Goal: Information Seeking & Learning: Learn about a topic

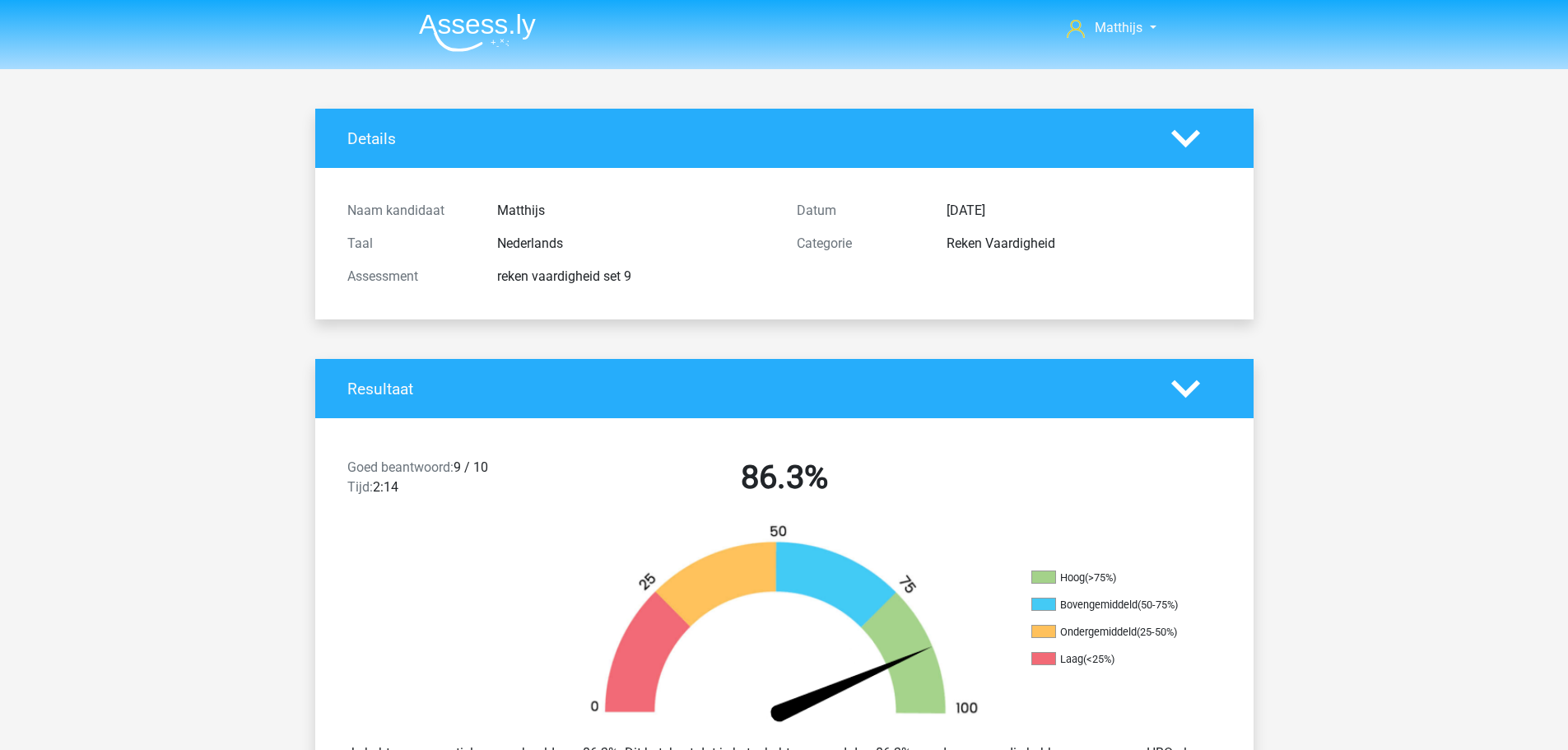
click at [473, 38] on img at bounding box center [477, 32] width 117 height 38
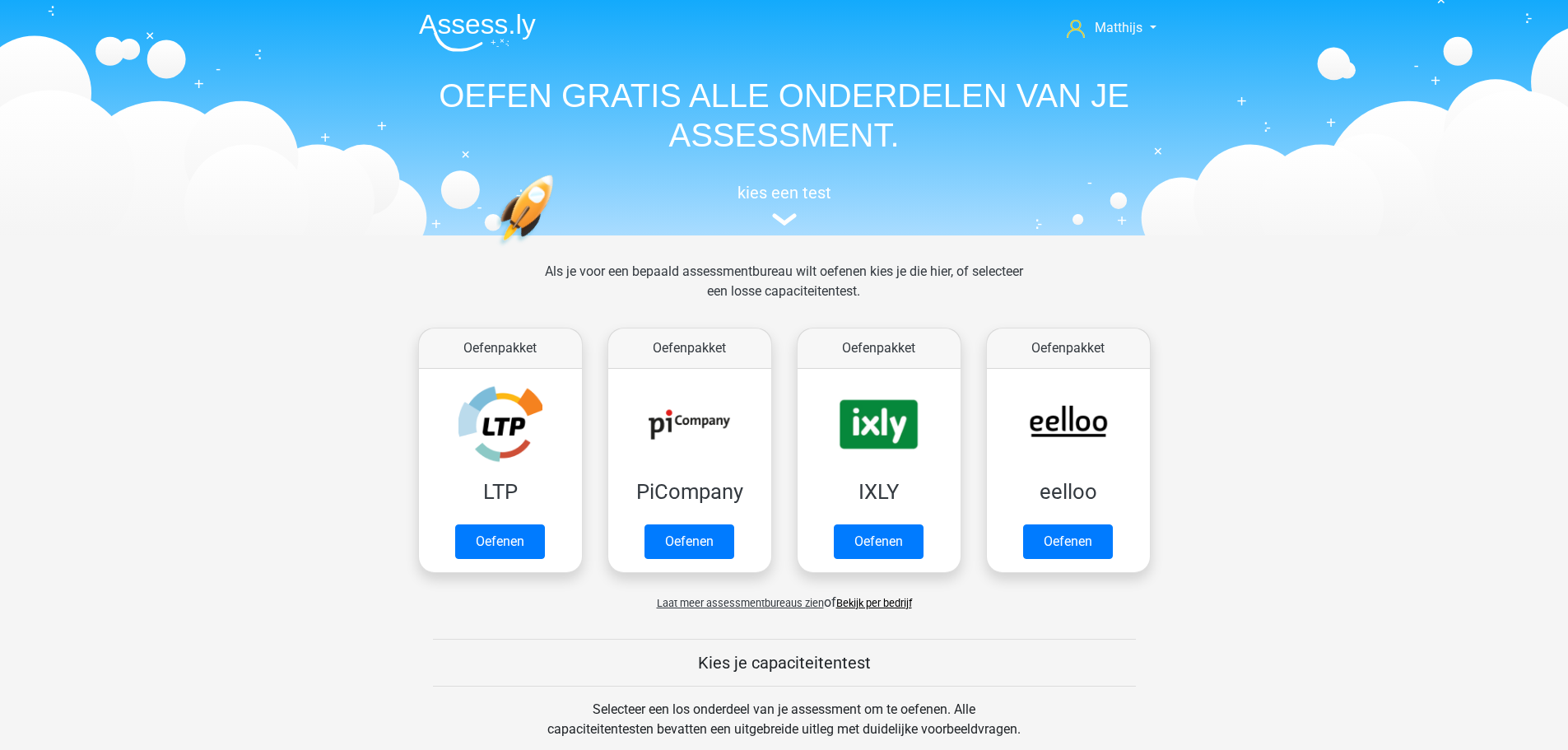
scroll to position [576, 0]
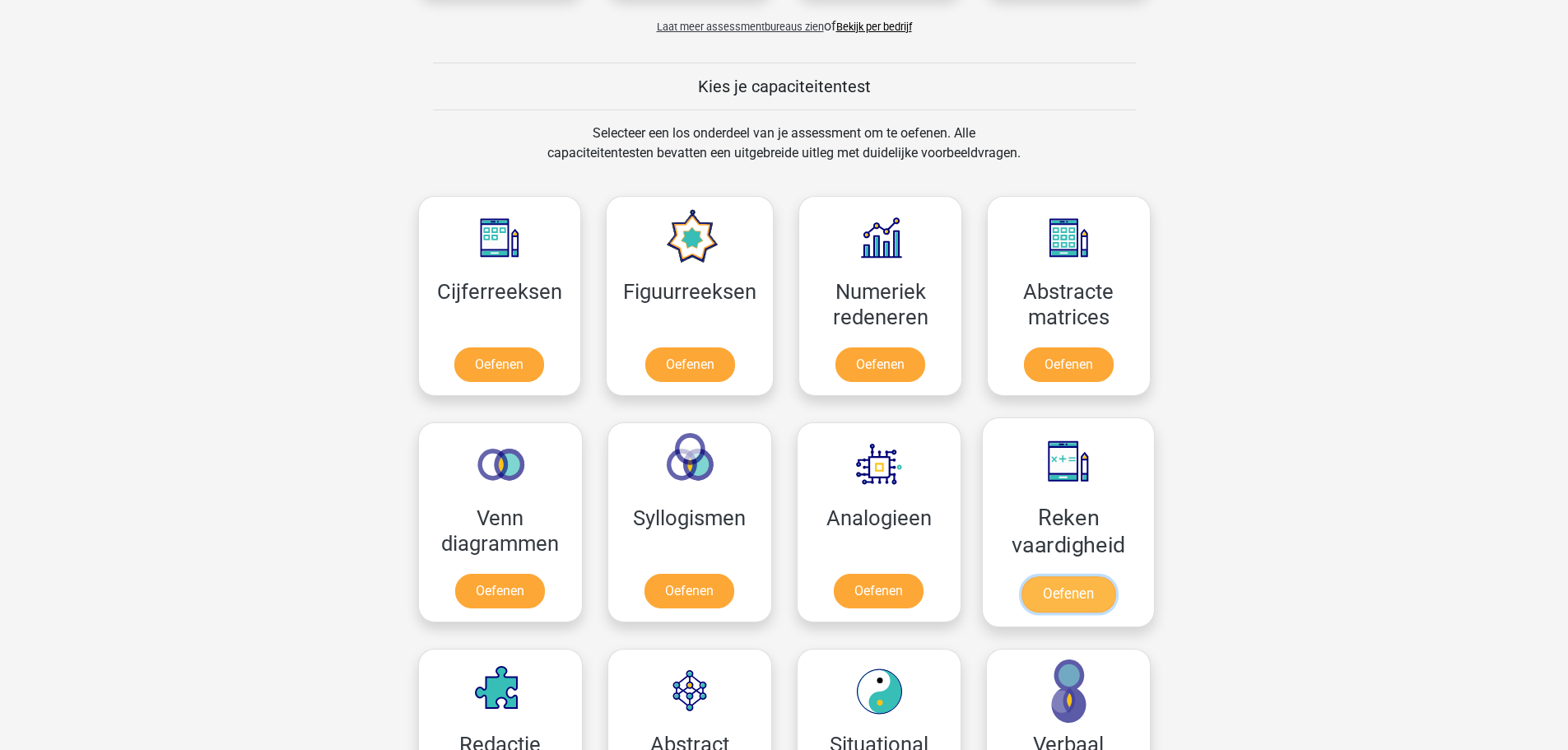
click at [1093, 576] on link "Oefenen" at bounding box center [1067, 594] width 94 height 36
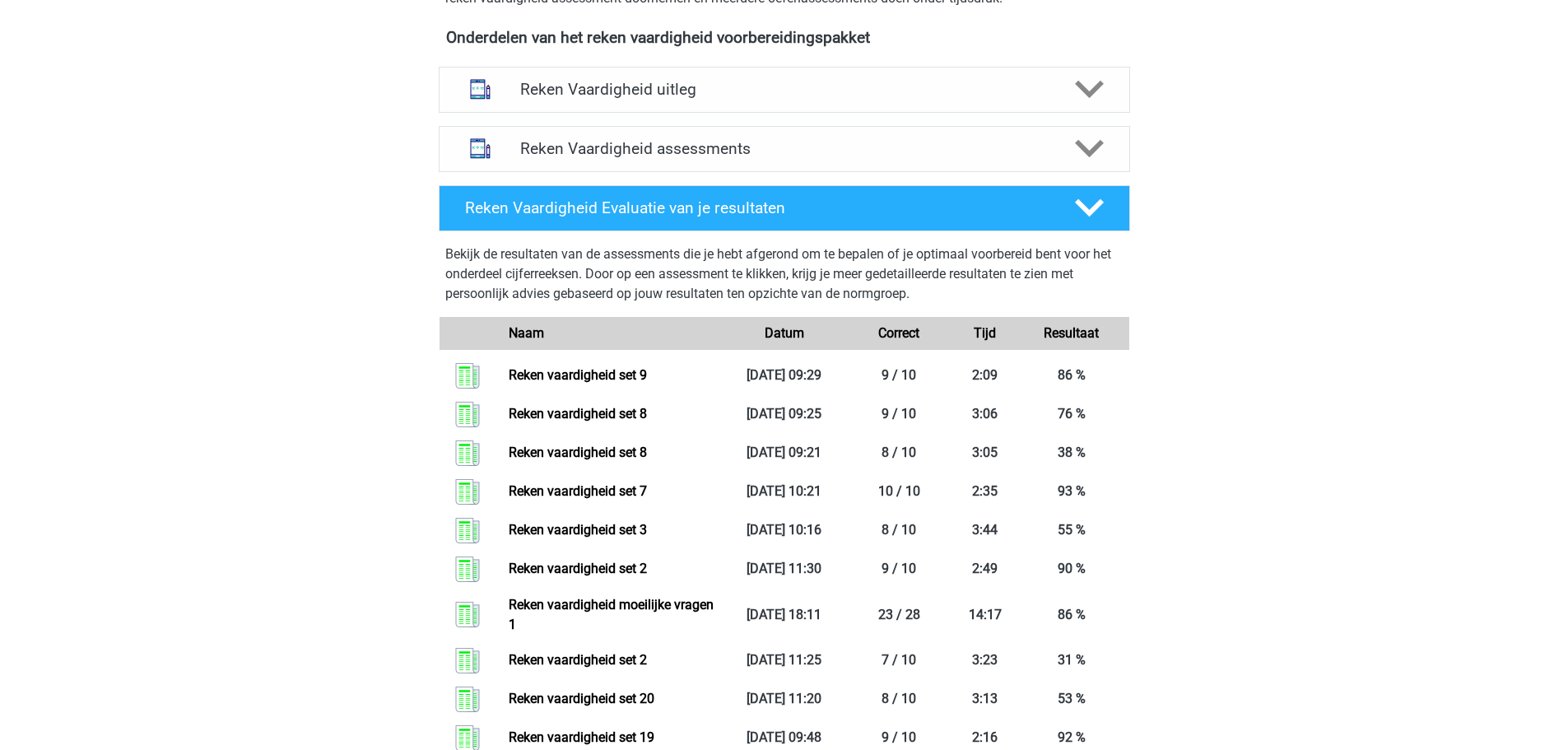
scroll to position [329, 0]
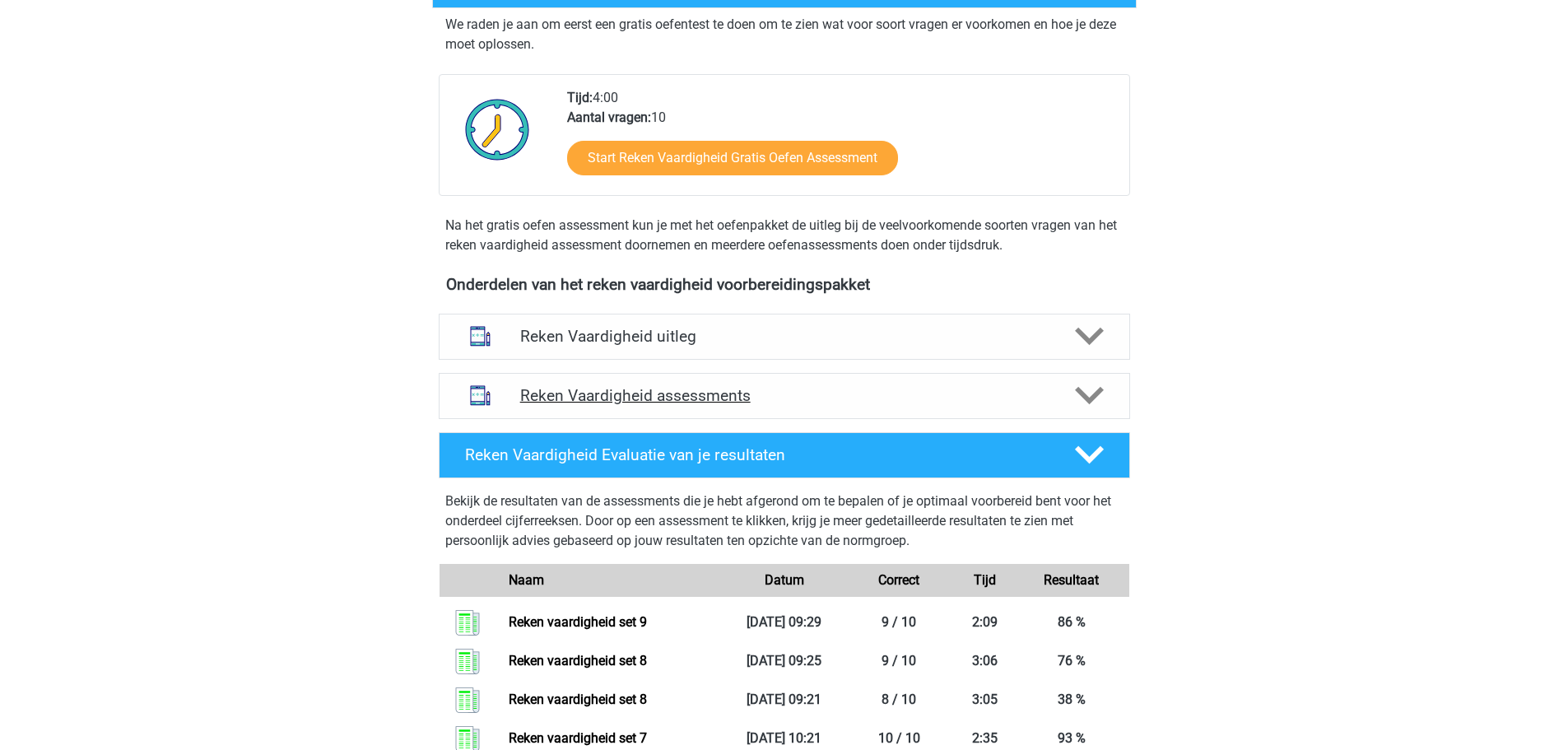
click at [775, 396] on h4 "Reken Vaardigheid assessments" at bounding box center [784, 396] width 528 height 19
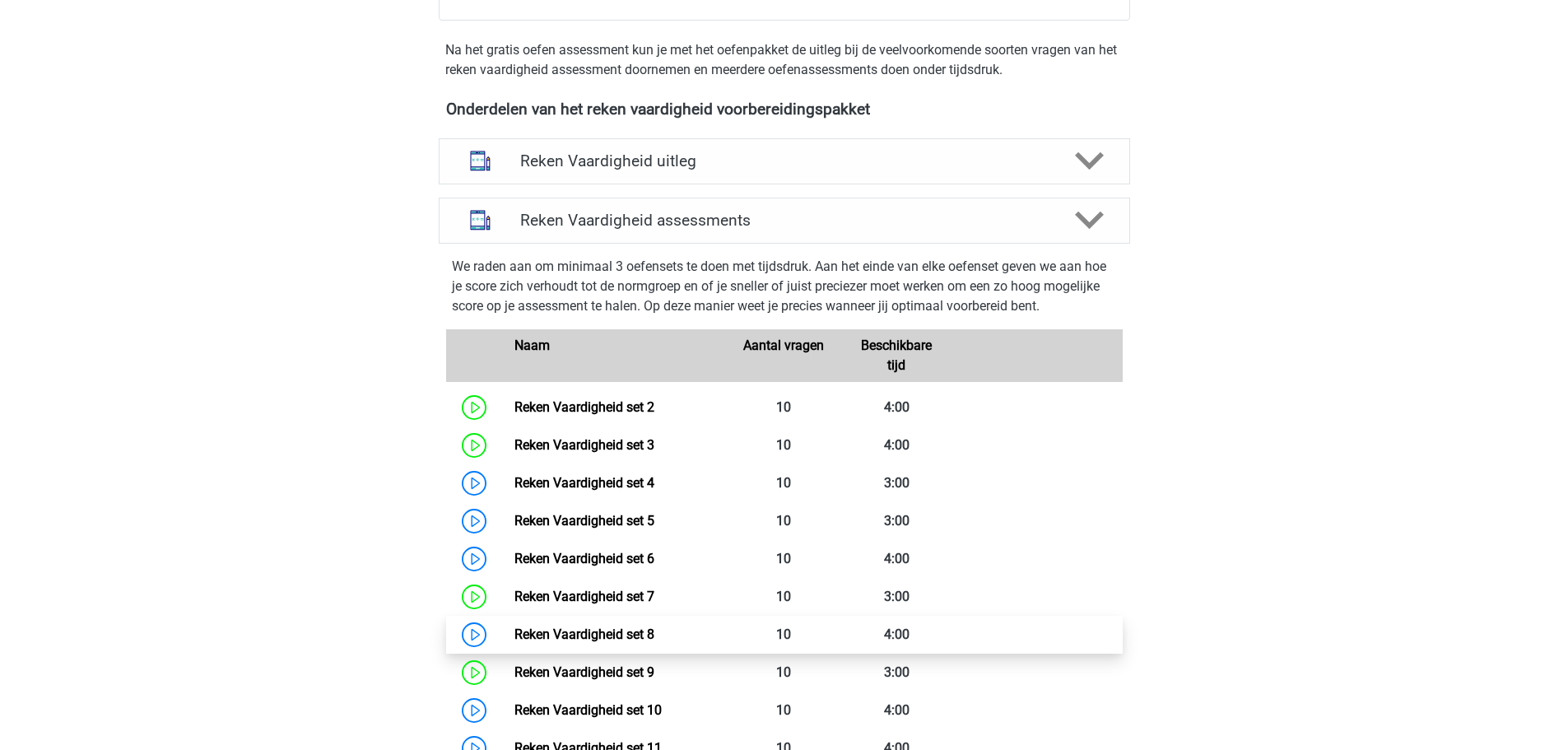
scroll to position [741, 0]
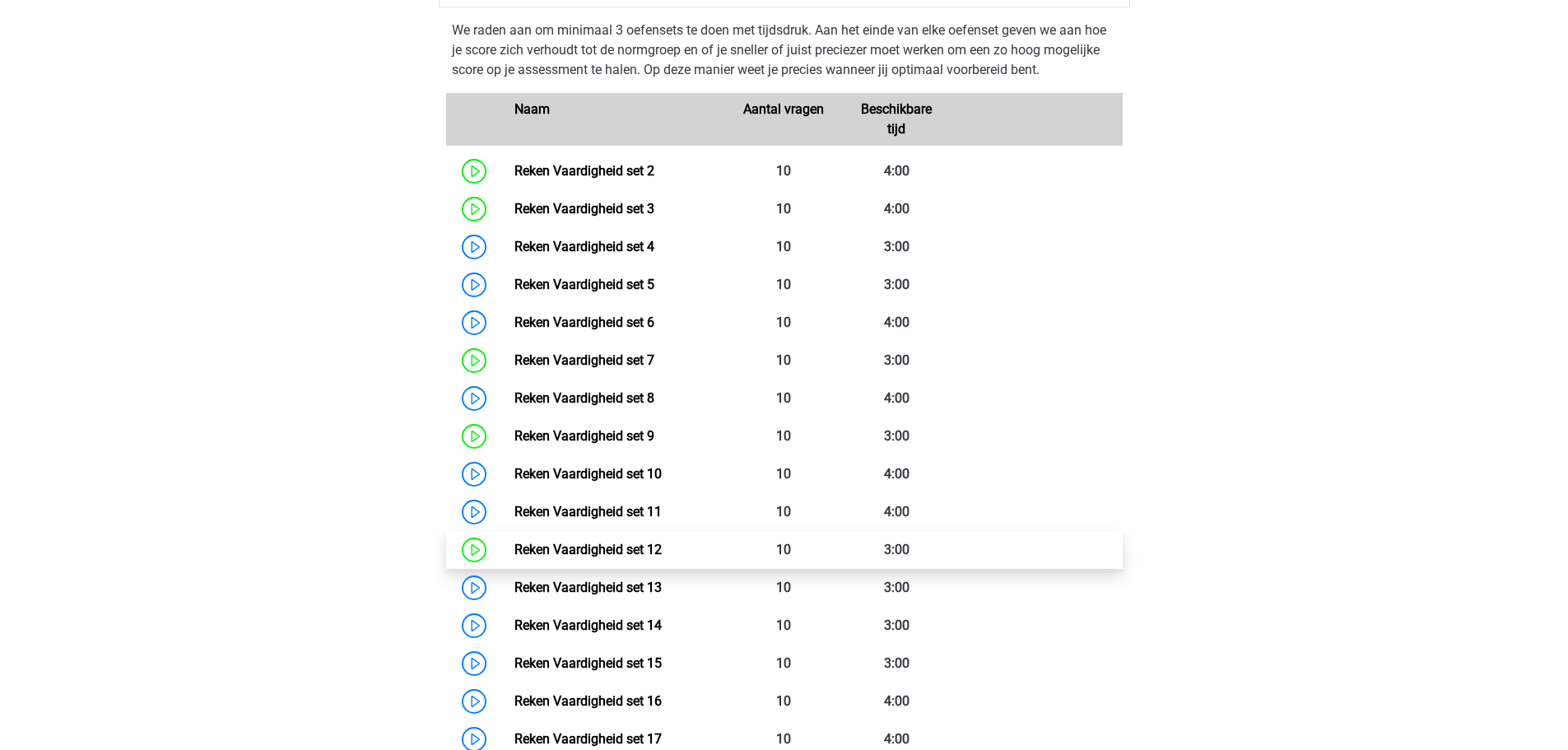
click at [661, 553] on link "Reken Vaardigheid set 12" at bounding box center [589, 549] width 148 height 15
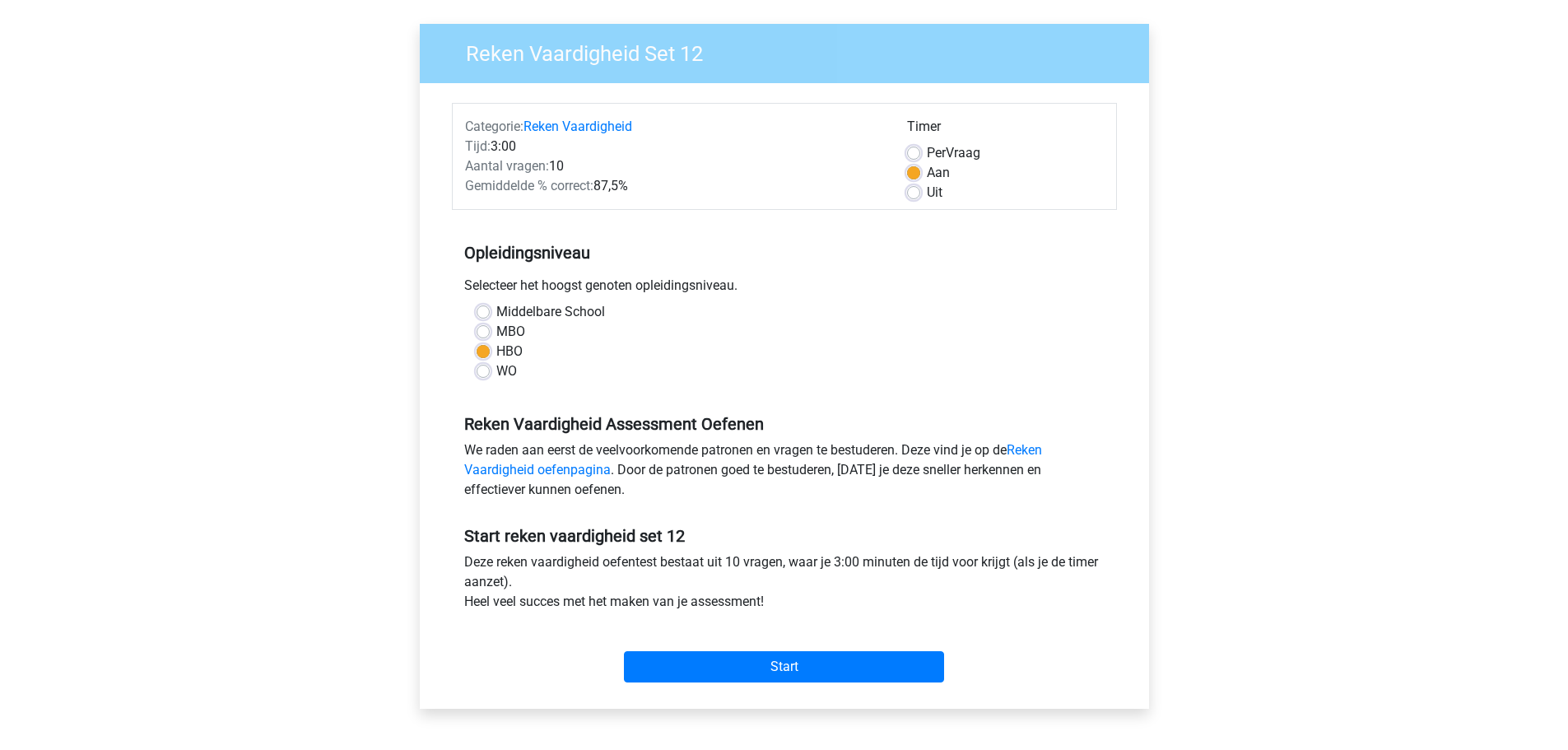
scroll to position [82, 0]
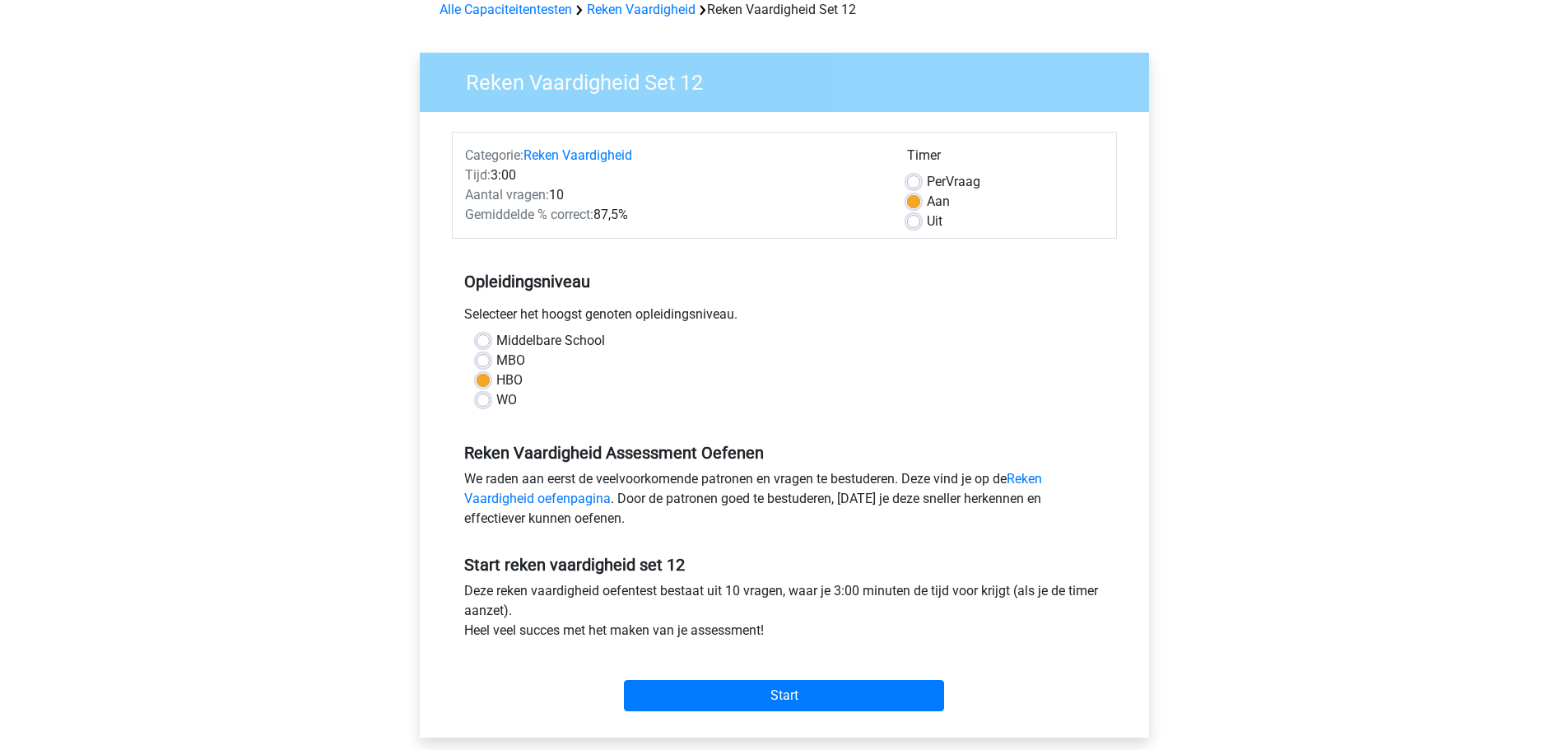
click at [838, 715] on div "Start" at bounding box center [784, 683] width 665 height 71
click at [844, 685] on input "Start" at bounding box center [784, 695] width 320 height 31
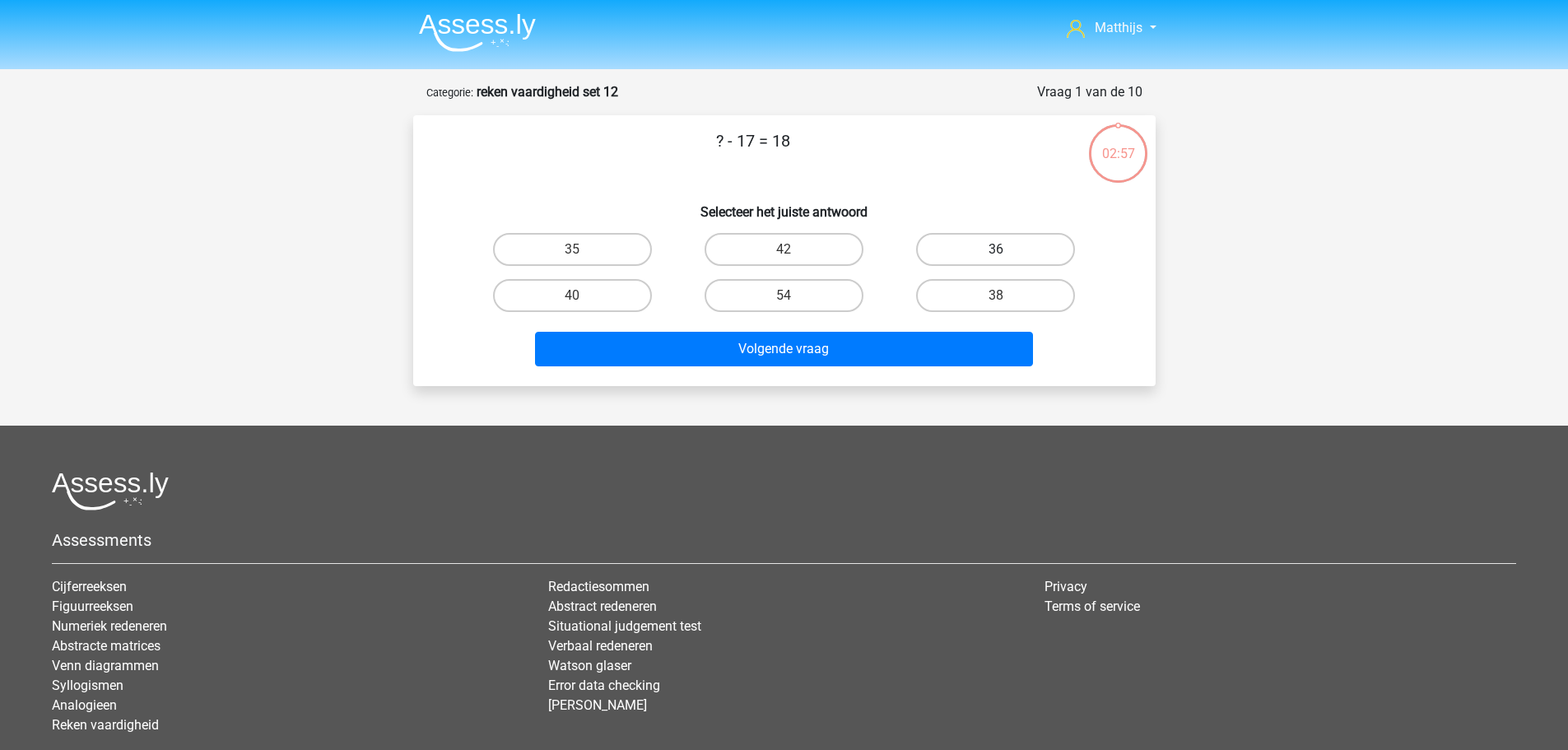
click at [991, 248] on label "36" at bounding box center [995, 250] width 159 height 33
click at [996, 250] on input "36" at bounding box center [1001, 255] width 11 height 11
radio input "true"
click at [619, 255] on label "35" at bounding box center [572, 250] width 159 height 33
click at [583, 255] on input "35" at bounding box center [578, 255] width 11 height 11
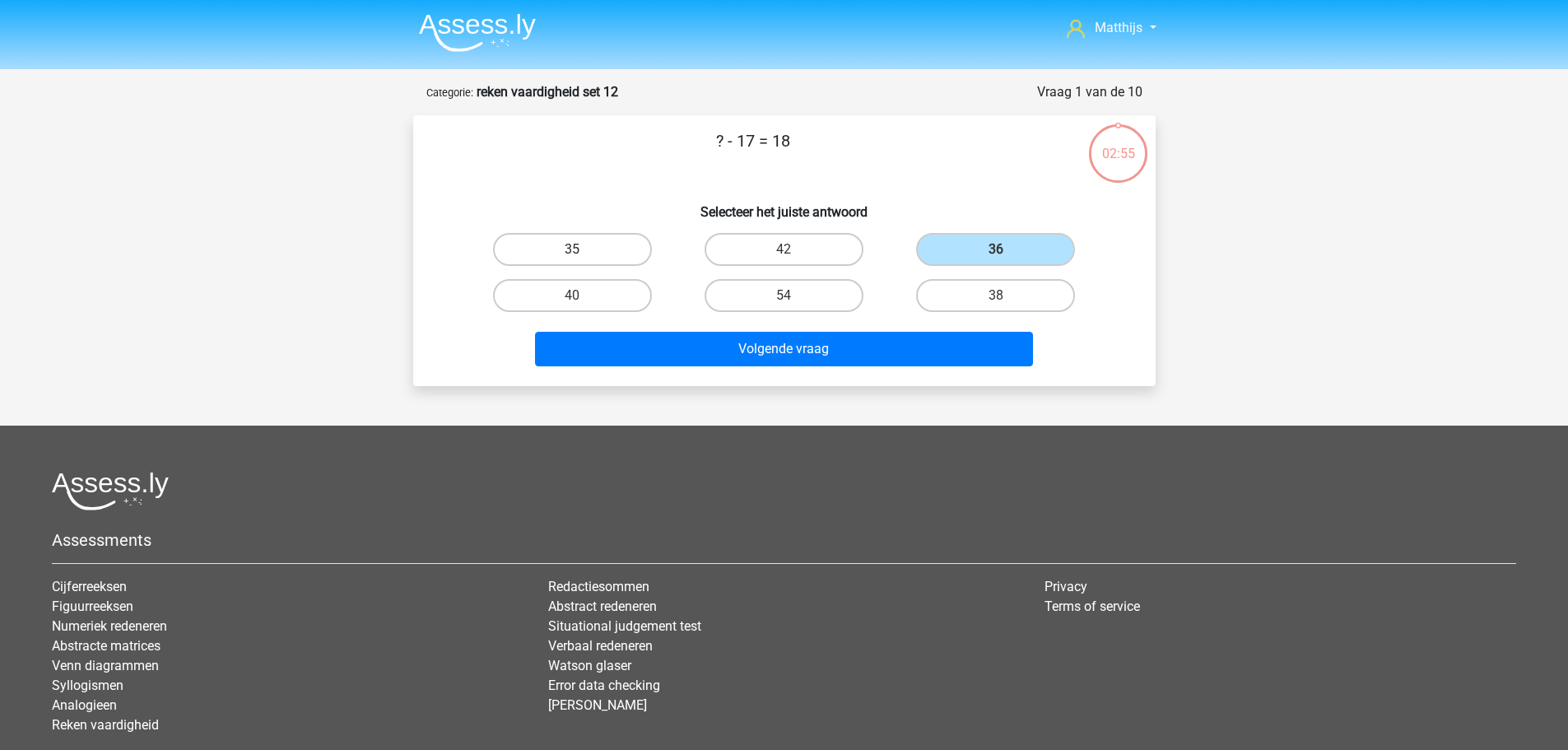
radio input "true"
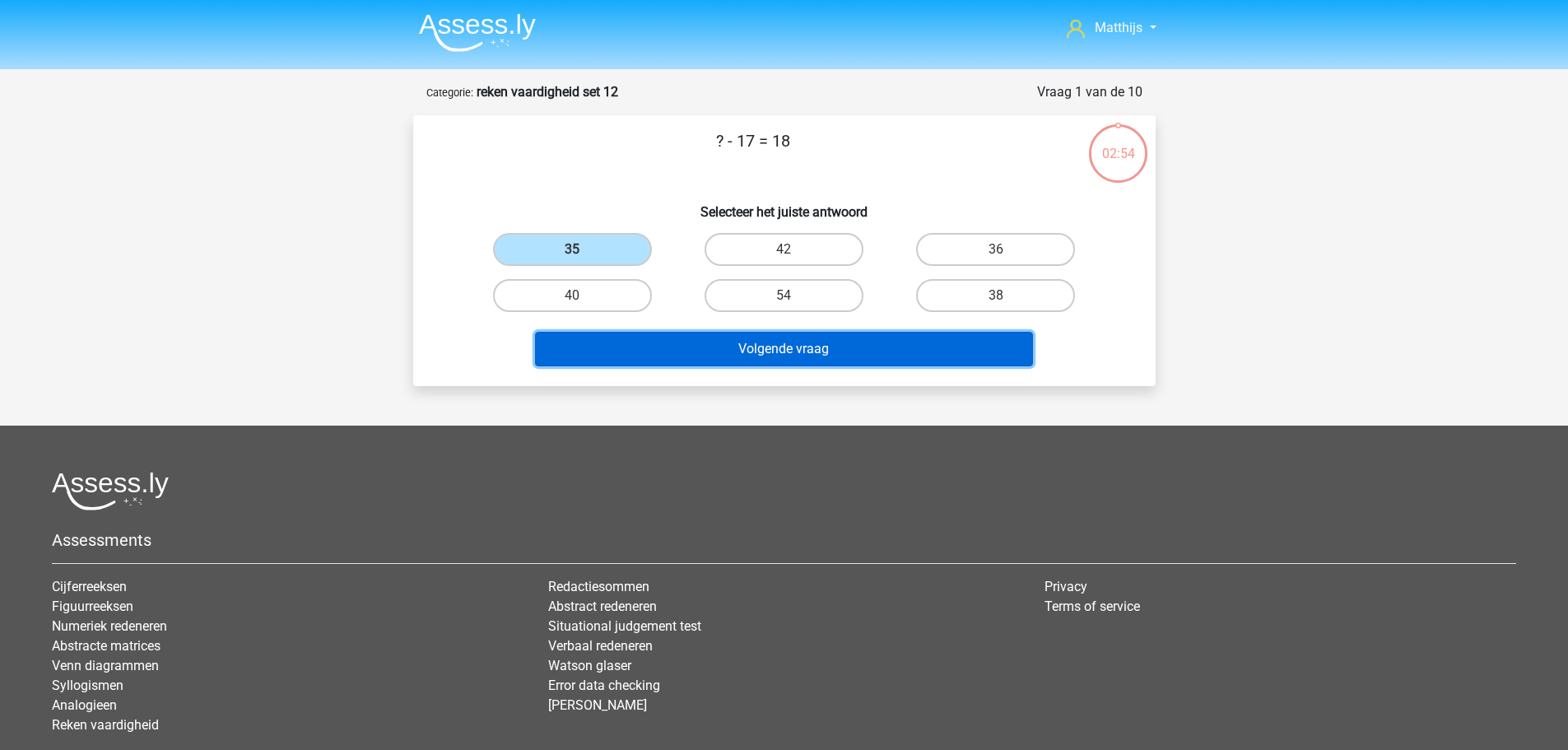
click at [774, 361] on button "Volgende vraag" at bounding box center [784, 349] width 497 height 35
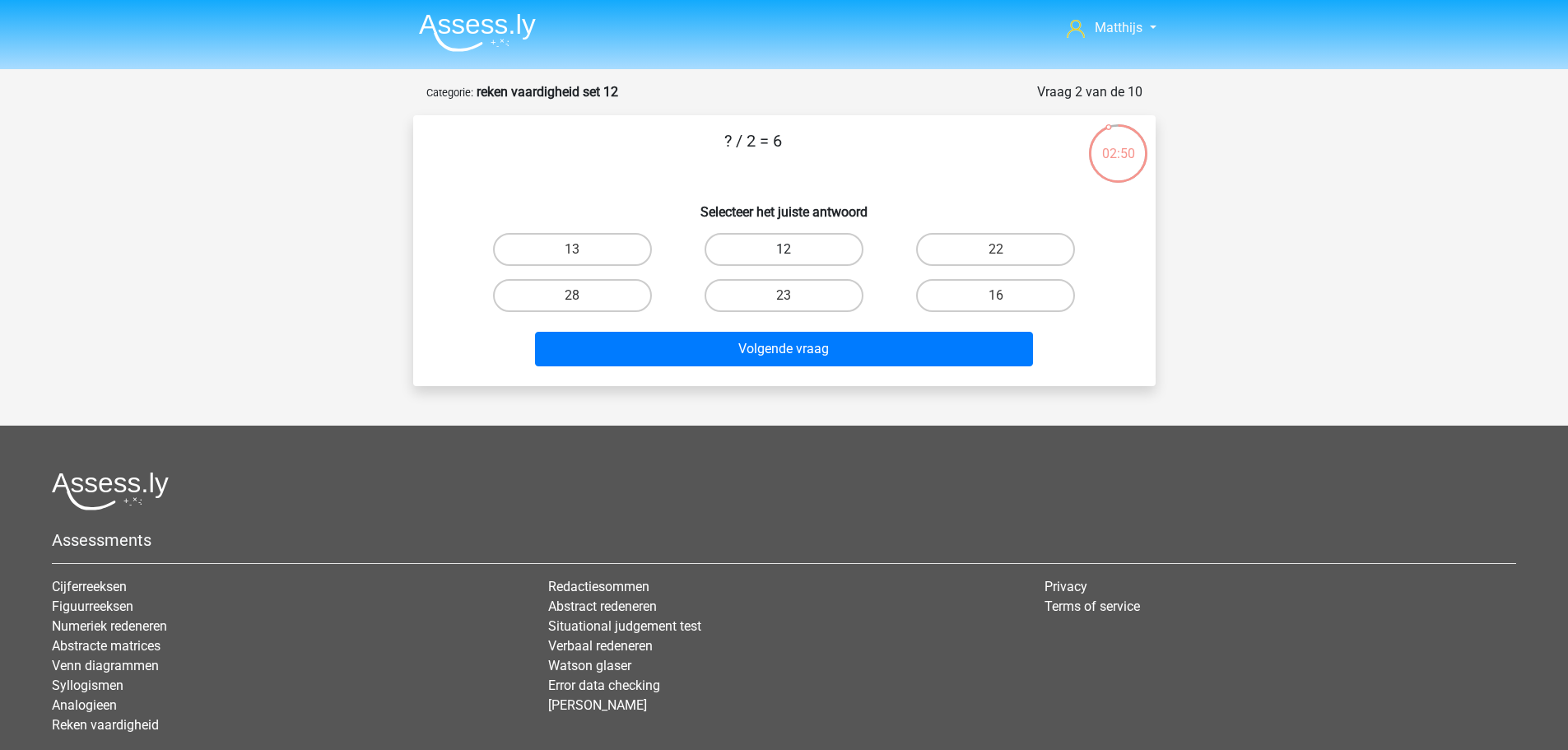
click at [801, 243] on label "12" at bounding box center [784, 250] width 159 height 33
click at [794, 250] on input "12" at bounding box center [789, 255] width 11 height 11
radio input "true"
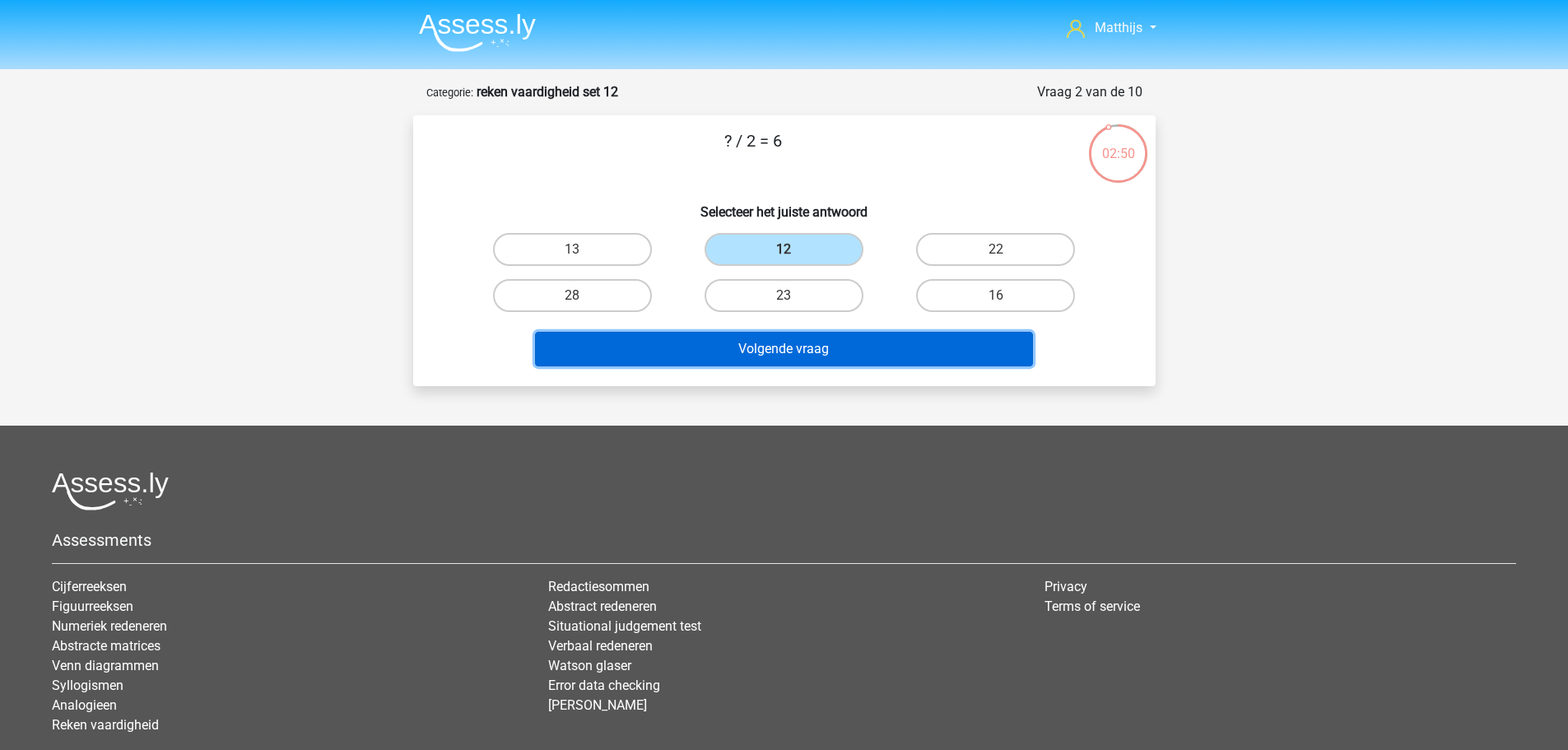
click at [896, 344] on button "Volgende vraag" at bounding box center [784, 349] width 497 height 35
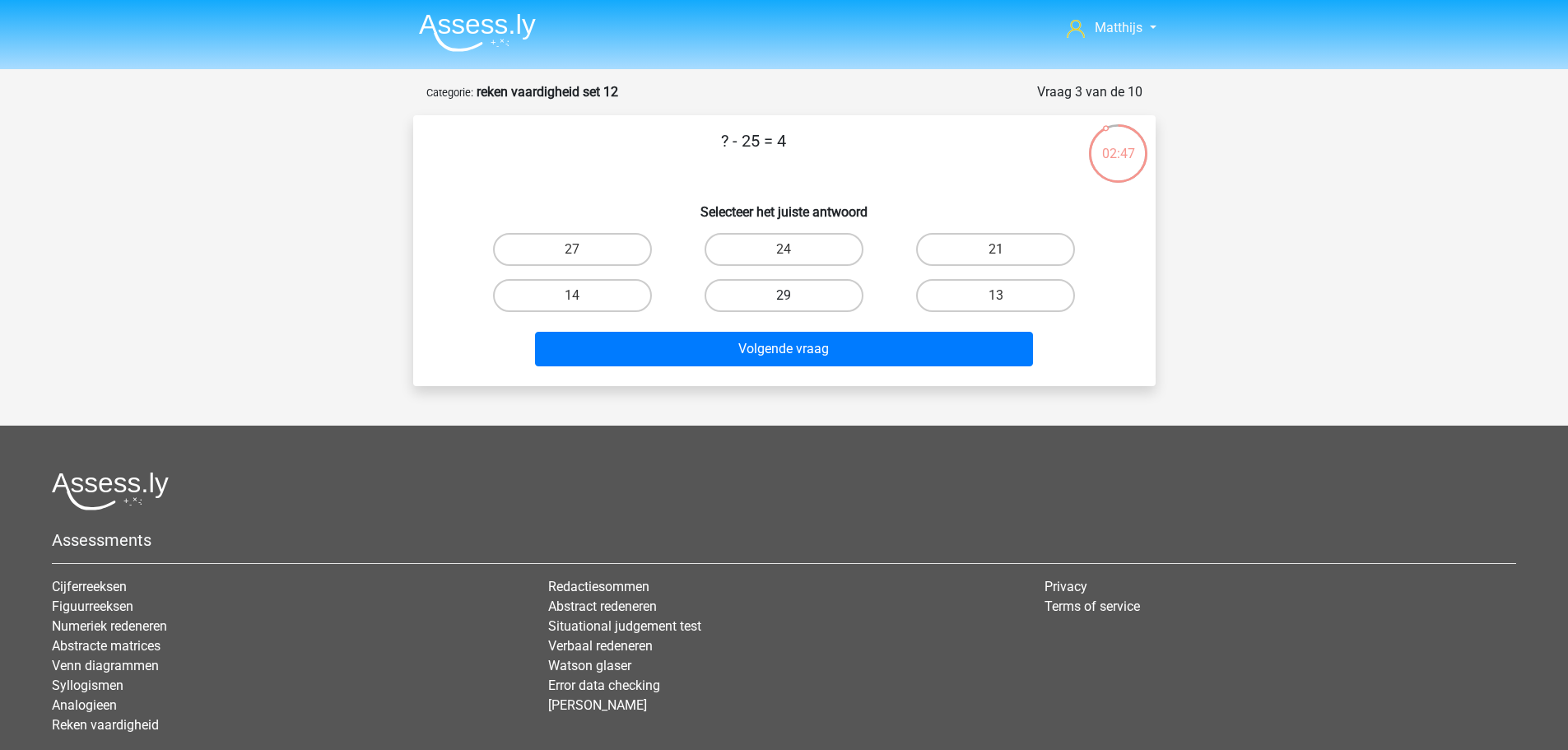
click at [815, 308] on label "29" at bounding box center [784, 295] width 159 height 33
click at [794, 306] on input "29" at bounding box center [789, 301] width 11 height 11
radio input "true"
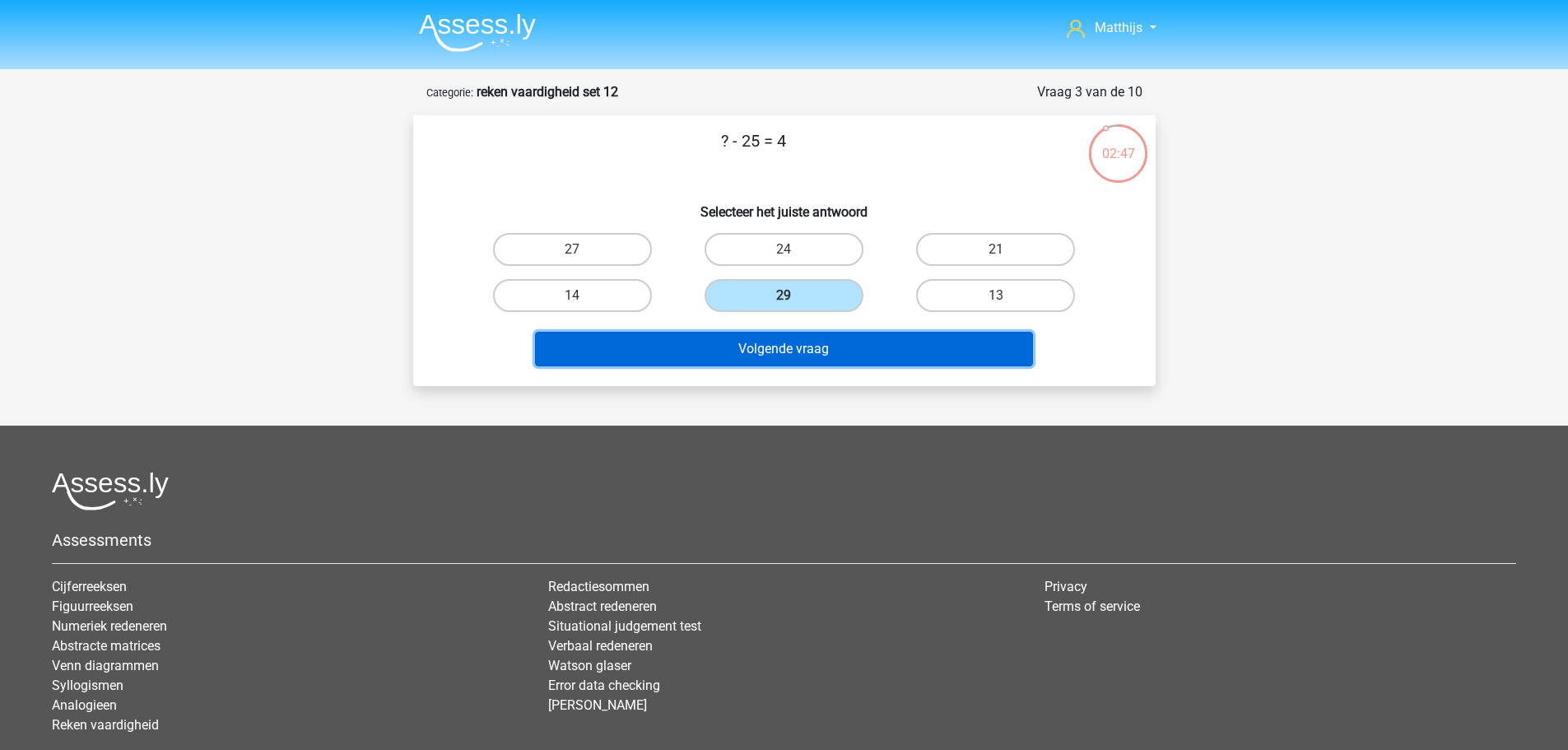
click at [881, 354] on button "Volgende vraag" at bounding box center [784, 349] width 497 height 35
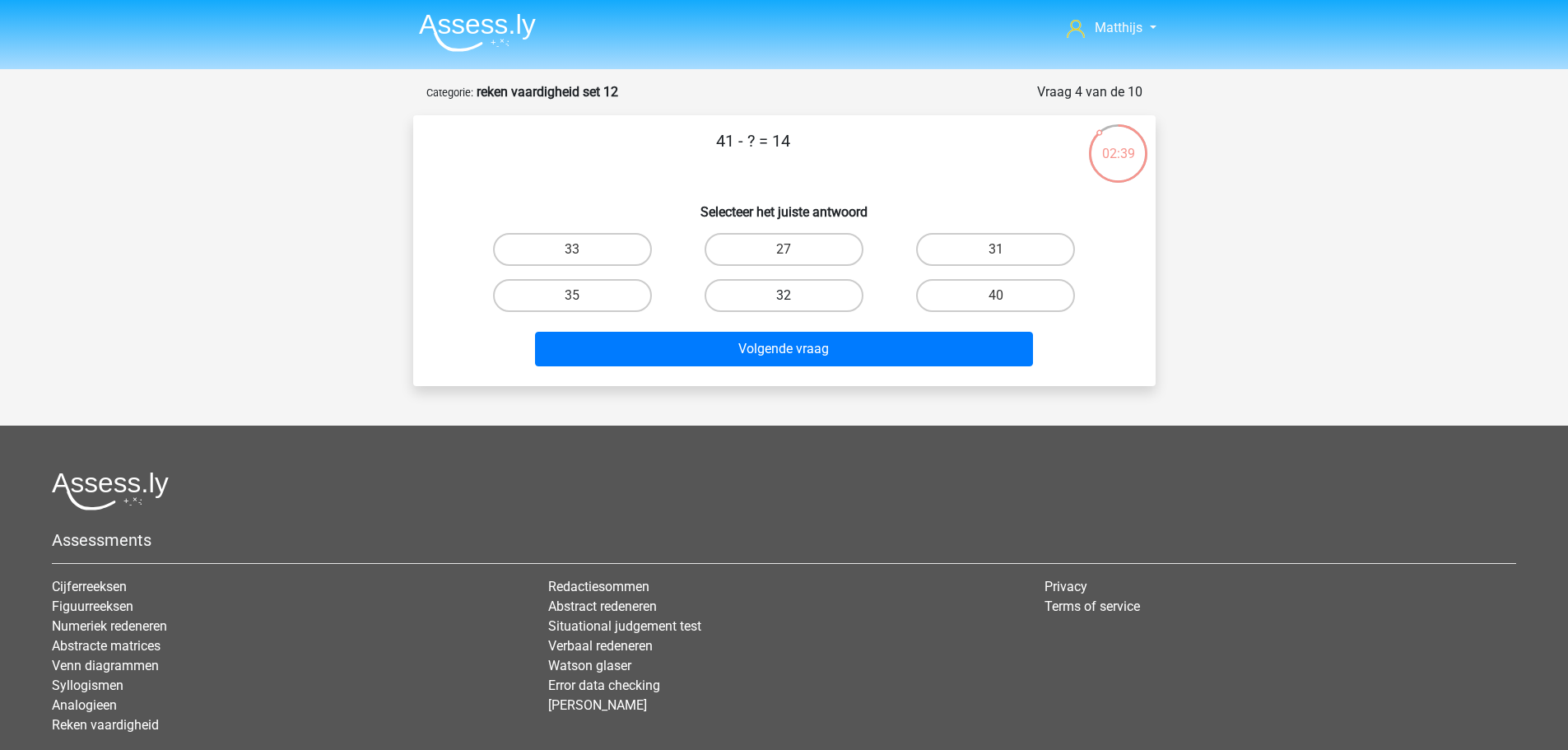
drag, startPoint x: 798, startPoint y: 239, endPoint x: 840, endPoint y: 295, distance: 70.0
click at [798, 243] on label "27" at bounding box center [784, 250] width 159 height 33
click at [794, 250] on input "27" at bounding box center [789, 255] width 11 height 11
radio input "true"
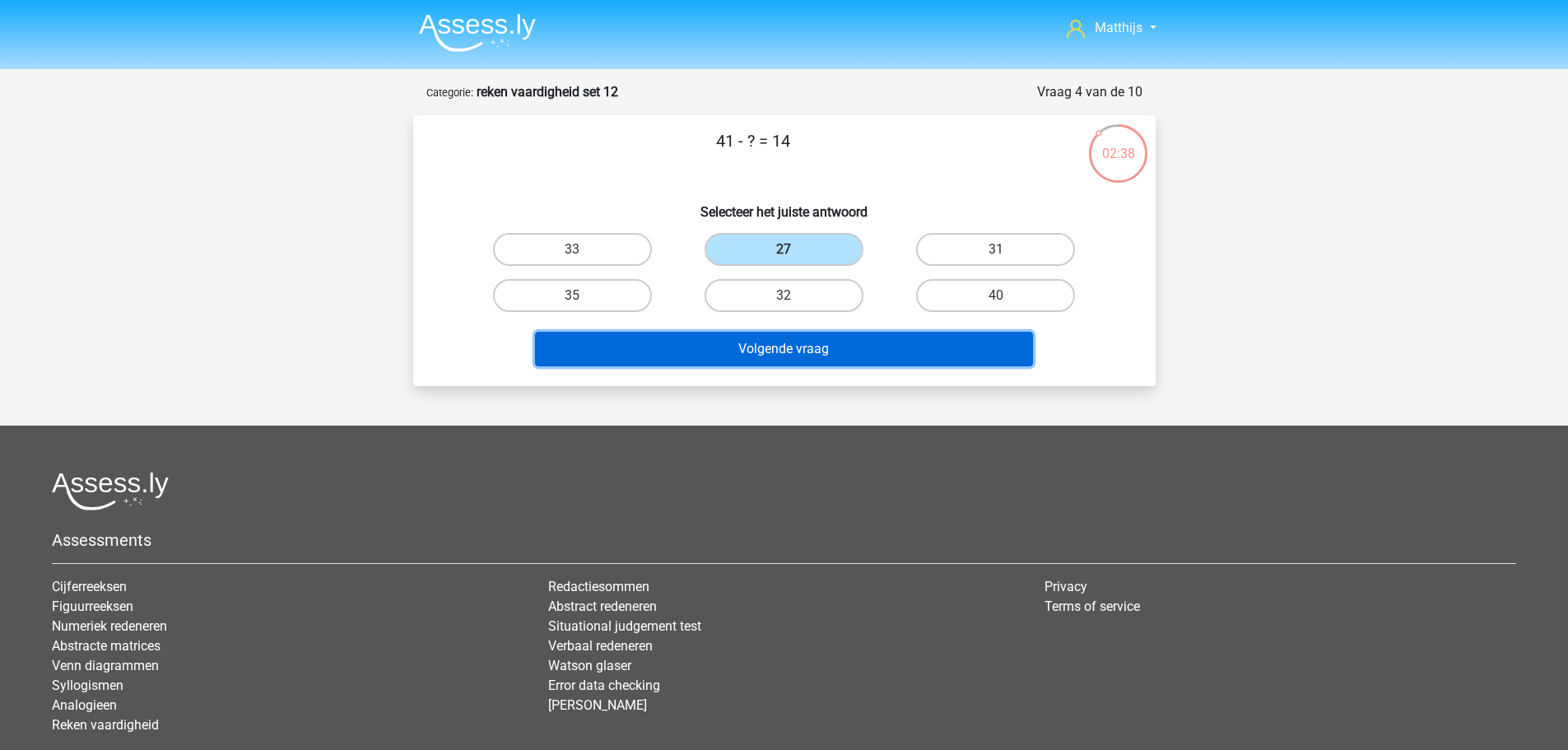
click at [869, 344] on button "Volgende vraag" at bounding box center [784, 349] width 497 height 35
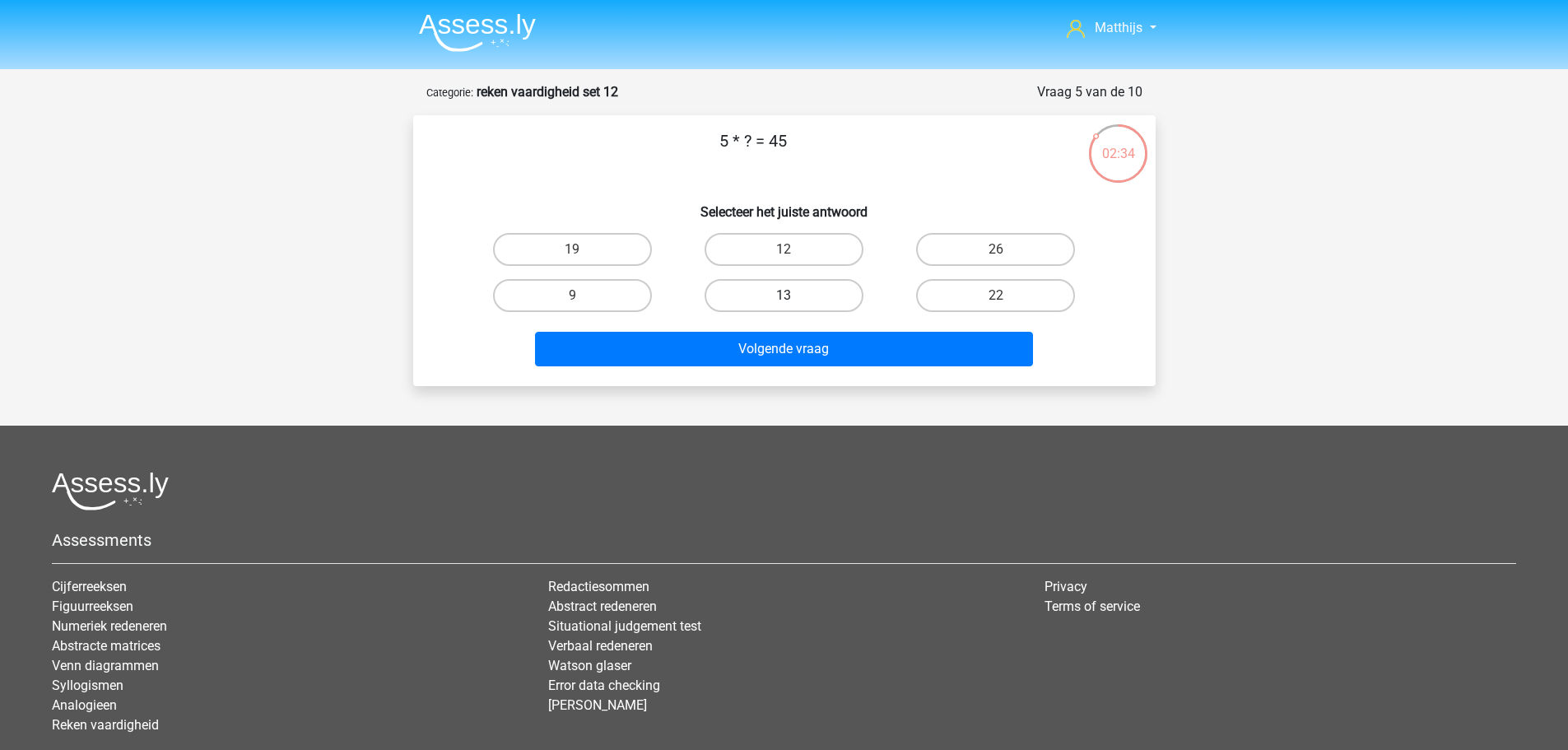
click at [812, 300] on label "13" at bounding box center [784, 295] width 159 height 33
click at [794, 300] on input "13" at bounding box center [789, 301] width 11 height 11
radio input "true"
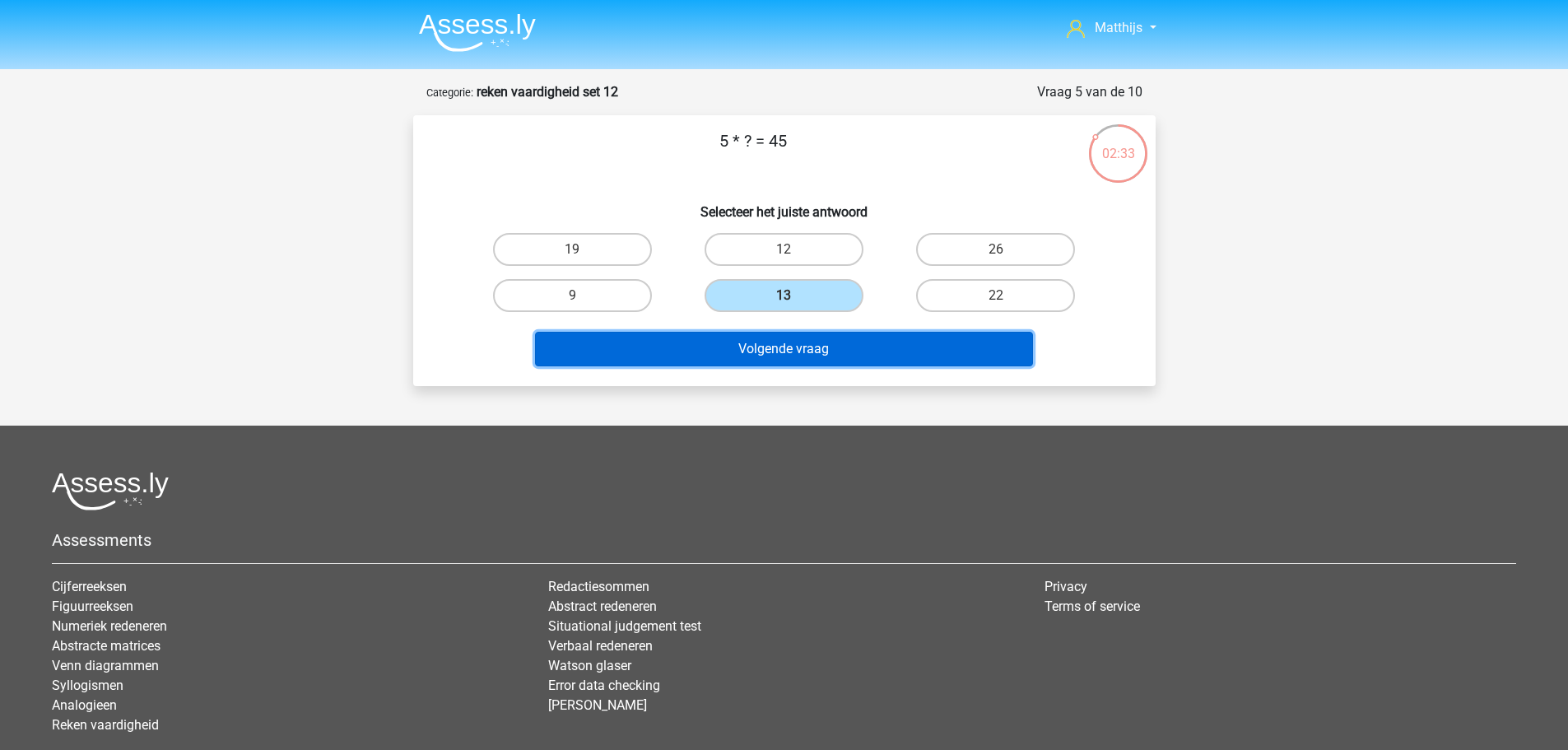
click at [867, 355] on button "Volgende vraag" at bounding box center [784, 349] width 497 height 35
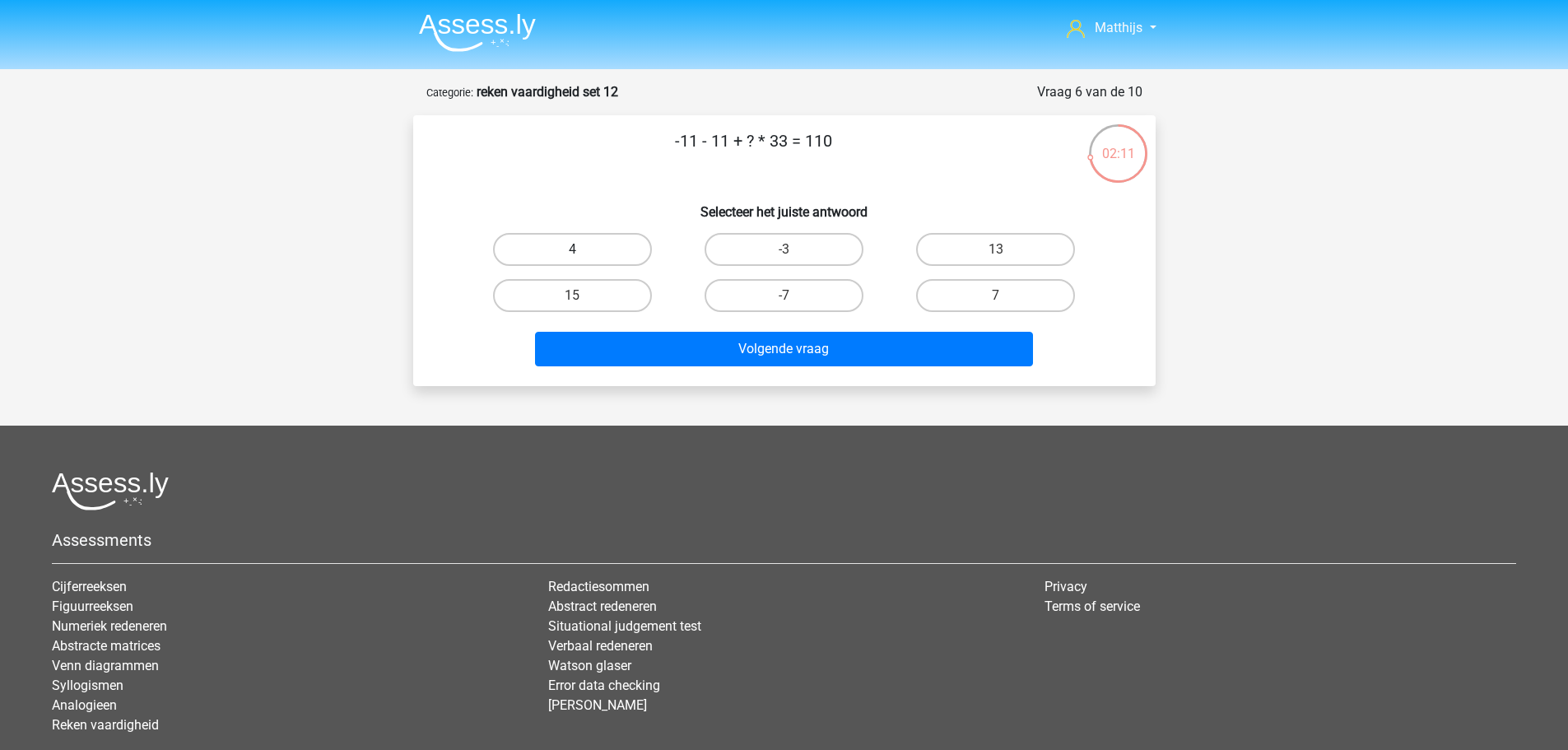
click at [560, 246] on label "4" at bounding box center [572, 250] width 159 height 33
click at [572, 250] on input "4" at bounding box center [578, 255] width 11 height 11
radio input "true"
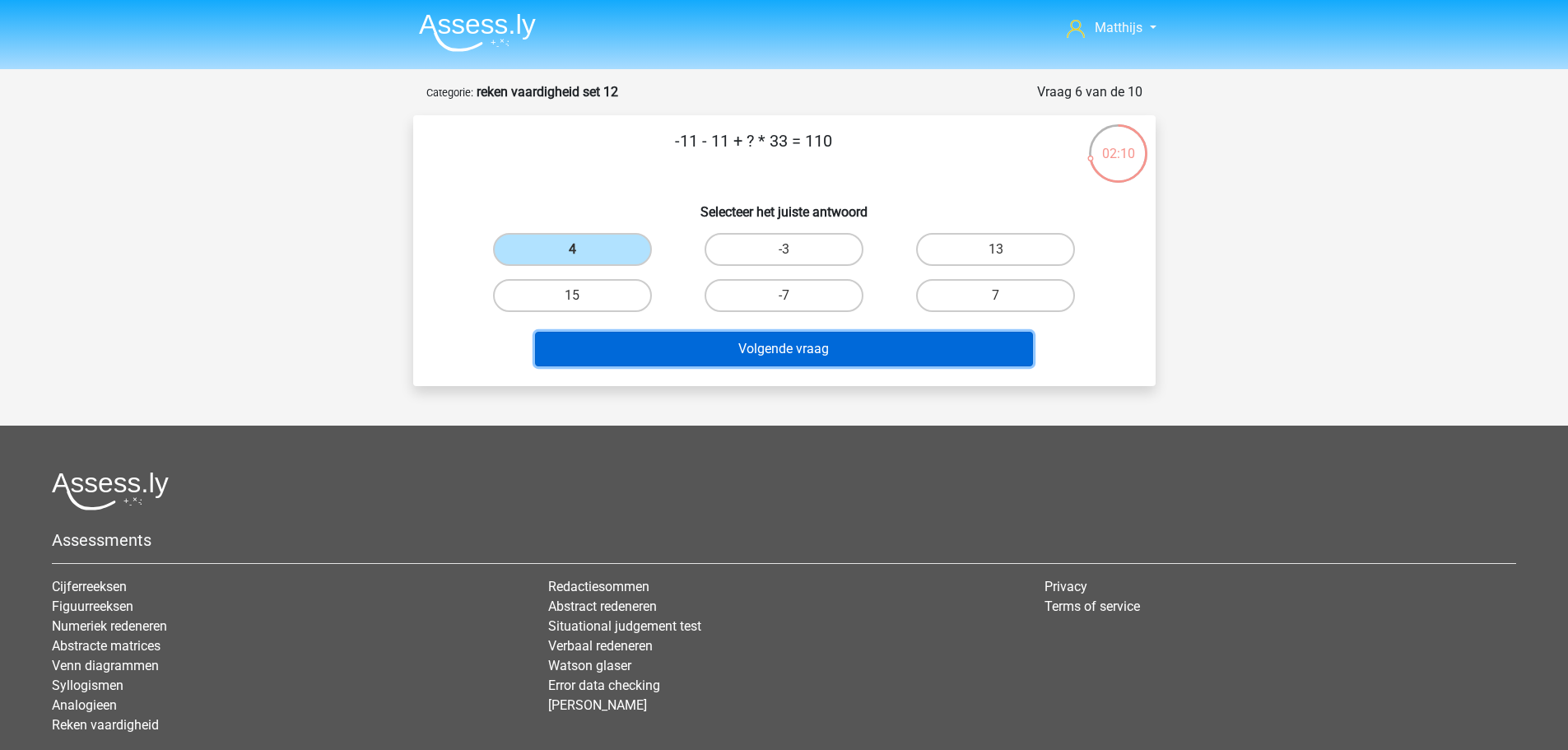
click at [801, 359] on button "Volgende vraag" at bounding box center [784, 349] width 497 height 35
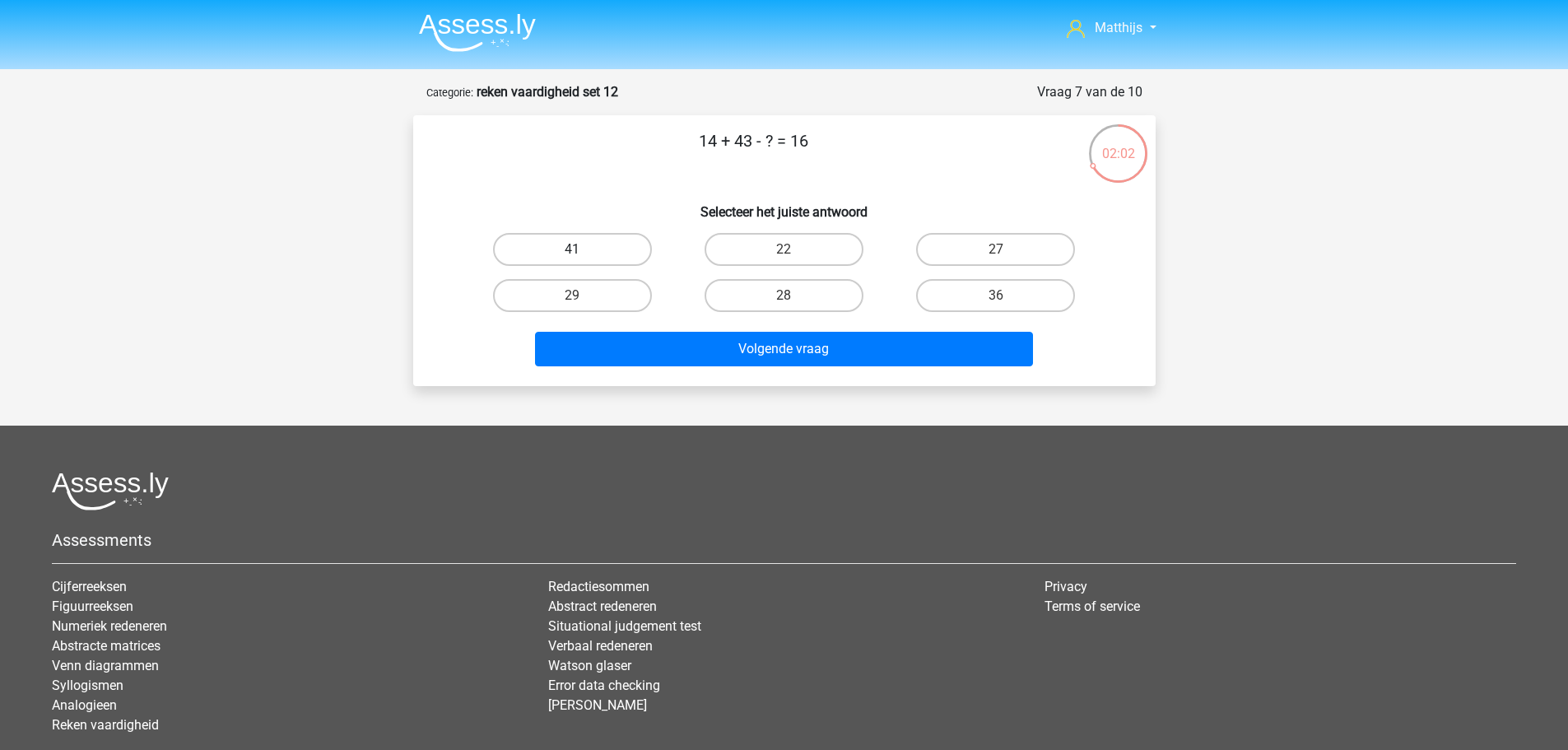
click at [596, 254] on label "41" at bounding box center [572, 250] width 159 height 33
click at [583, 254] on input "41" at bounding box center [578, 255] width 11 height 11
radio input "true"
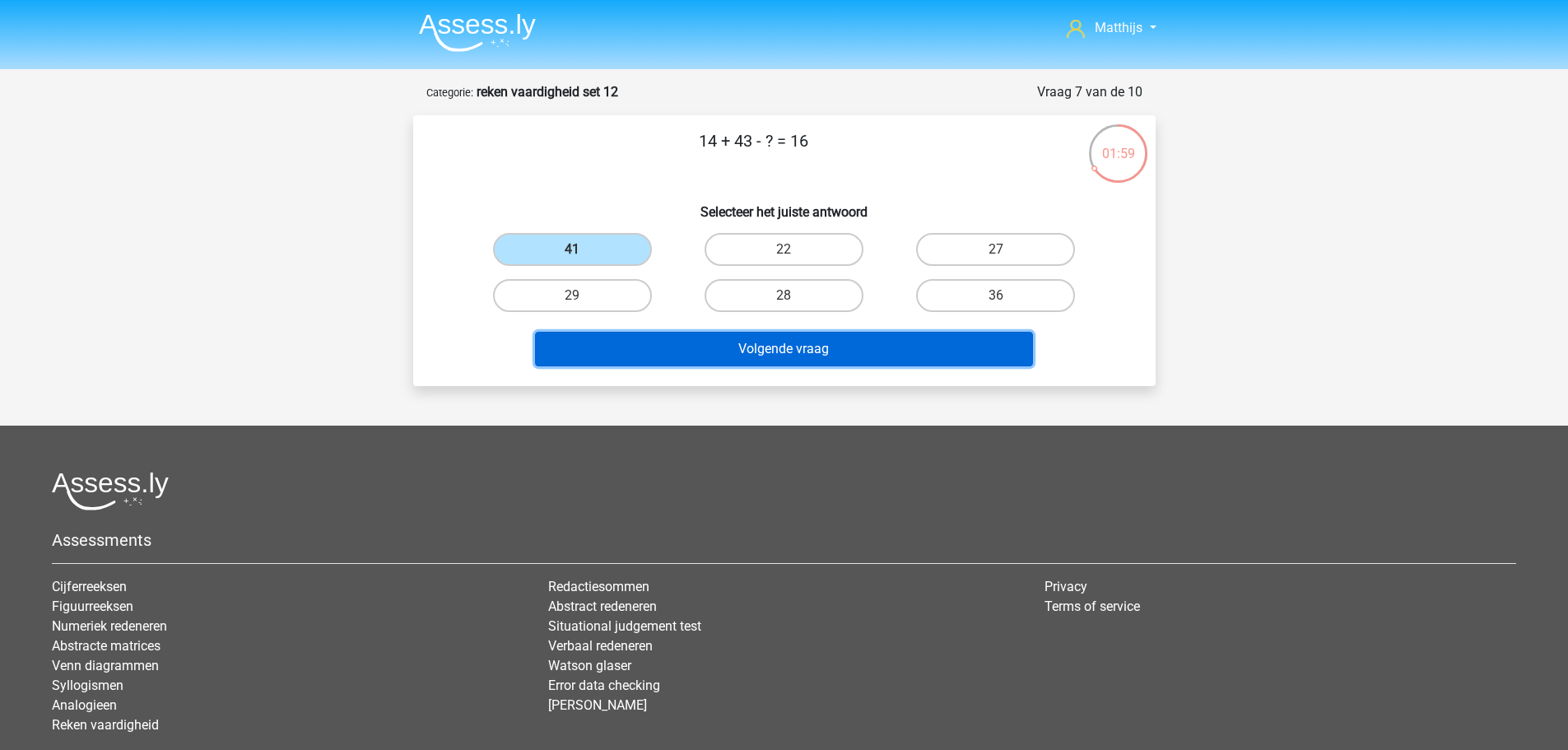
click at [925, 354] on button "Volgende vraag" at bounding box center [784, 349] width 497 height 35
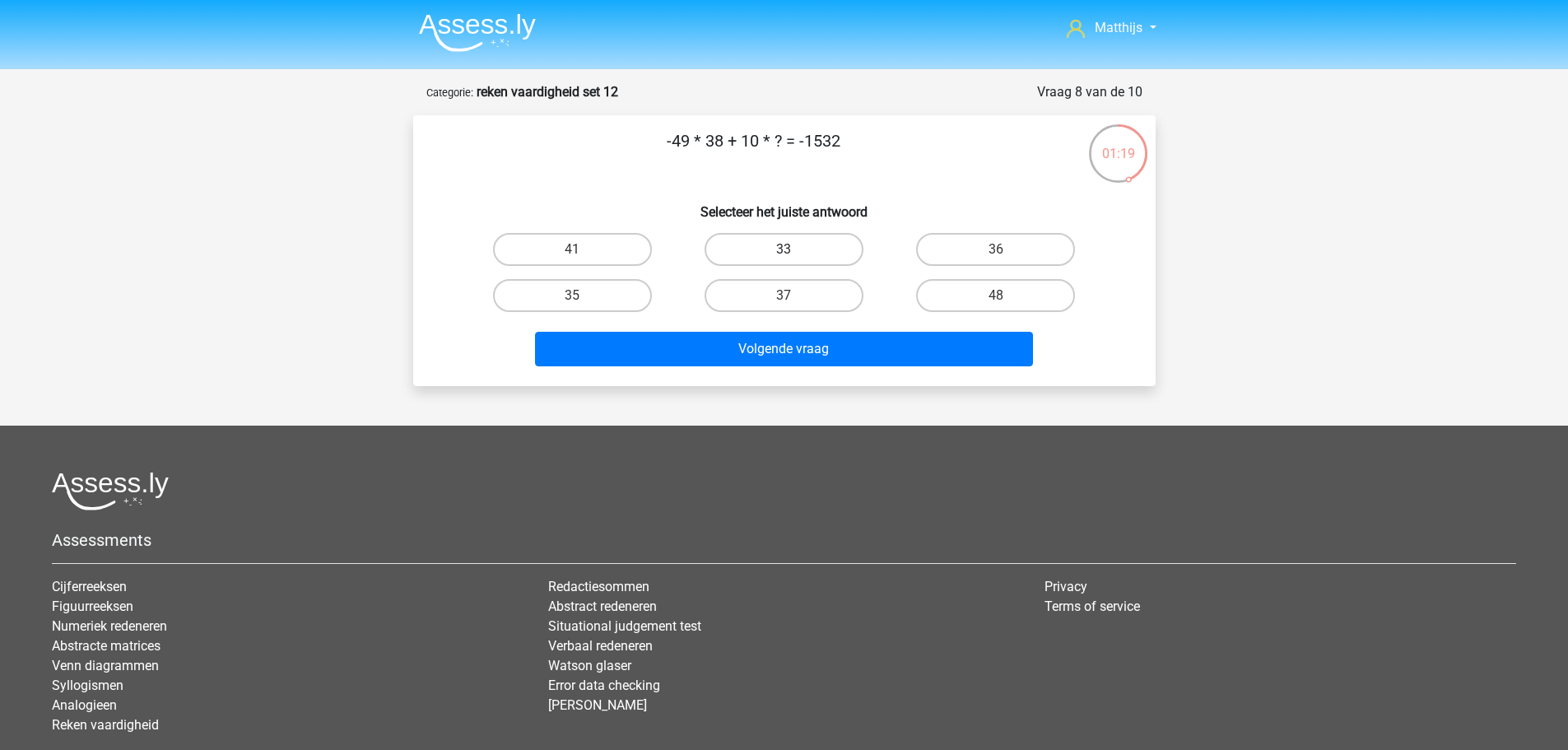
click at [824, 247] on label "33" at bounding box center [784, 250] width 159 height 33
click at [794, 250] on input "33" at bounding box center [789, 255] width 11 height 11
radio input "true"
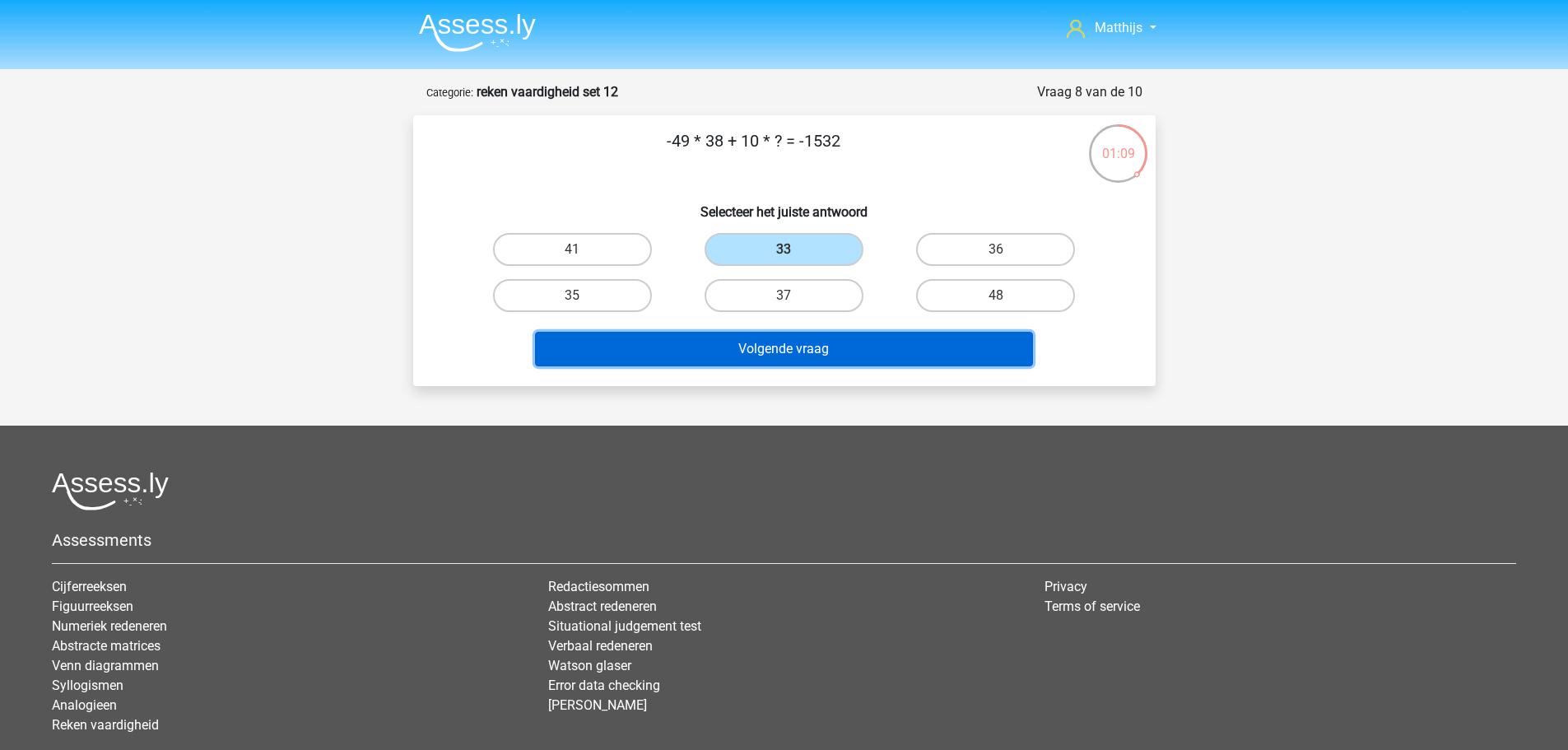
click at [951, 351] on button "Volgende vraag" at bounding box center [784, 349] width 497 height 35
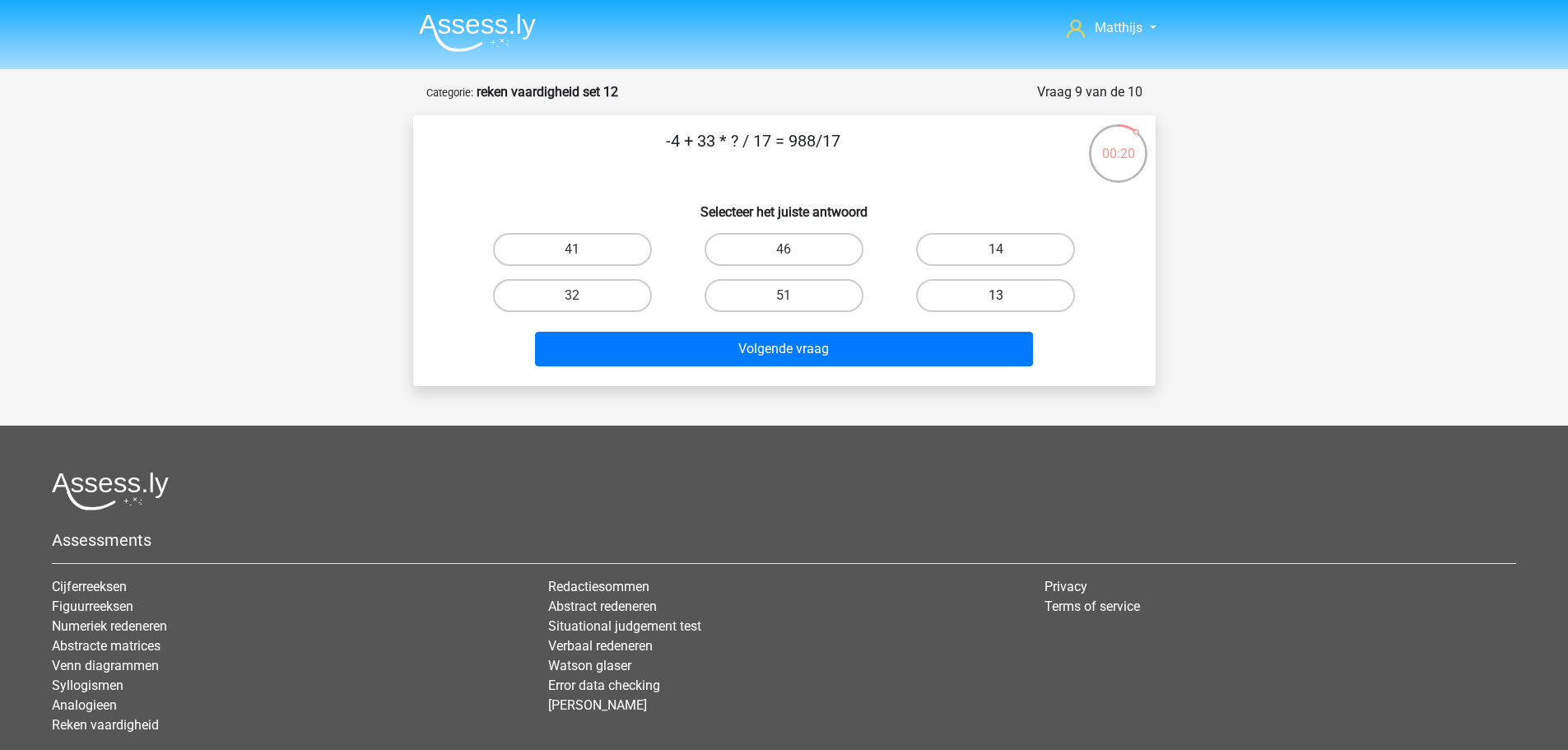
click at [1021, 307] on label "13" at bounding box center [995, 295] width 159 height 33
click at [1007, 306] on input "13" at bounding box center [1001, 301] width 11 height 11
radio input "true"
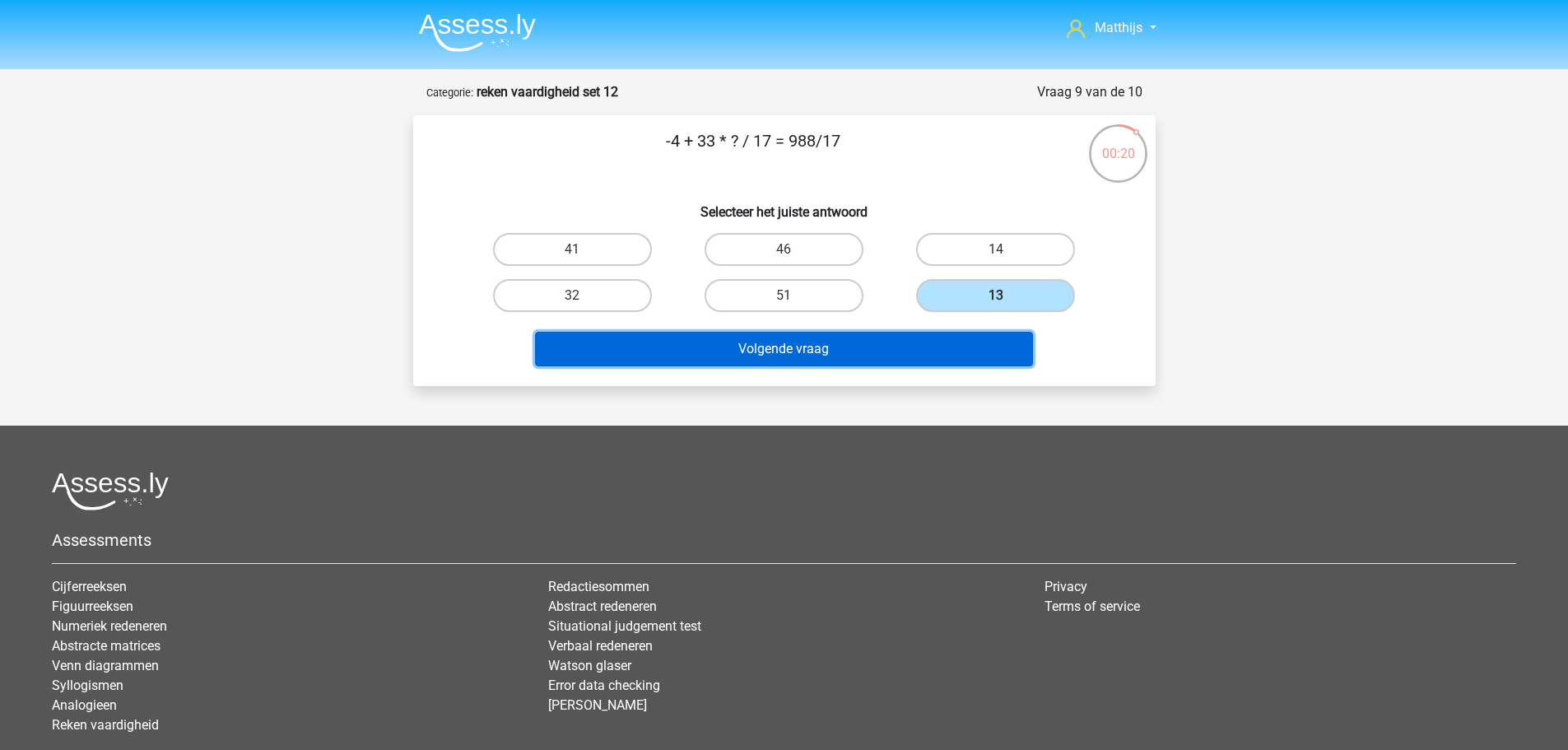
click at [960, 359] on button "Volgende vraag" at bounding box center [784, 349] width 497 height 35
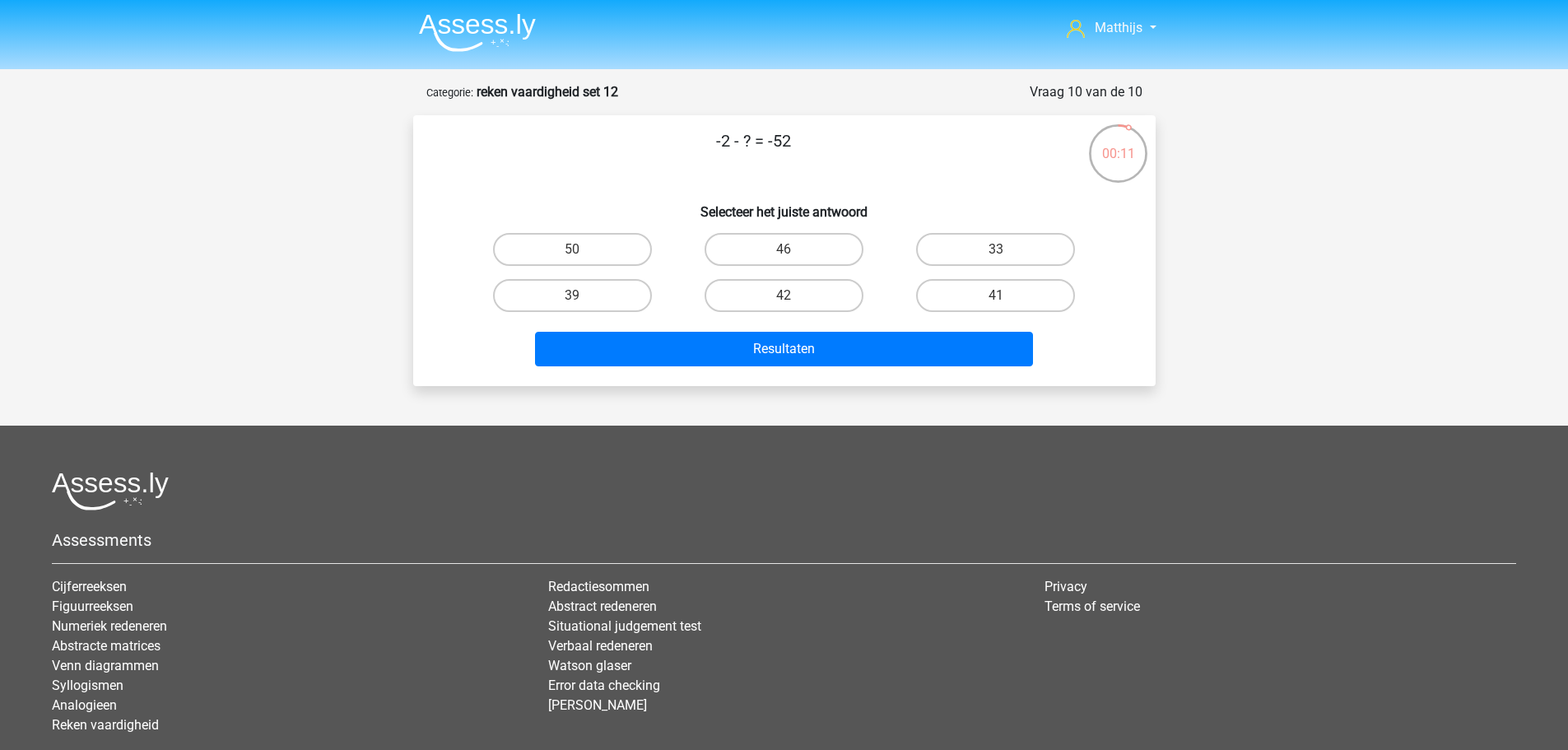
drag, startPoint x: 618, startPoint y: 252, endPoint x: 652, endPoint y: 292, distance: 52.5
click at [620, 254] on label "50" at bounding box center [572, 250] width 159 height 33
click at [583, 254] on input "50" at bounding box center [578, 255] width 11 height 11
radio input "true"
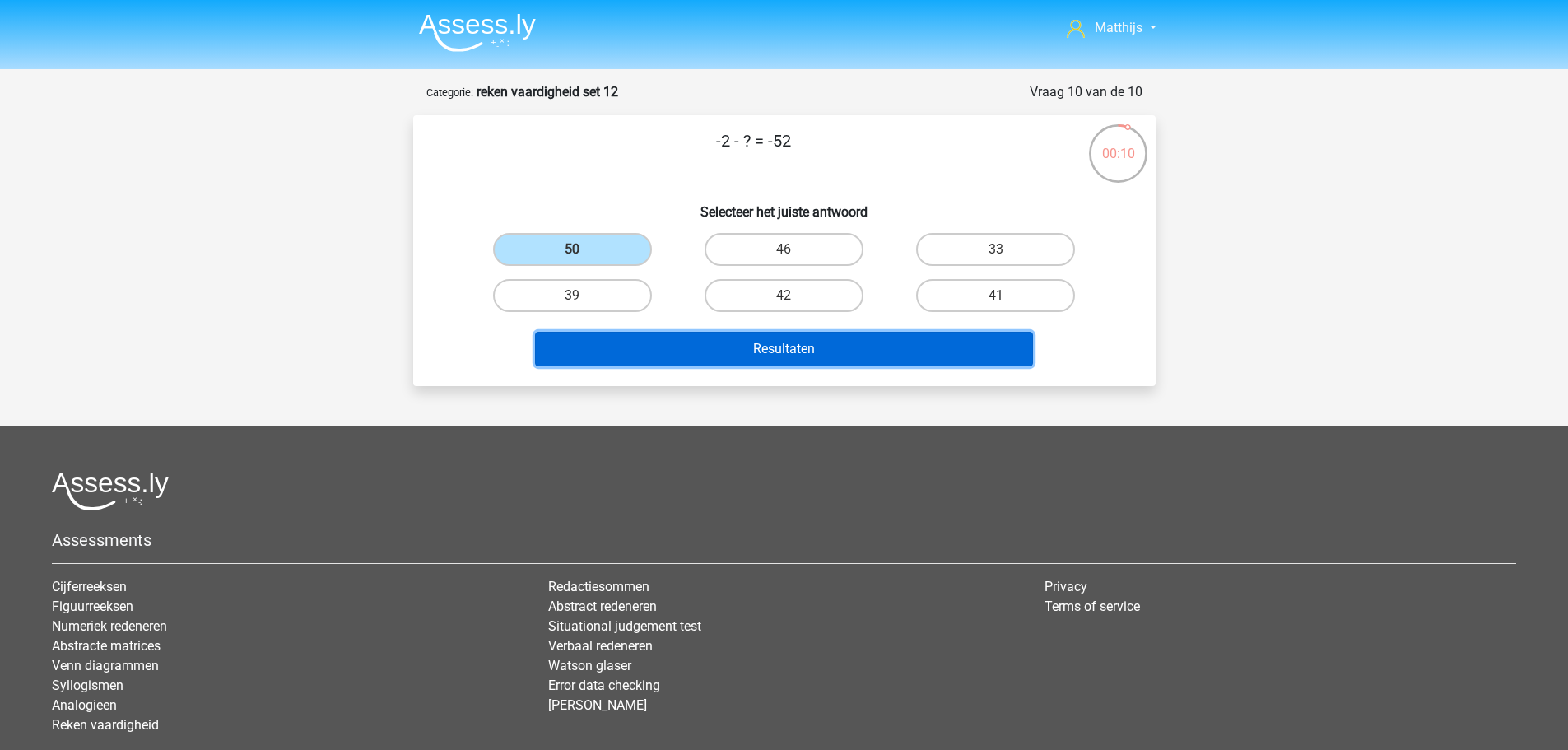
click at [794, 354] on button "Resultaten" at bounding box center [784, 349] width 497 height 35
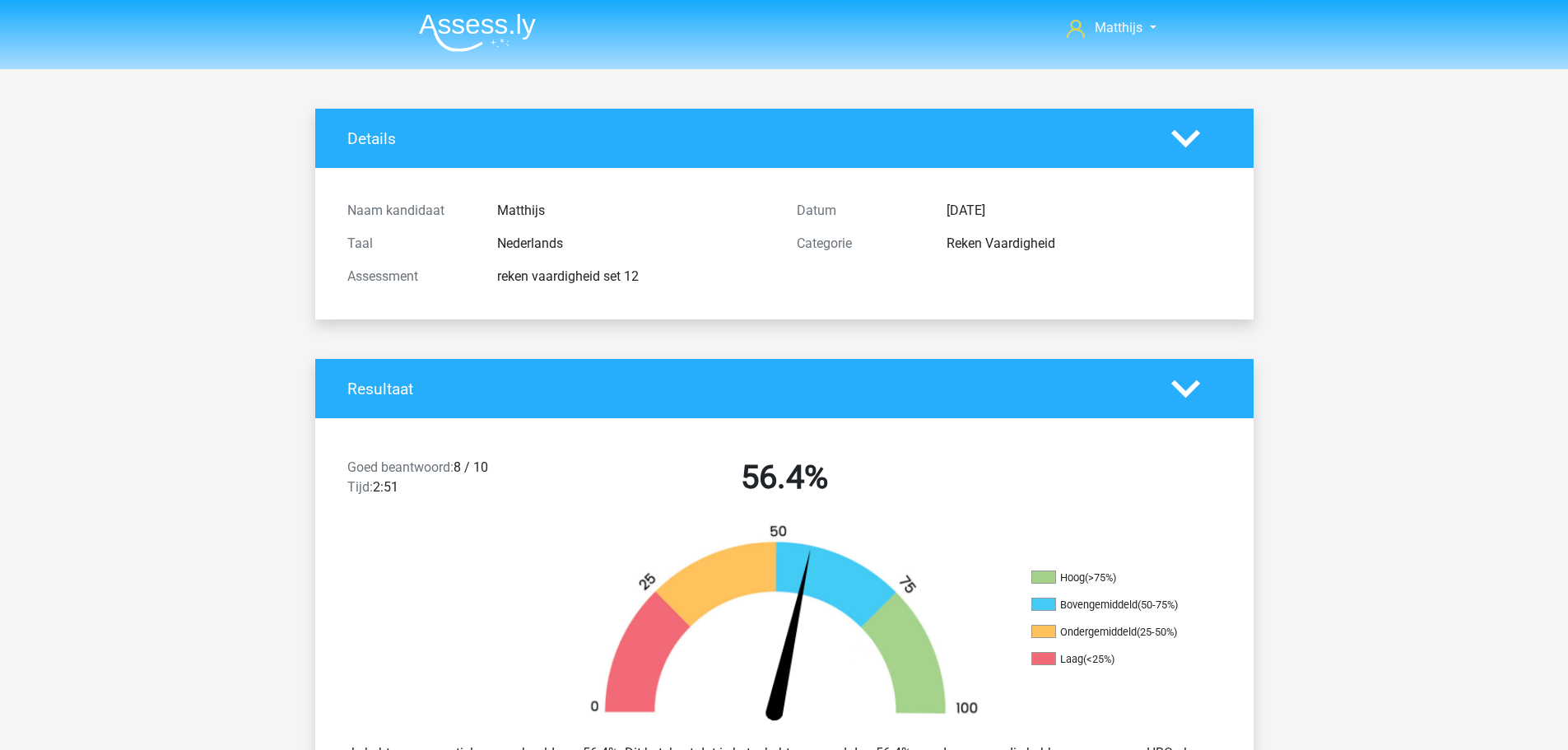
click at [525, 38] on img at bounding box center [477, 32] width 117 height 38
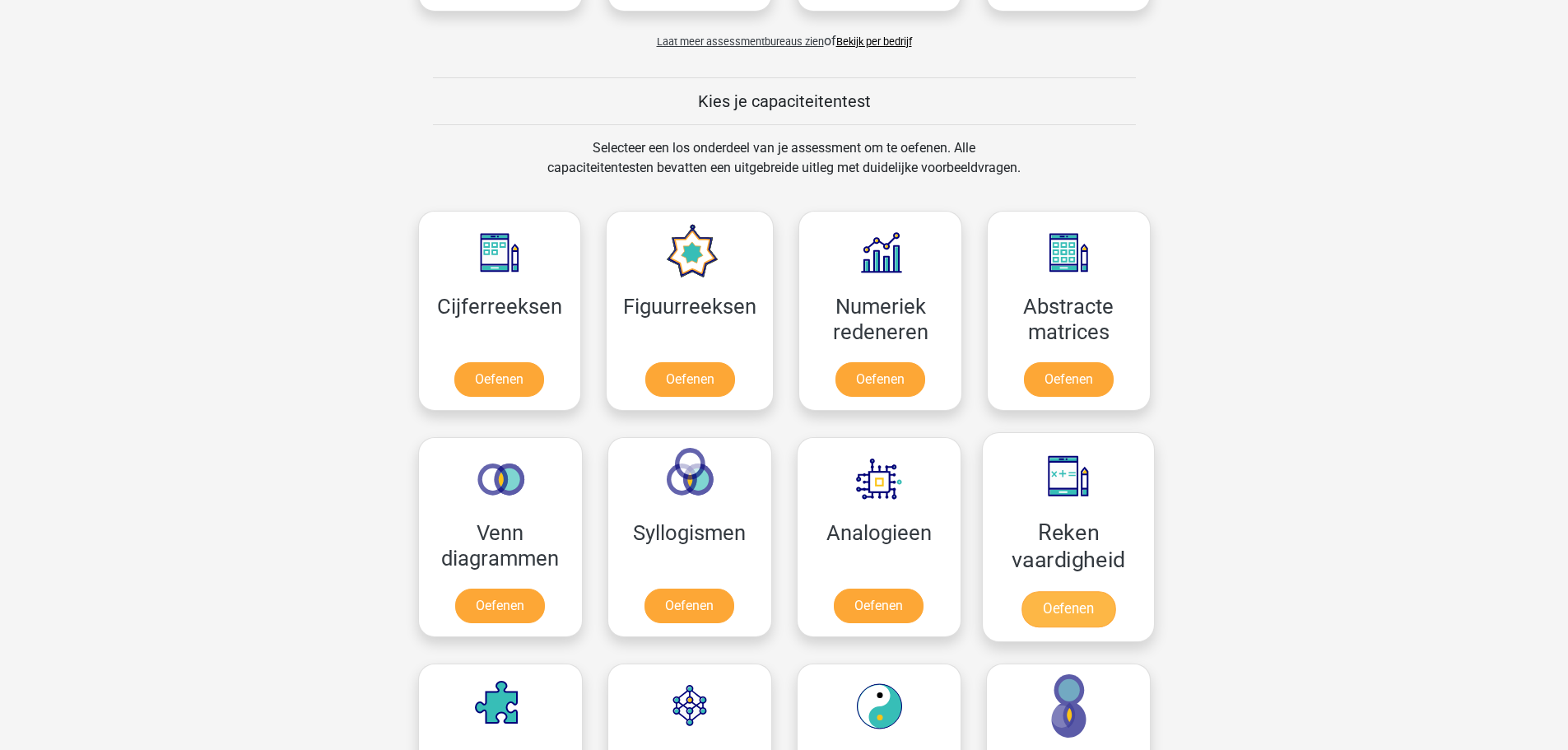
scroll to position [823, 0]
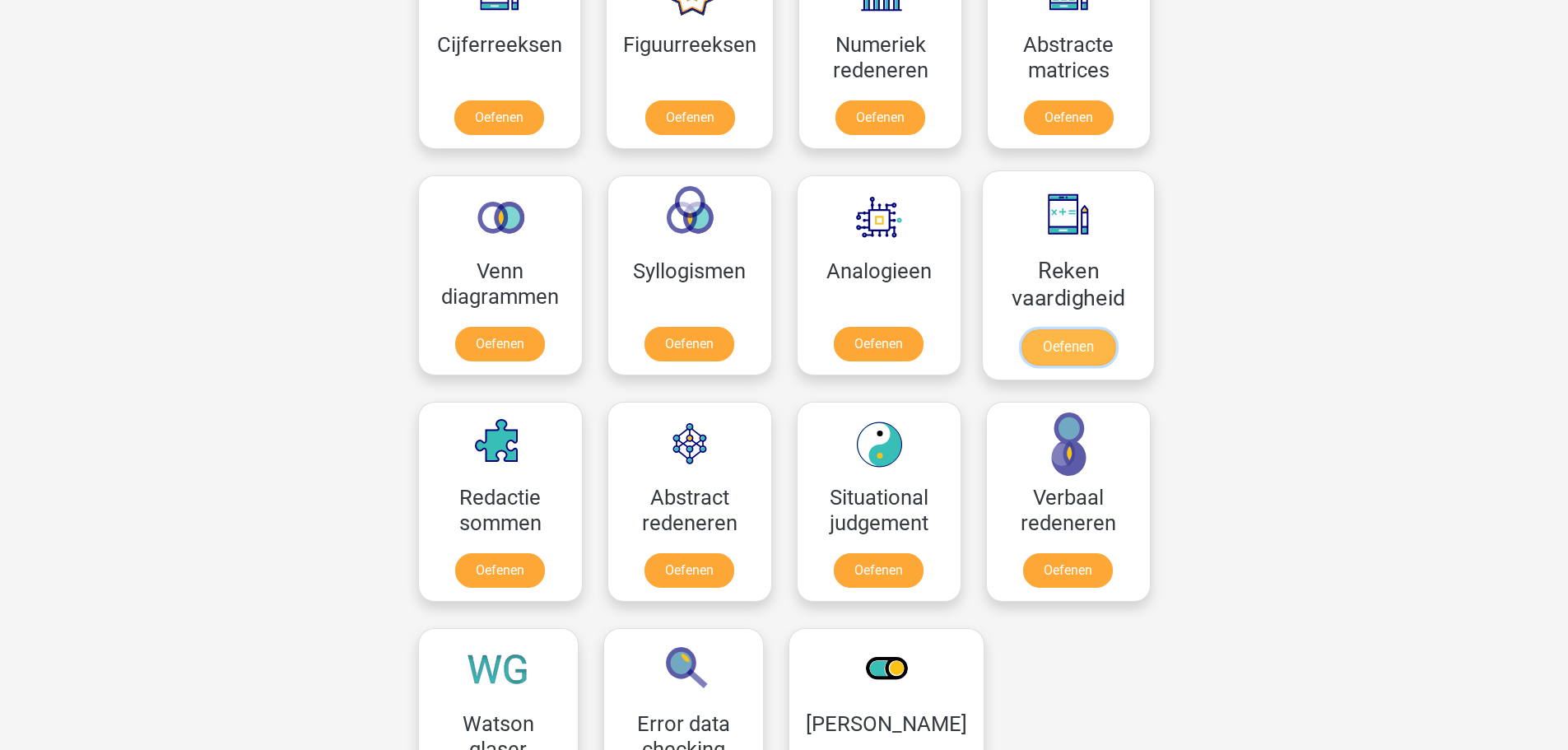
click at [1081, 329] on link "Oefenen" at bounding box center [1067, 347] width 94 height 36
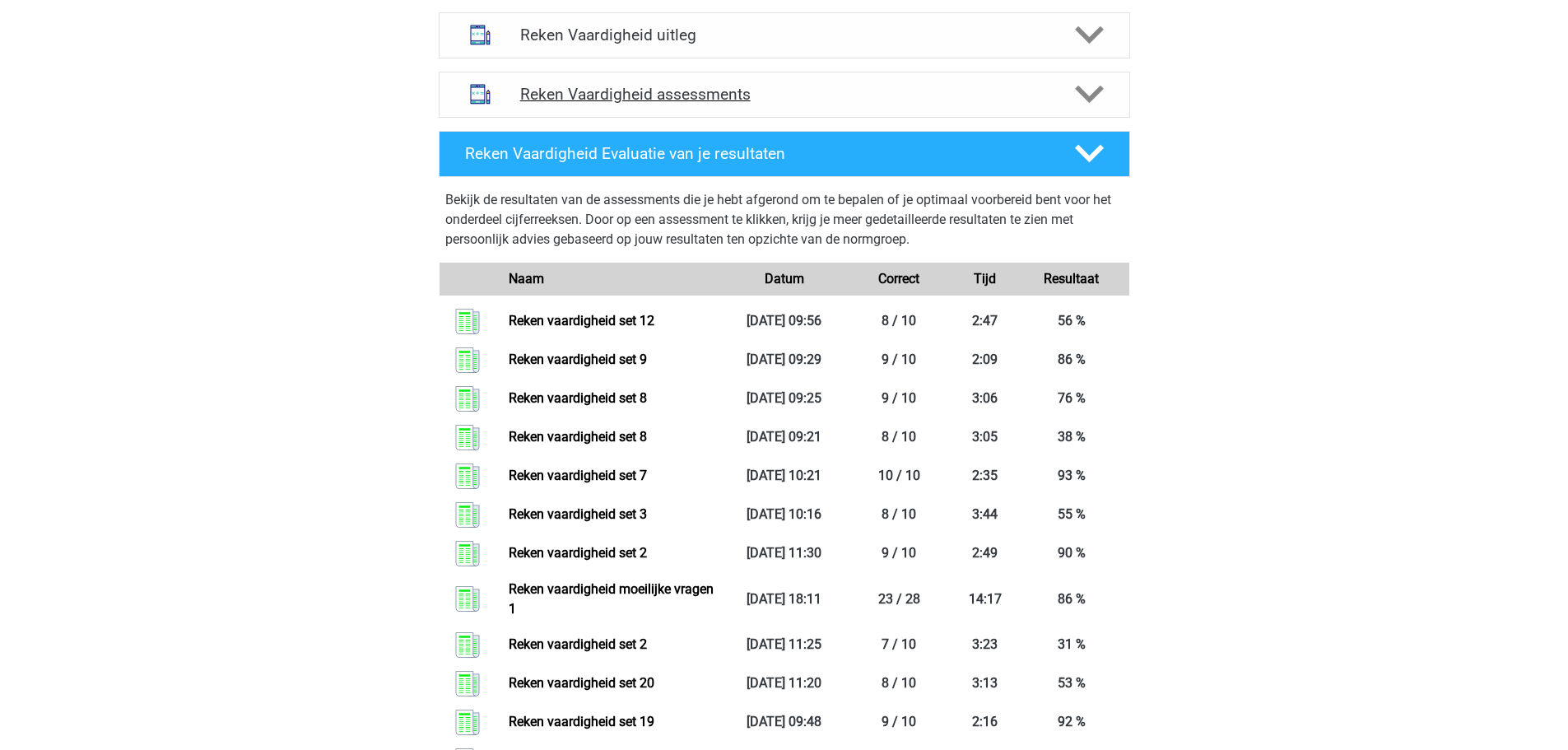
scroll to position [494, 0]
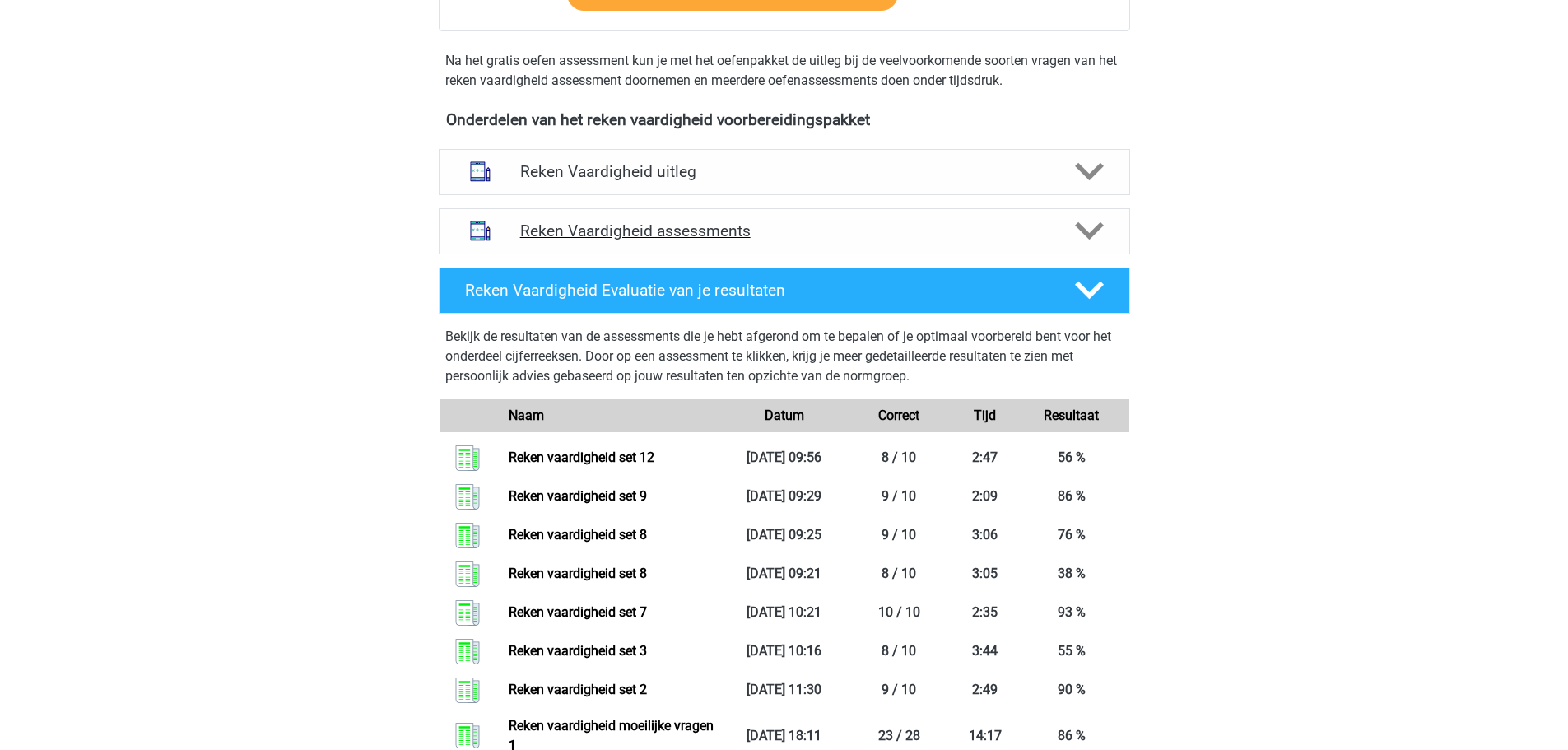
click at [759, 235] on h4 "Reken Vaardigheid assessments" at bounding box center [784, 231] width 528 height 19
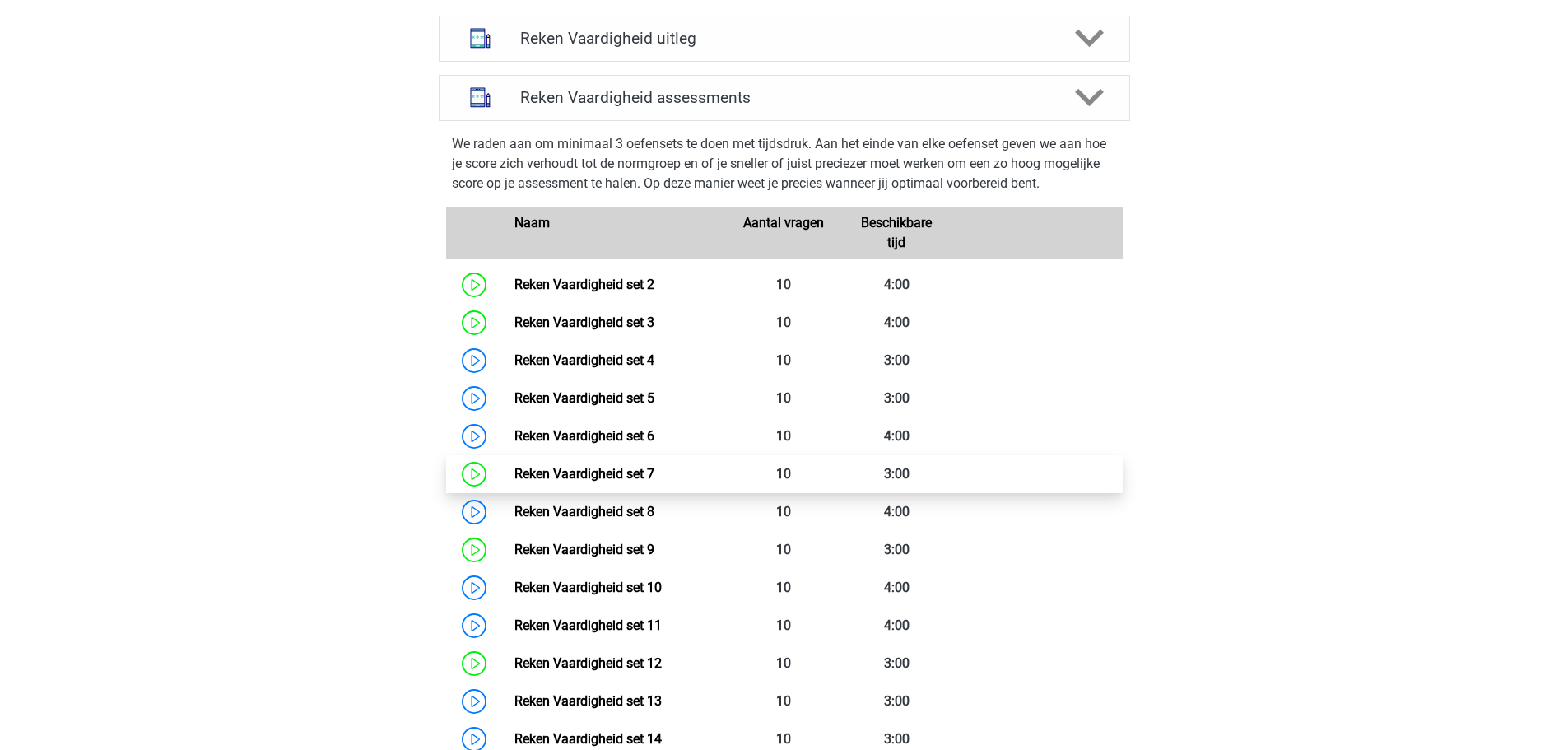
scroll to position [823, 0]
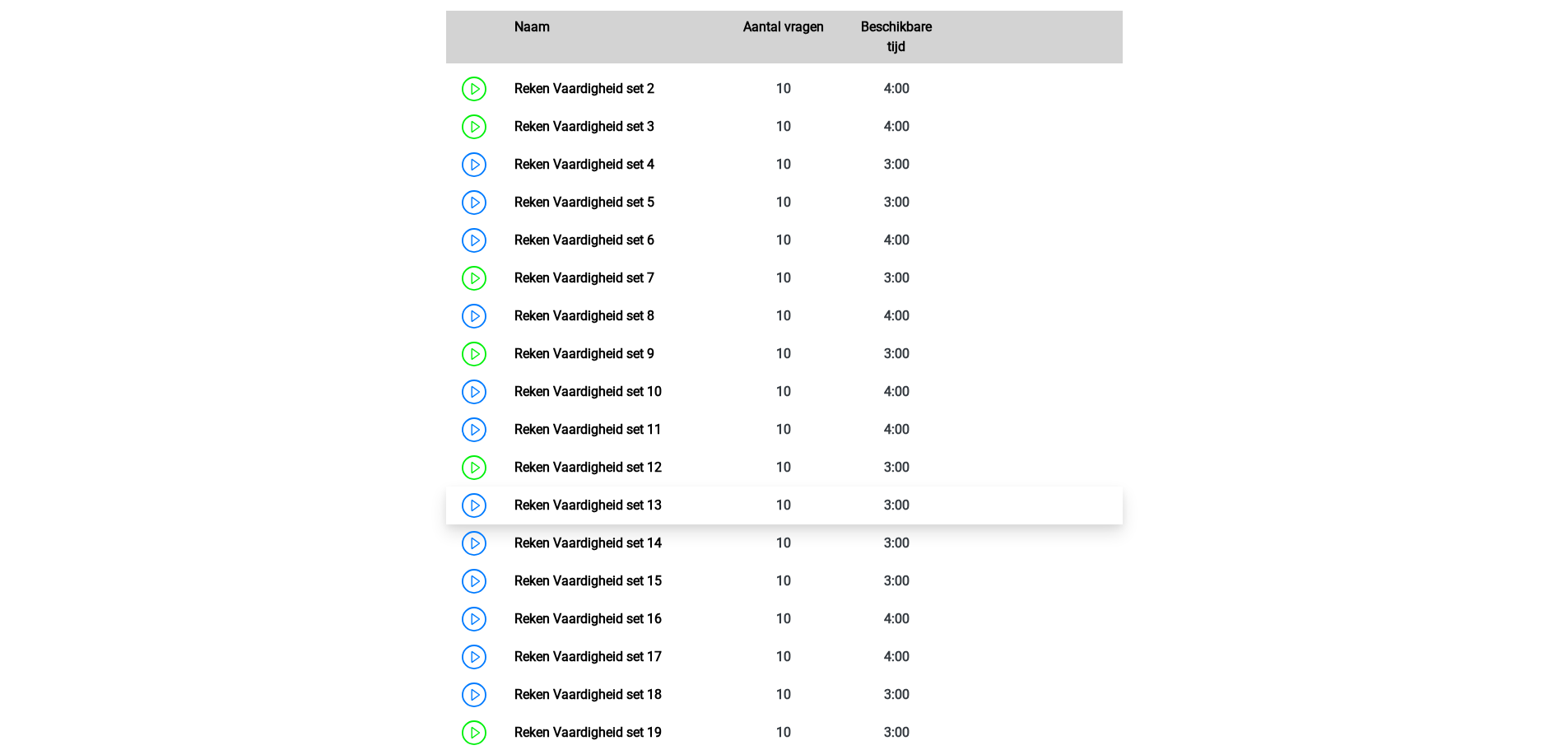
click at [661, 498] on link "Reken Vaardigheid set 13" at bounding box center [589, 505] width 148 height 15
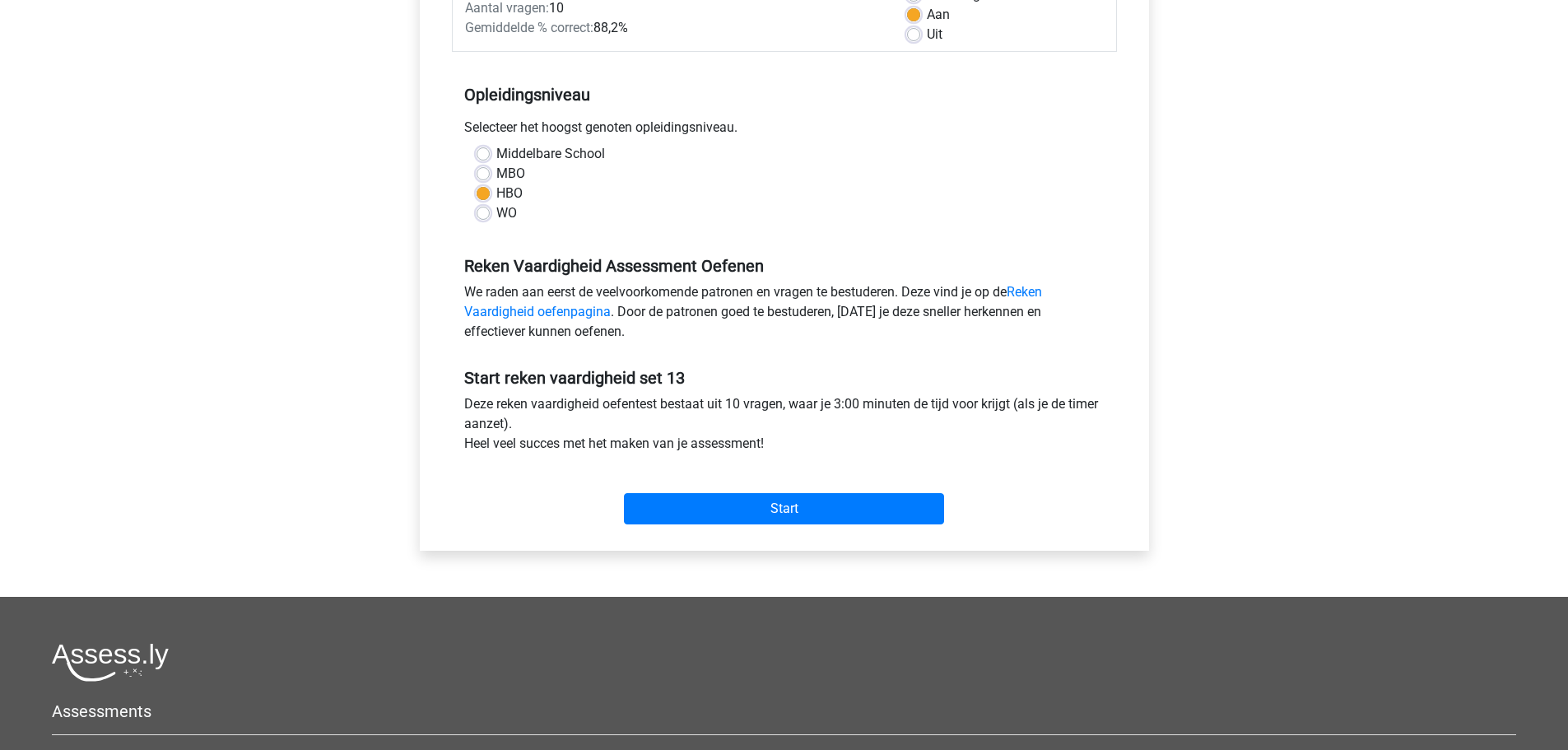
scroll to position [329, 0]
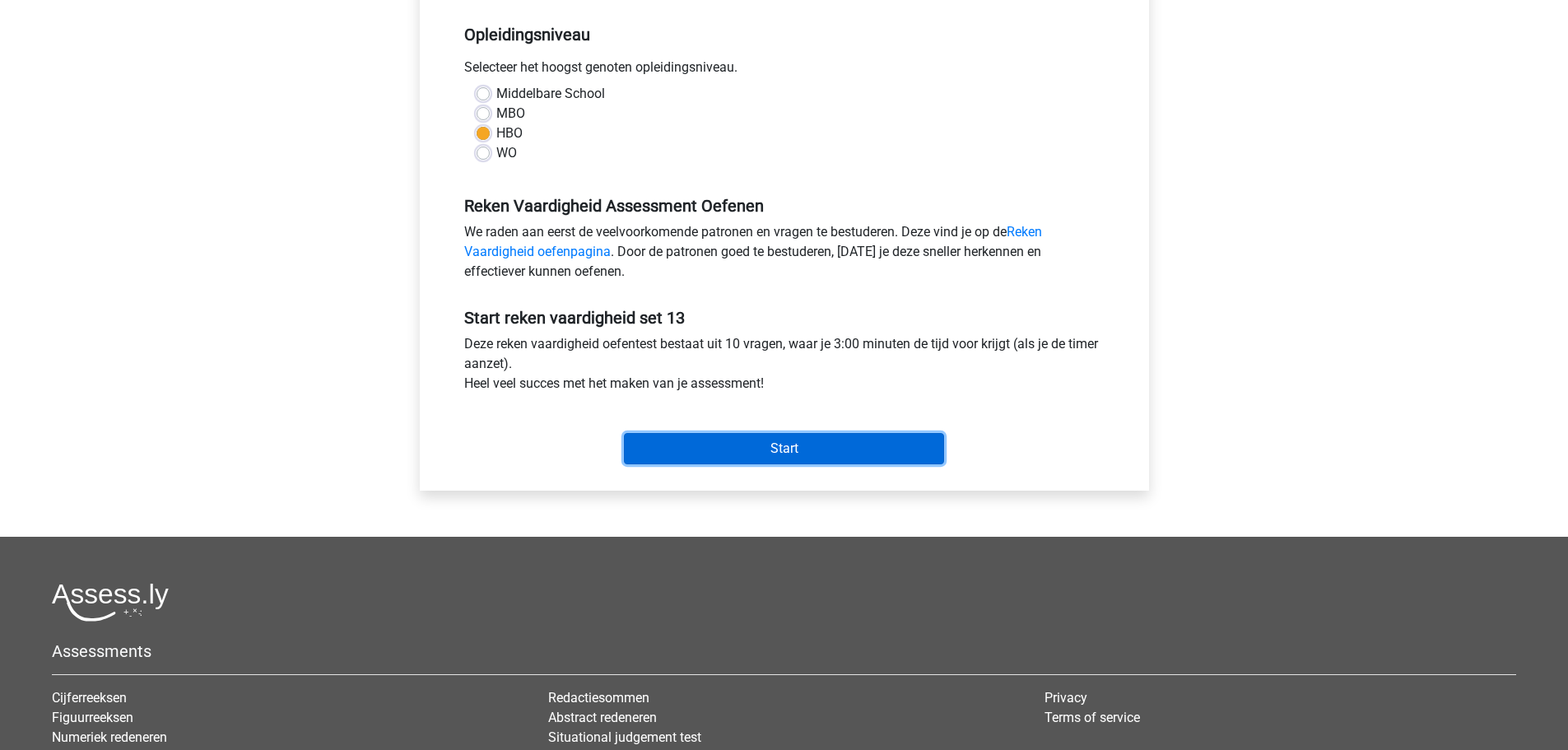
click at [785, 447] on input "Start" at bounding box center [784, 448] width 320 height 31
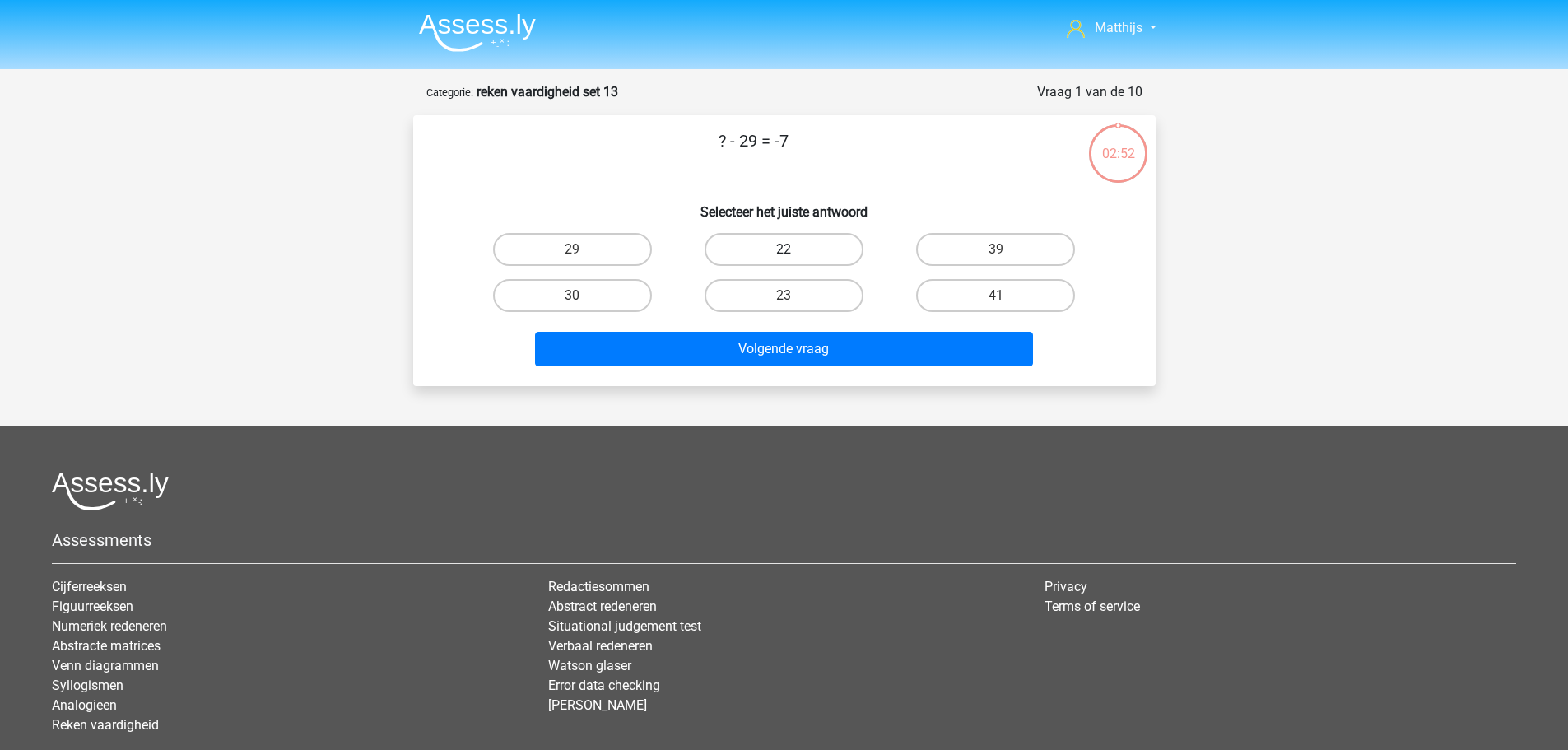
click at [835, 245] on label "22" at bounding box center [784, 250] width 159 height 33
click at [794, 250] on input "22" at bounding box center [789, 255] width 11 height 11
radio input "true"
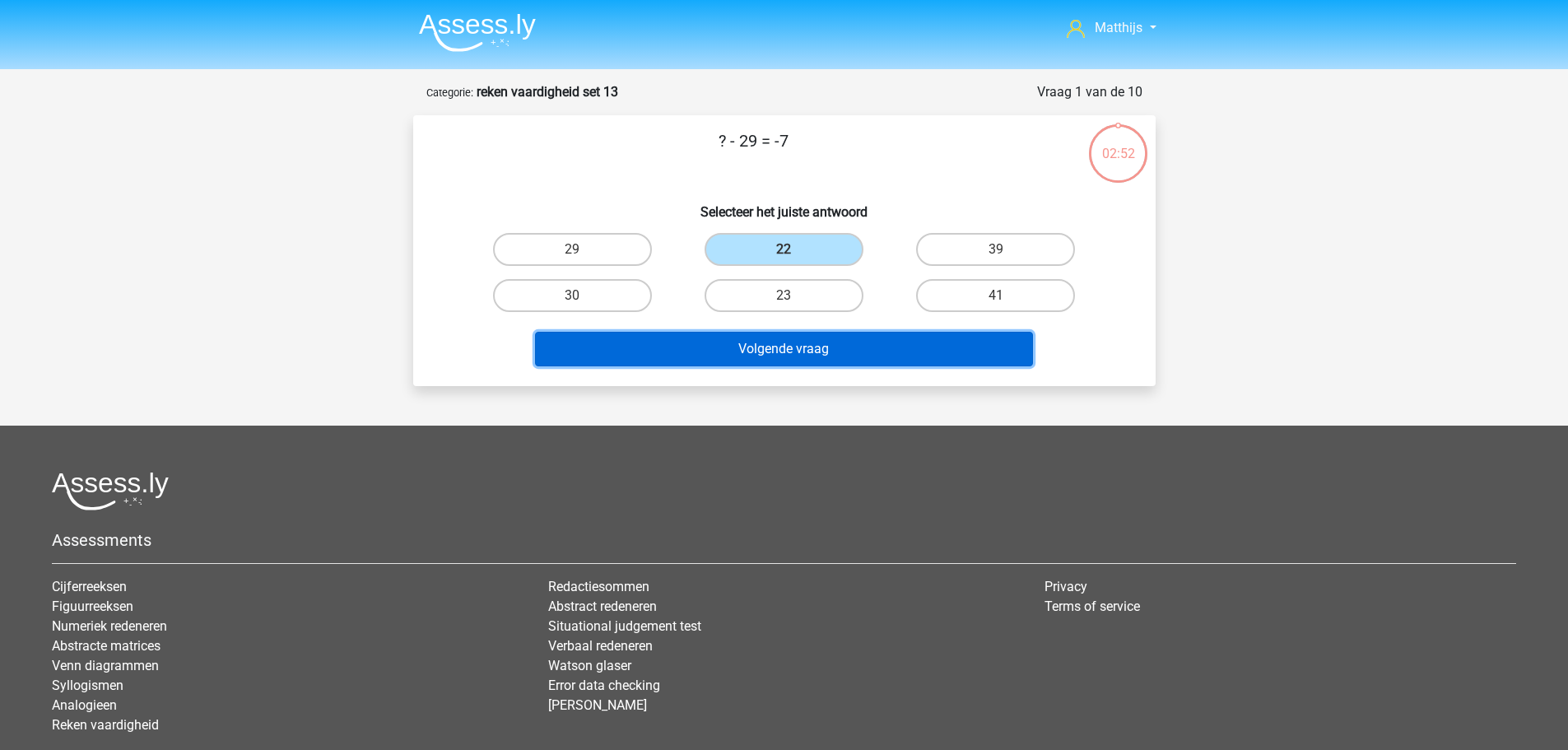
drag, startPoint x: 958, startPoint y: 365, endPoint x: 942, endPoint y: 365, distance: 16.0
click at [958, 365] on button "Volgende vraag" at bounding box center [784, 349] width 497 height 35
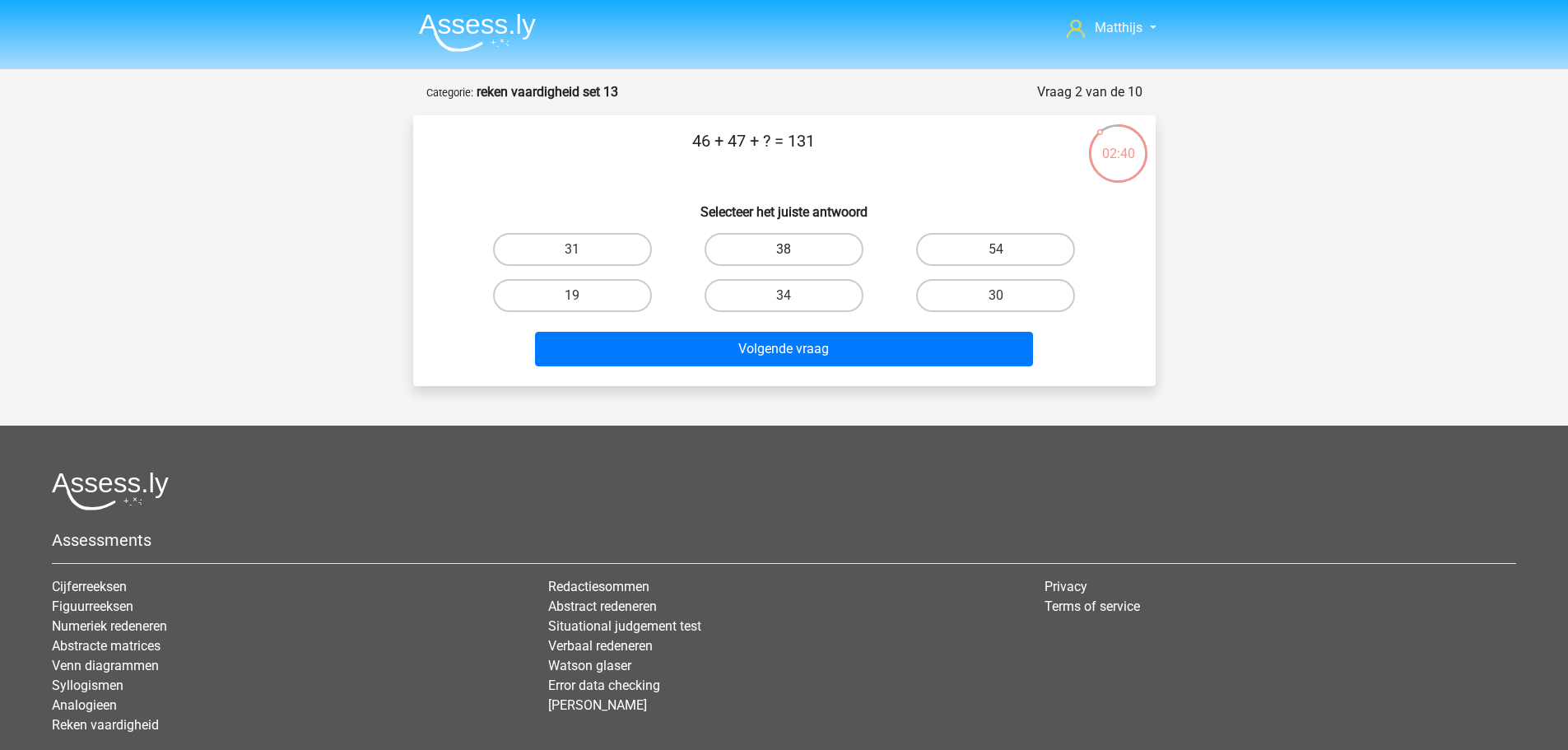
drag, startPoint x: 809, startPoint y: 244, endPoint x: 858, endPoint y: 311, distance: 83.0
click at [809, 245] on label "38" at bounding box center [784, 250] width 159 height 33
click at [794, 250] on input "38" at bounding box center [789, 255] width 11 height 11
radio input "true"
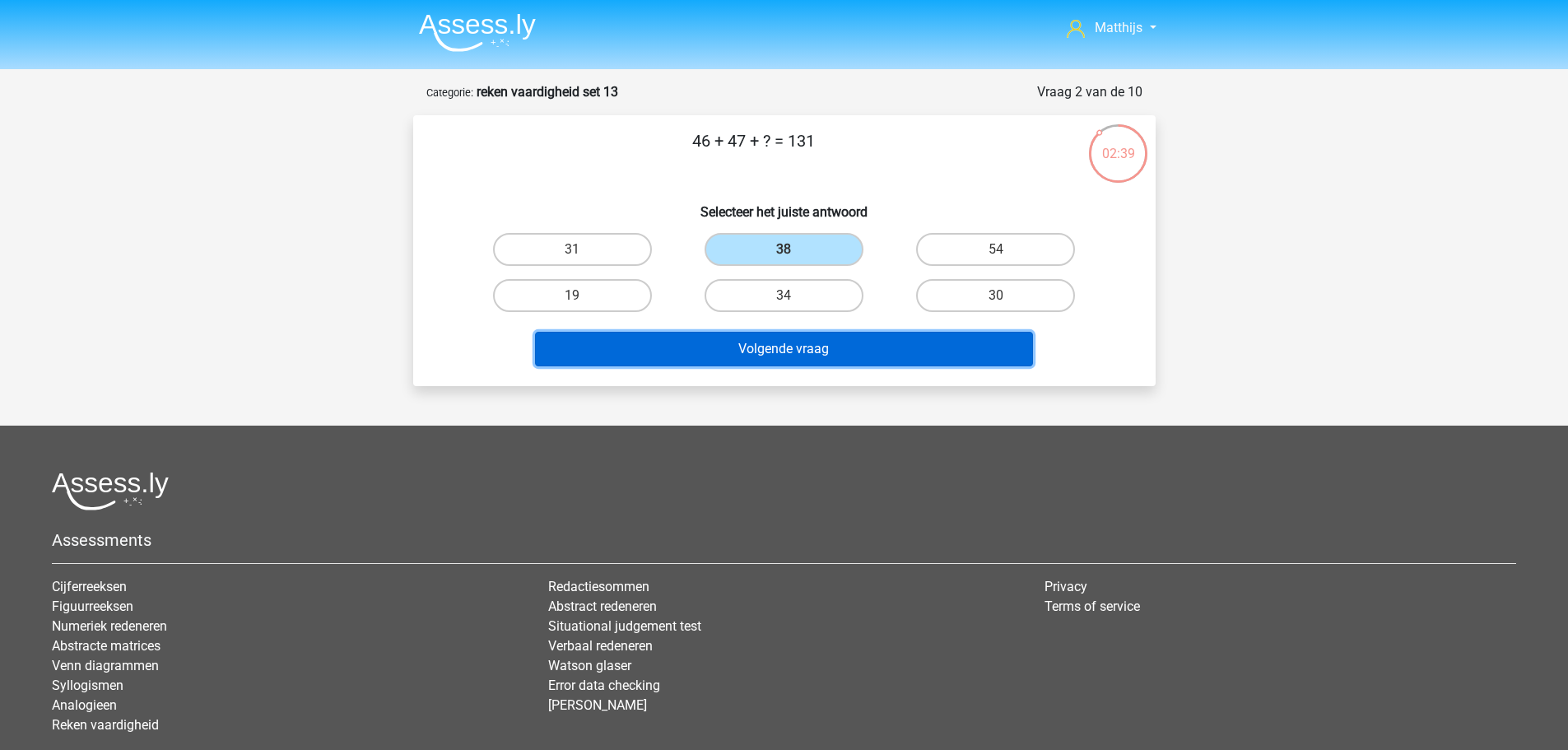
drag, startPoint x: 898, startPoint y: 351, endPoint x: 887, endPoint y: 349, distance: 11.2
click at [899, 350] on button "Volgende vraag" at bounding box center [784, 349] width 497 height 35
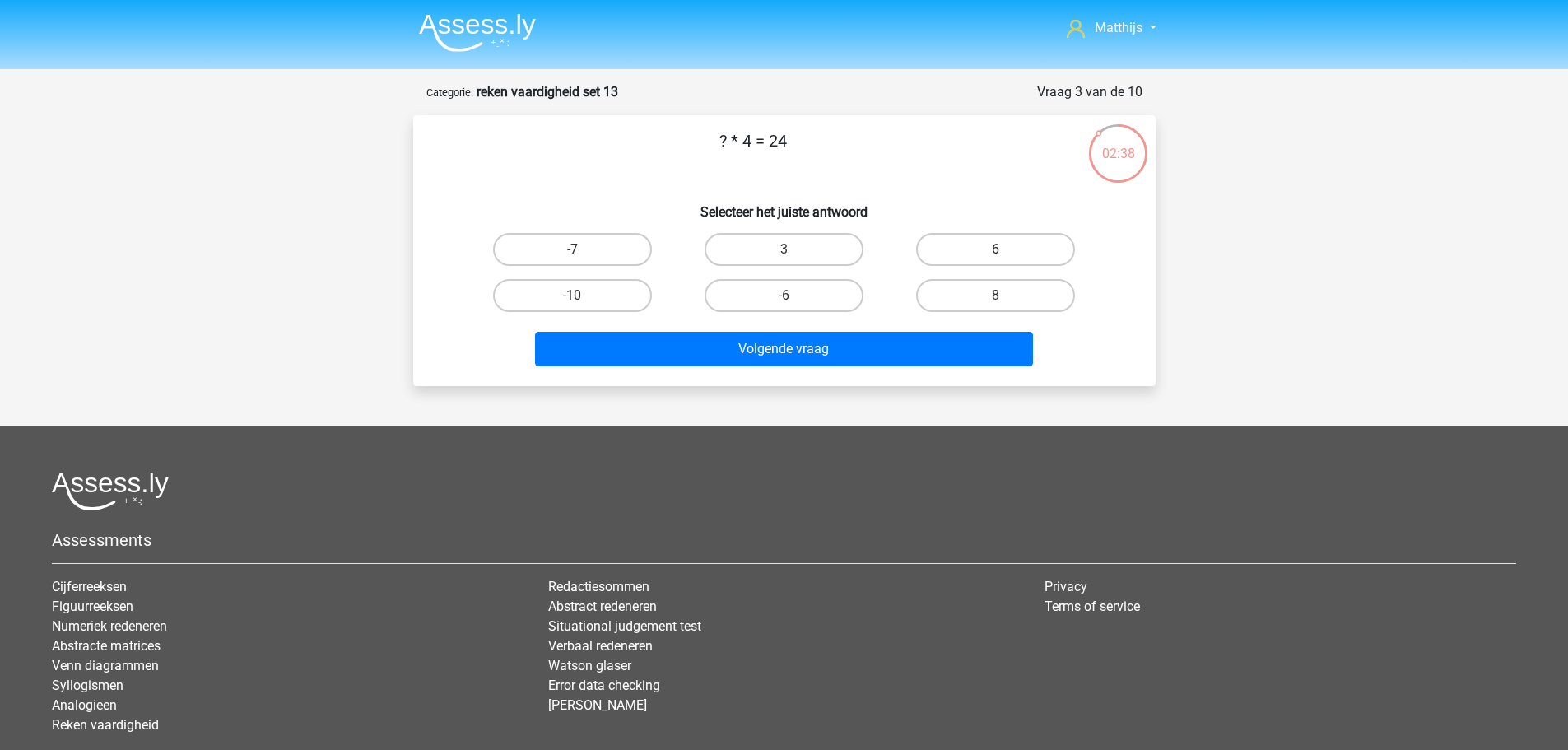
click at [986, 250] on label "6" at bounding box center [995, 250] width 159 height 33
click at [996, 250] on input "6" at bounding box center [1001, 255] width 11 height 11
radio input "true"
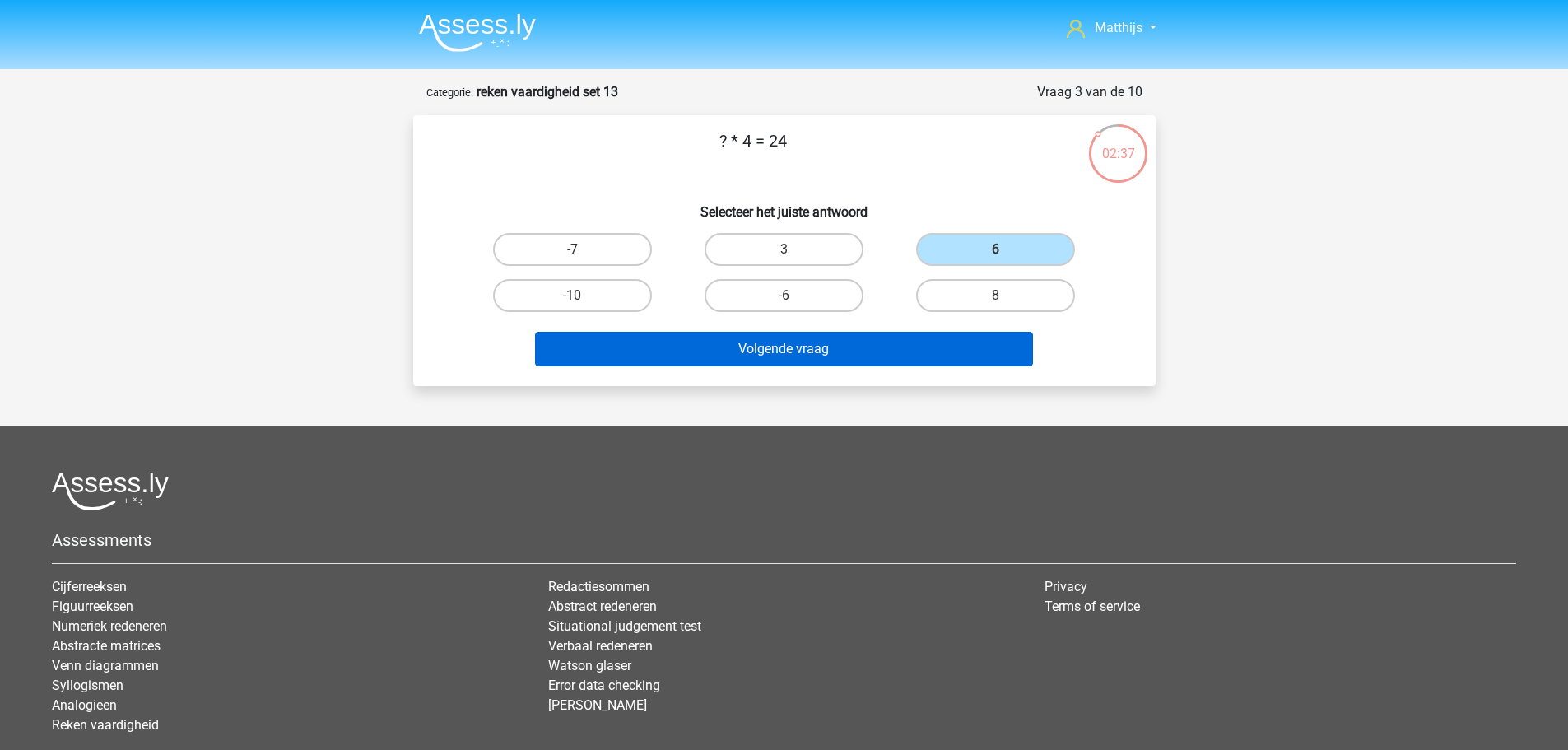
click at [860, 364] on div "Volgende vraag" at bounding box center [784, 352] width 635 height 41
click at [860, 362] on button "Volgende vraag" at bounding box center [784, 349] width 497 height 35
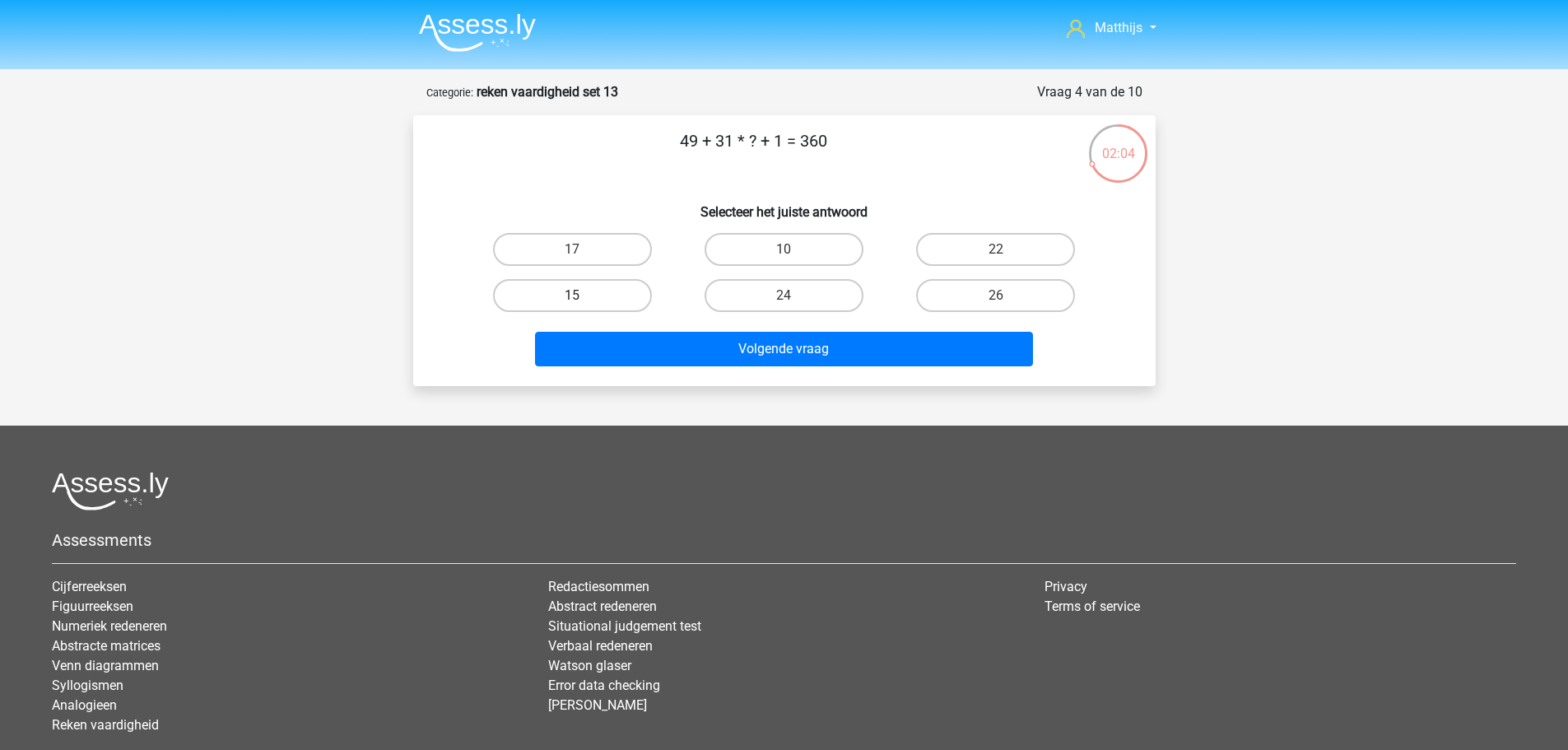
drag, startPoint x: 610, startPoint y: 299, endPoint x: 797, endPoint y: 336, distance: 190.6
click at [611, 299] on label "15" at bounding box center [572, 295] width 159 height 33
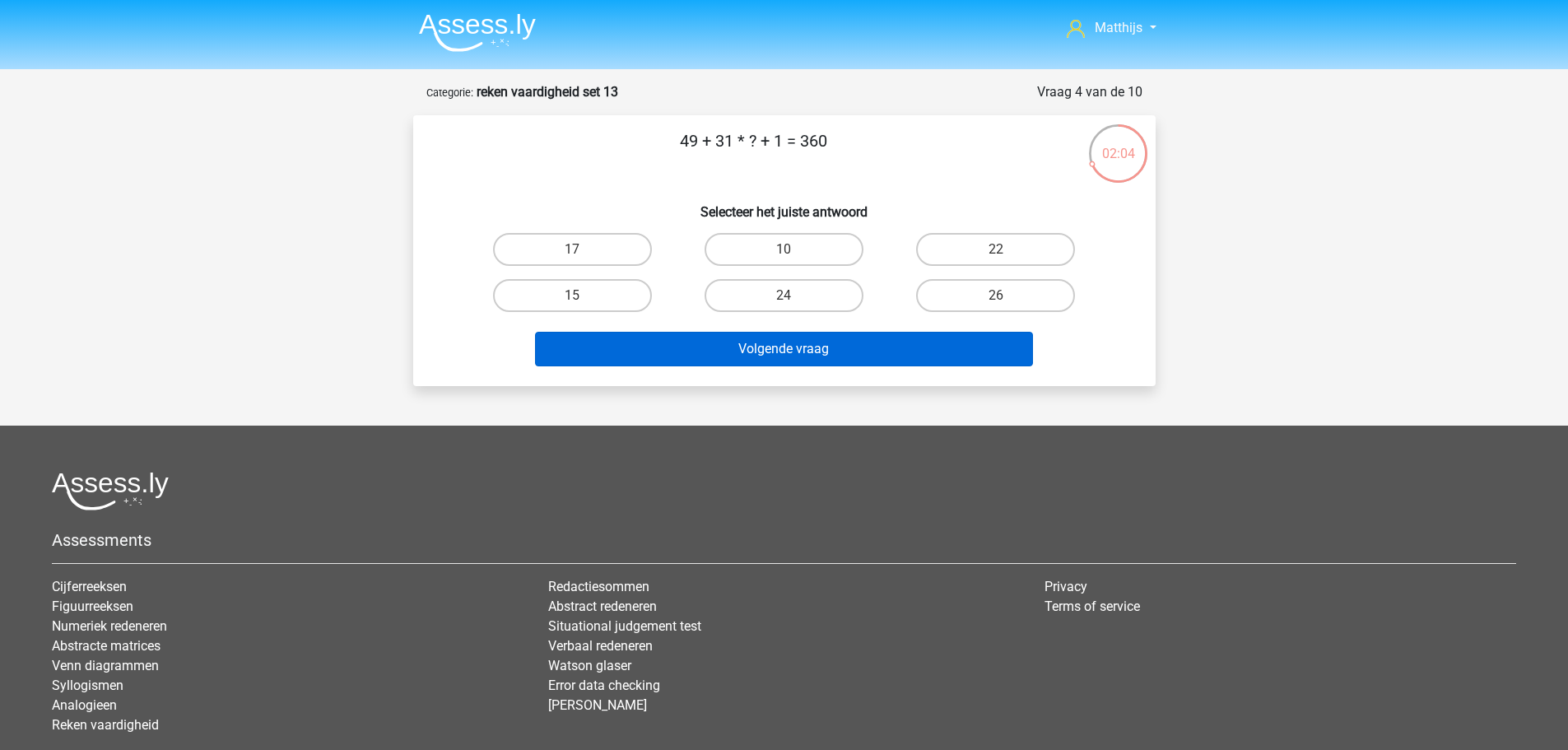
click at [583, 299] on input "15" at bounding box center [578, 301] width 11 height 11
radio input "true"
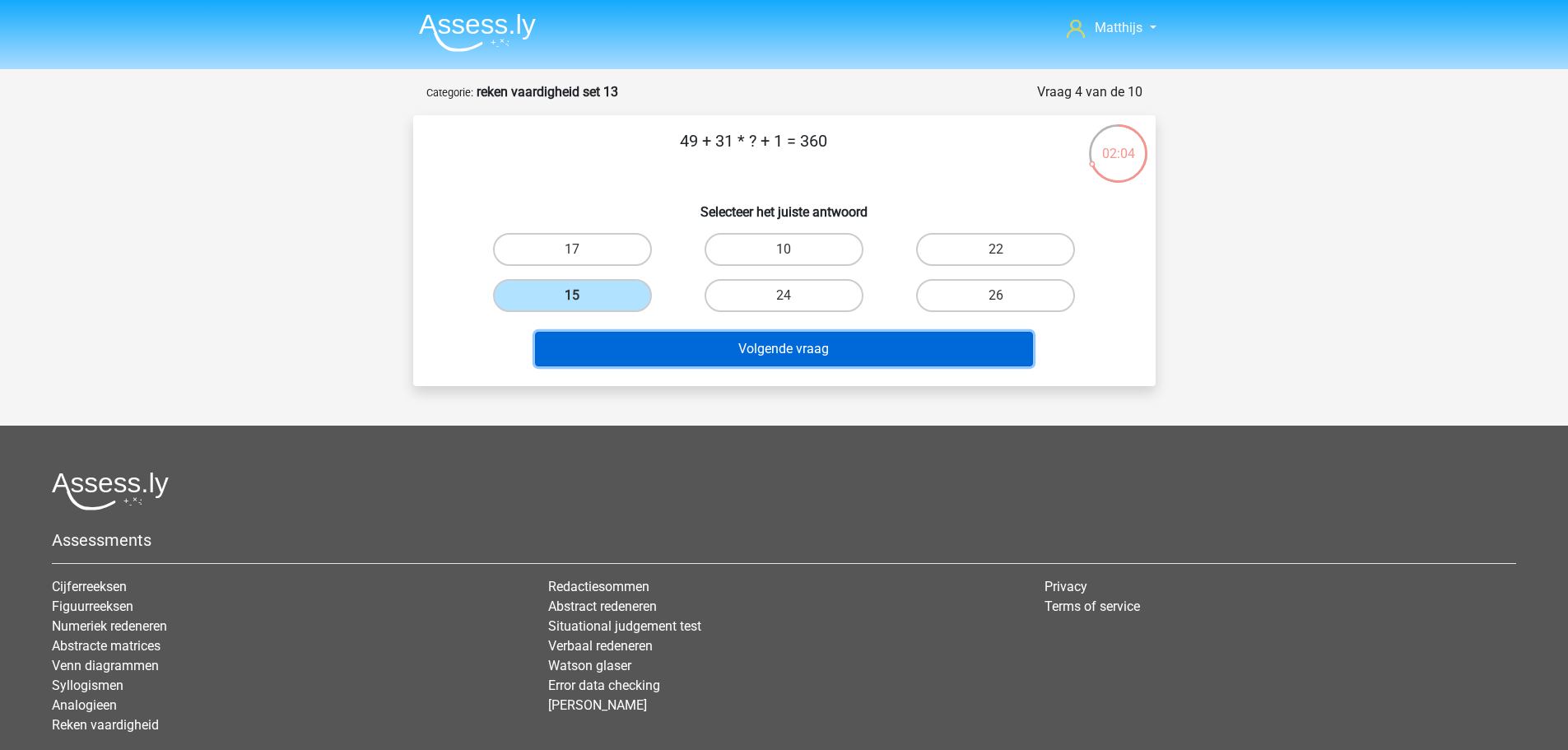
click at [825, 352] on button "Volgende vraag" at bounding box center [784, 349] width 497 height 35
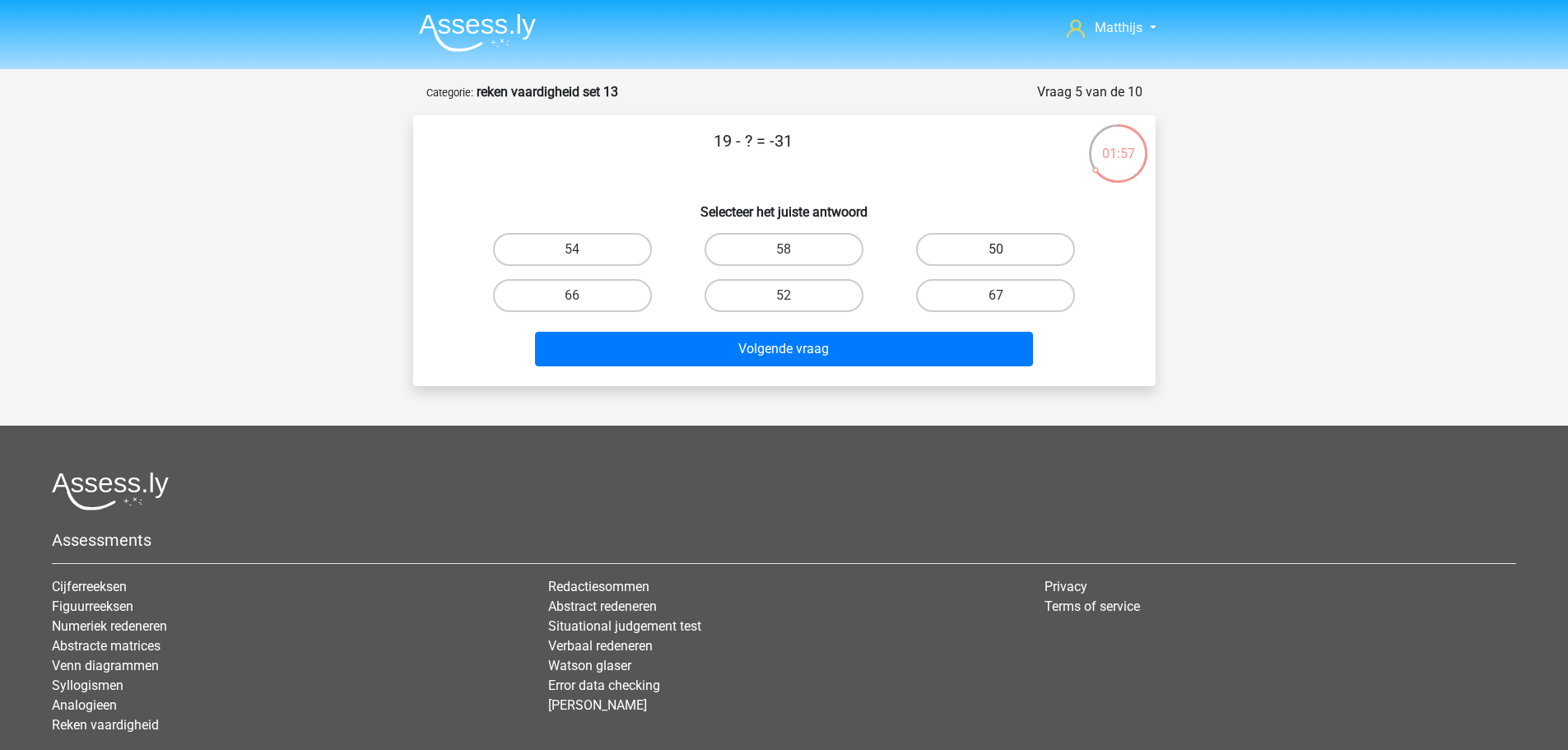
click at [1014, 247] on label "50" at bounding box center [995, 250] width 159 height 33
click at [1007, 250] on input "50" at bounding box center [1001, 255] width 11 height 11
radio input "true"
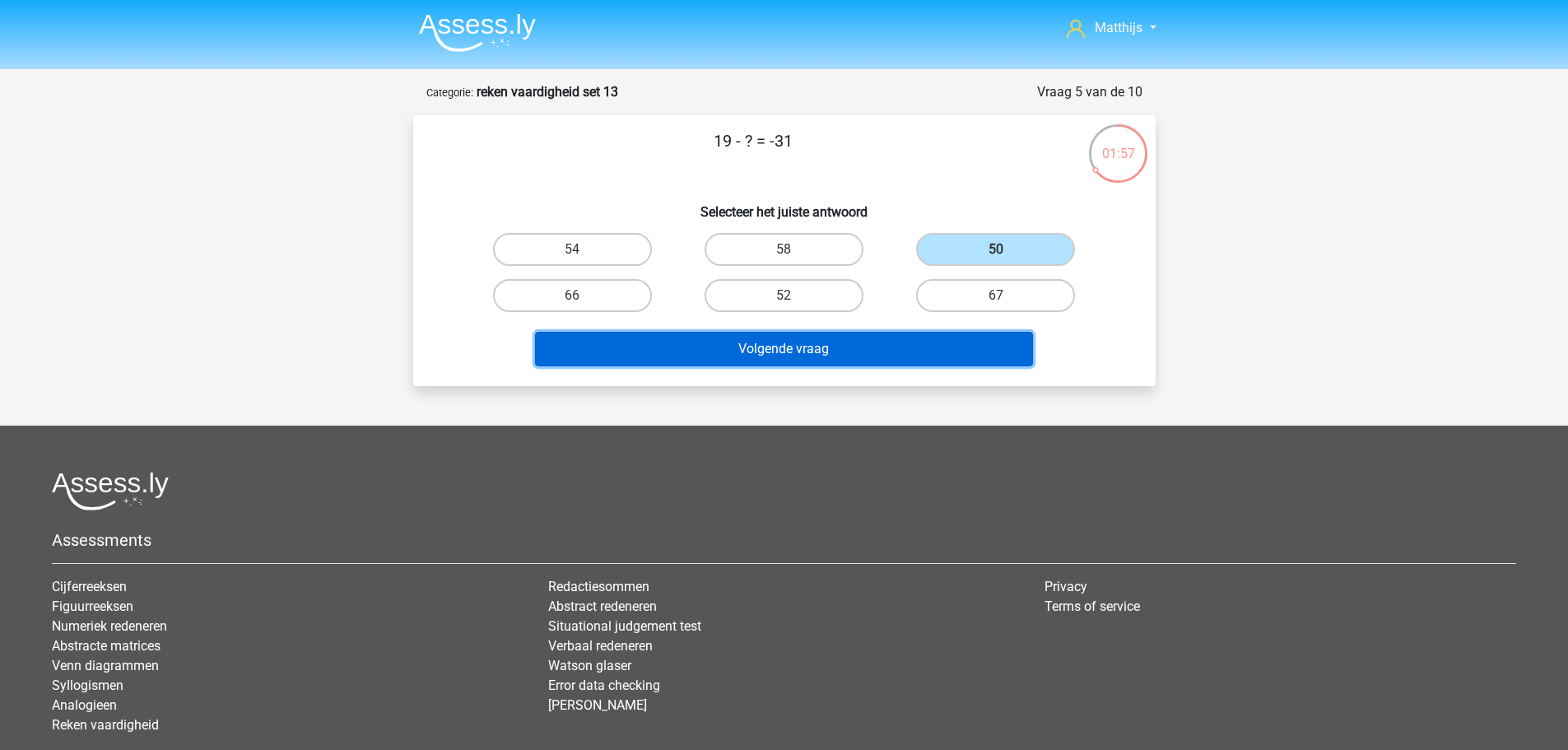
click at [900, 344] on button "Volgende vraag" at bounding box center [784, 349] width 497 height 35
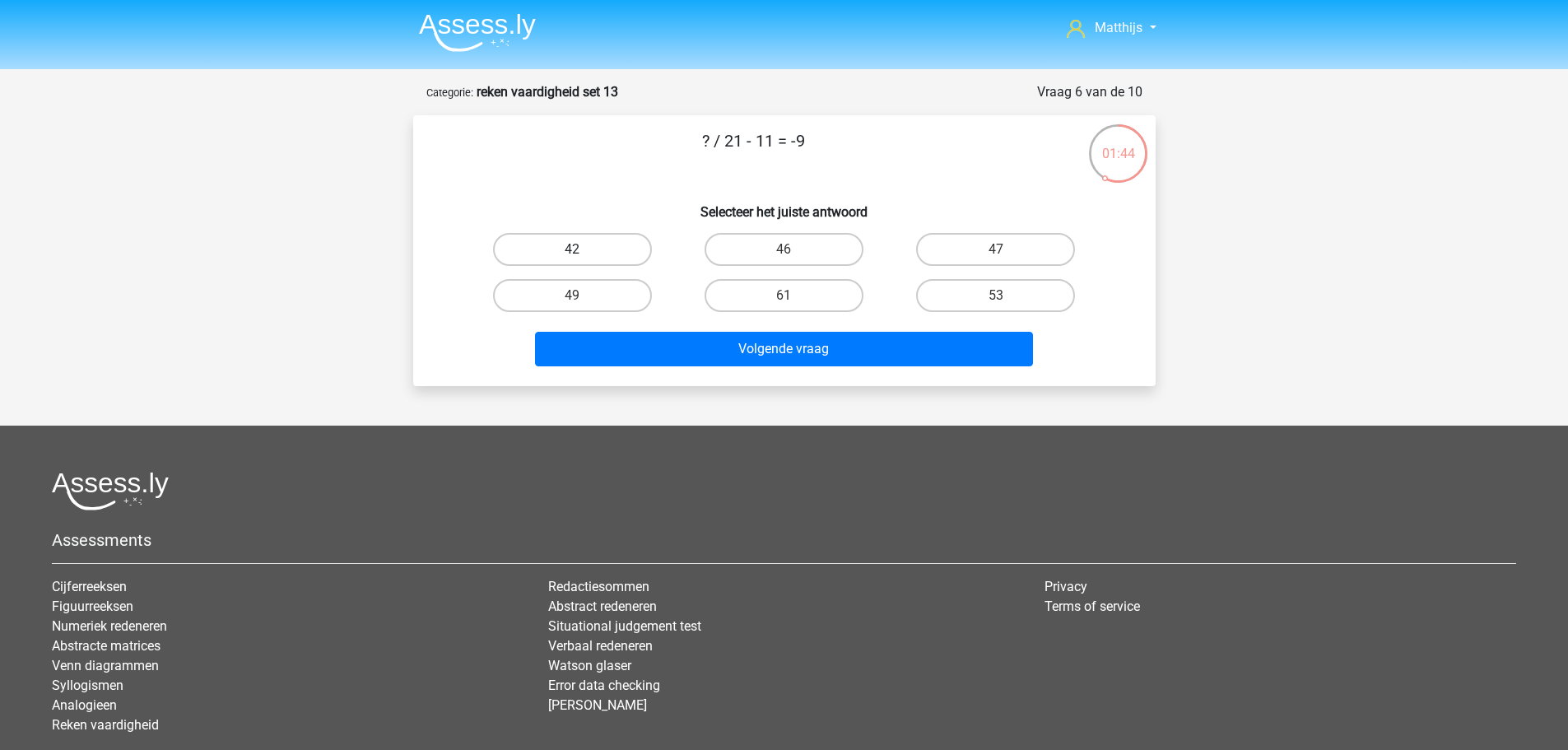
click at [623, 250] on label "42" at bounding box center [572, 250] width 159 height 33
click at [583, 250] on input "42" at bounding box center [578, 255] width 11 height 11
radio input "true"
click at [775, 385] on div "Matthijs germatthijsdelange@gmail.com Nederlands English" at bounding box center [784, 430] width 1568 height 860
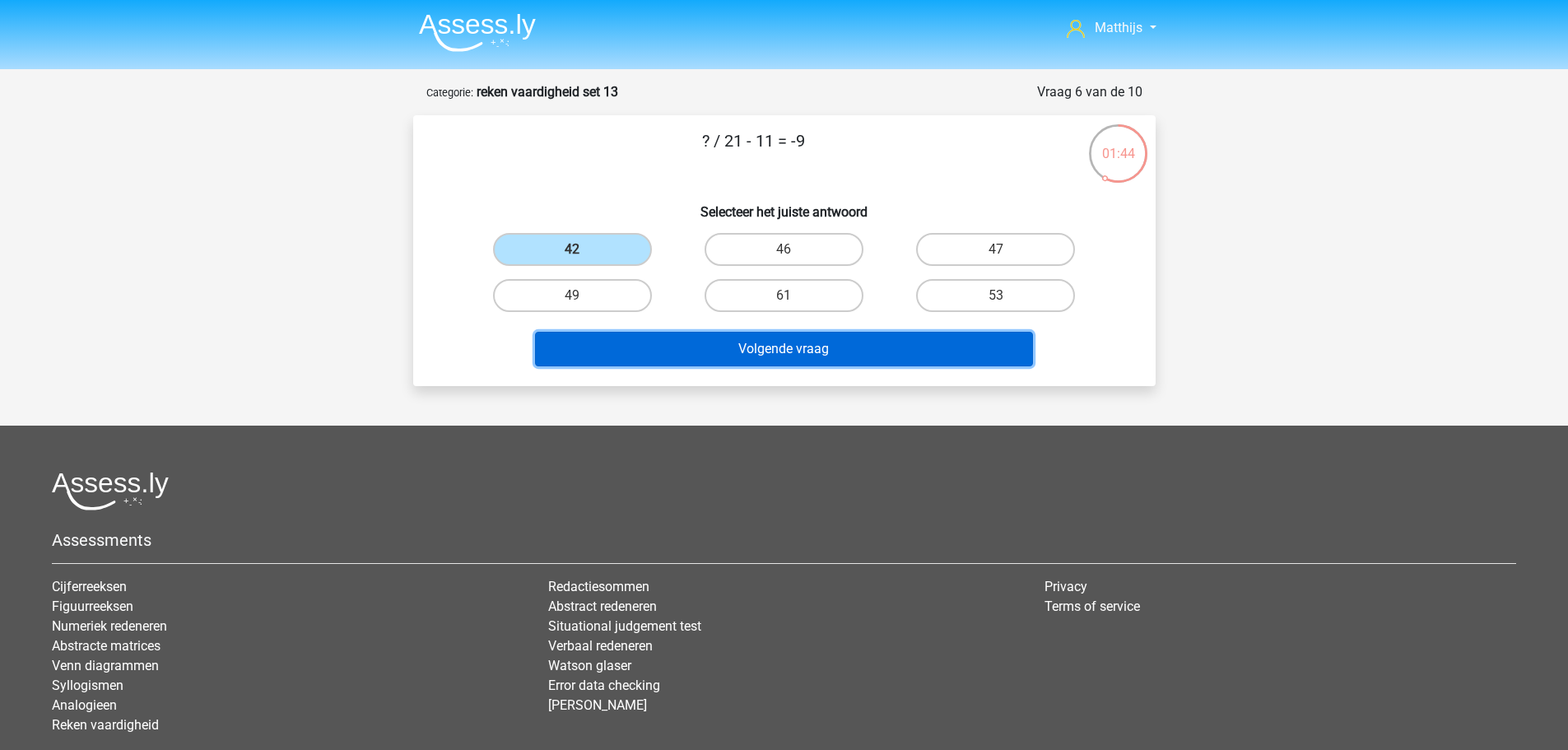
click at [786, 344] on button "Volgende vraag" at bounding box center [784, 349] width 497 height 35
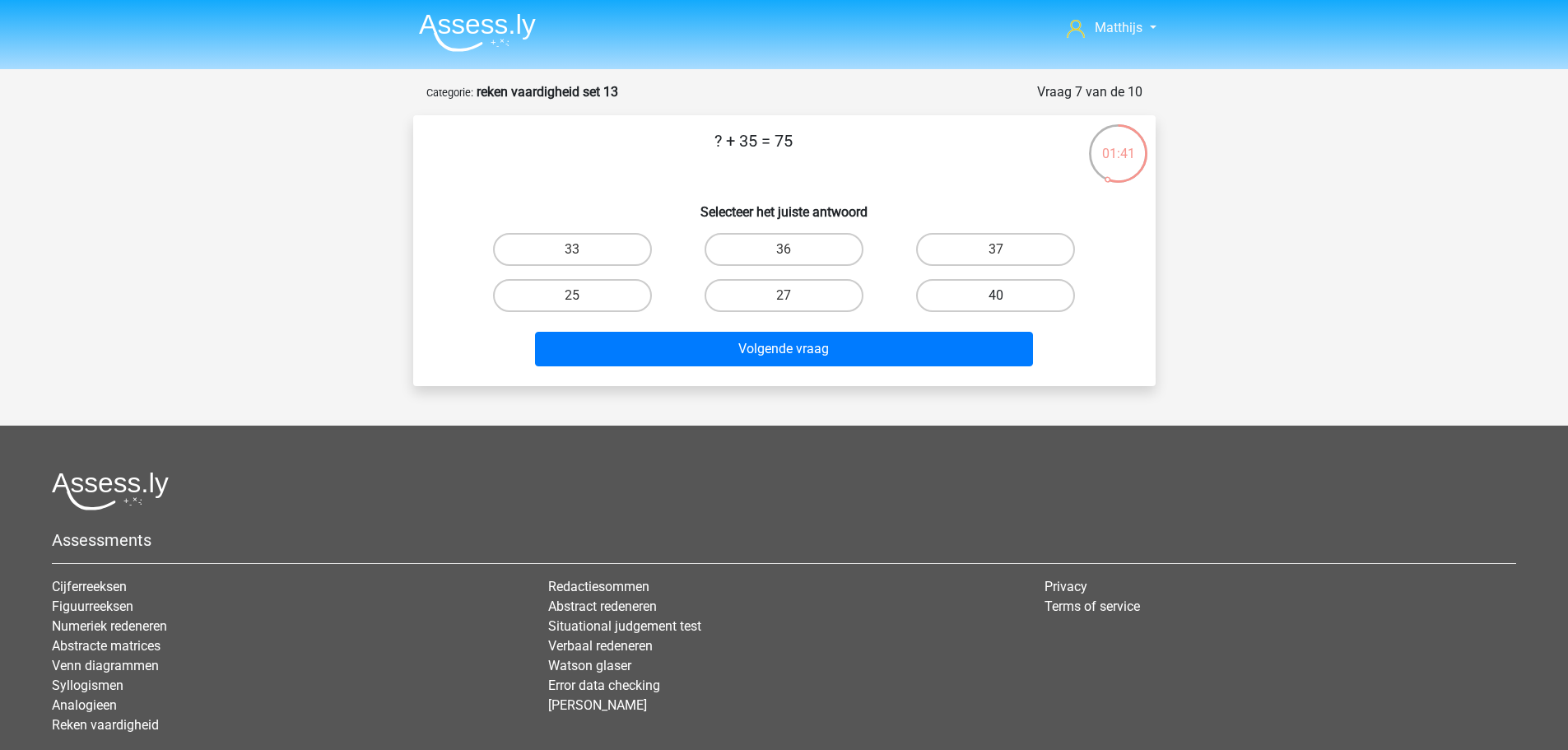
drag, startPoint x: 972, startPoint y: 283, endPoint x: 968, endPoint y: 300, distance: 17.5
click at [972, 283] on label "40" at bounding box center [995, 295] width 159 height 33
click at [996, 295] on input "40" at bounding box center [1001, 301] width 11 height 11
radio input "true"
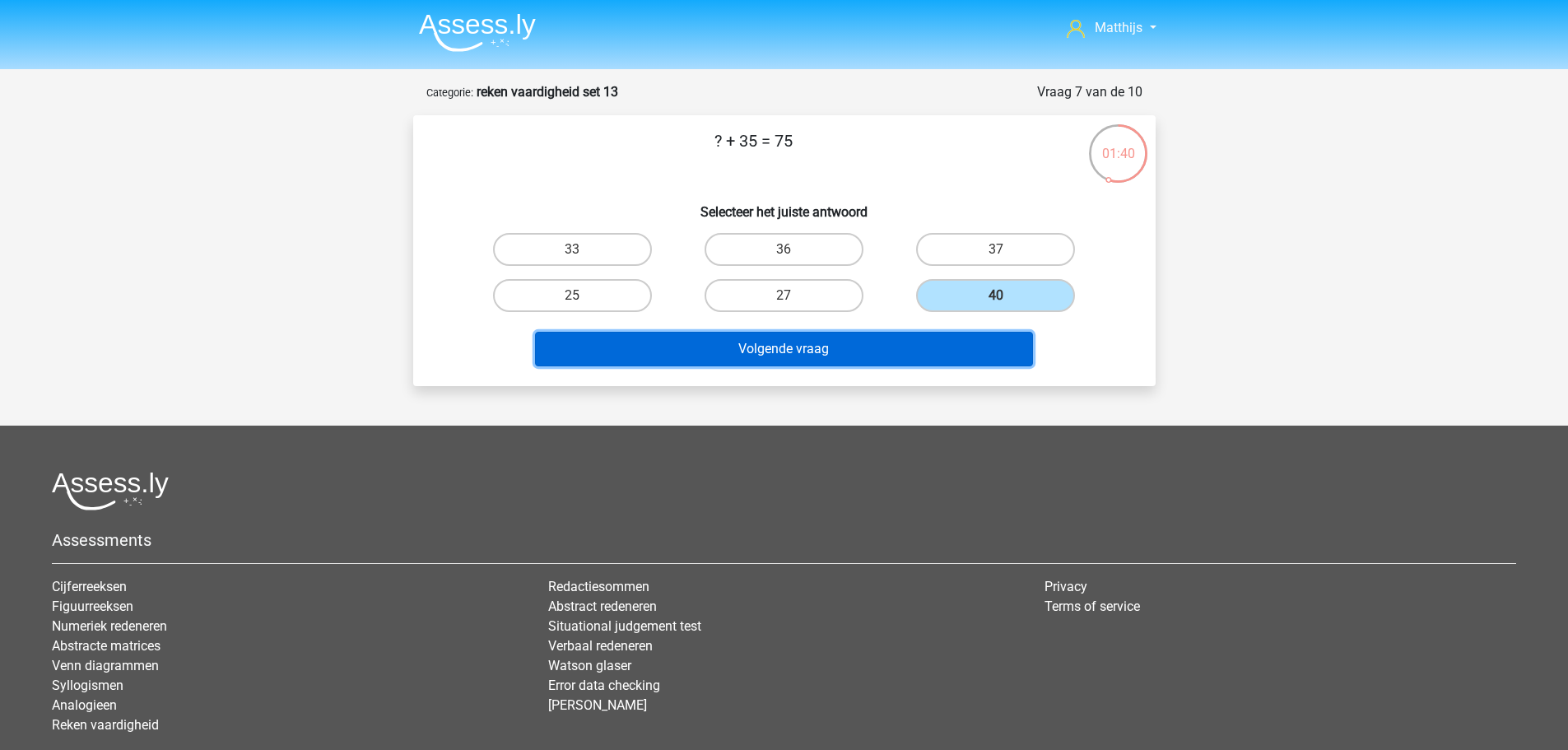
click at [813, 351] on button "Volgende vraag" at bounding box center [784, 349] width 497 height 35
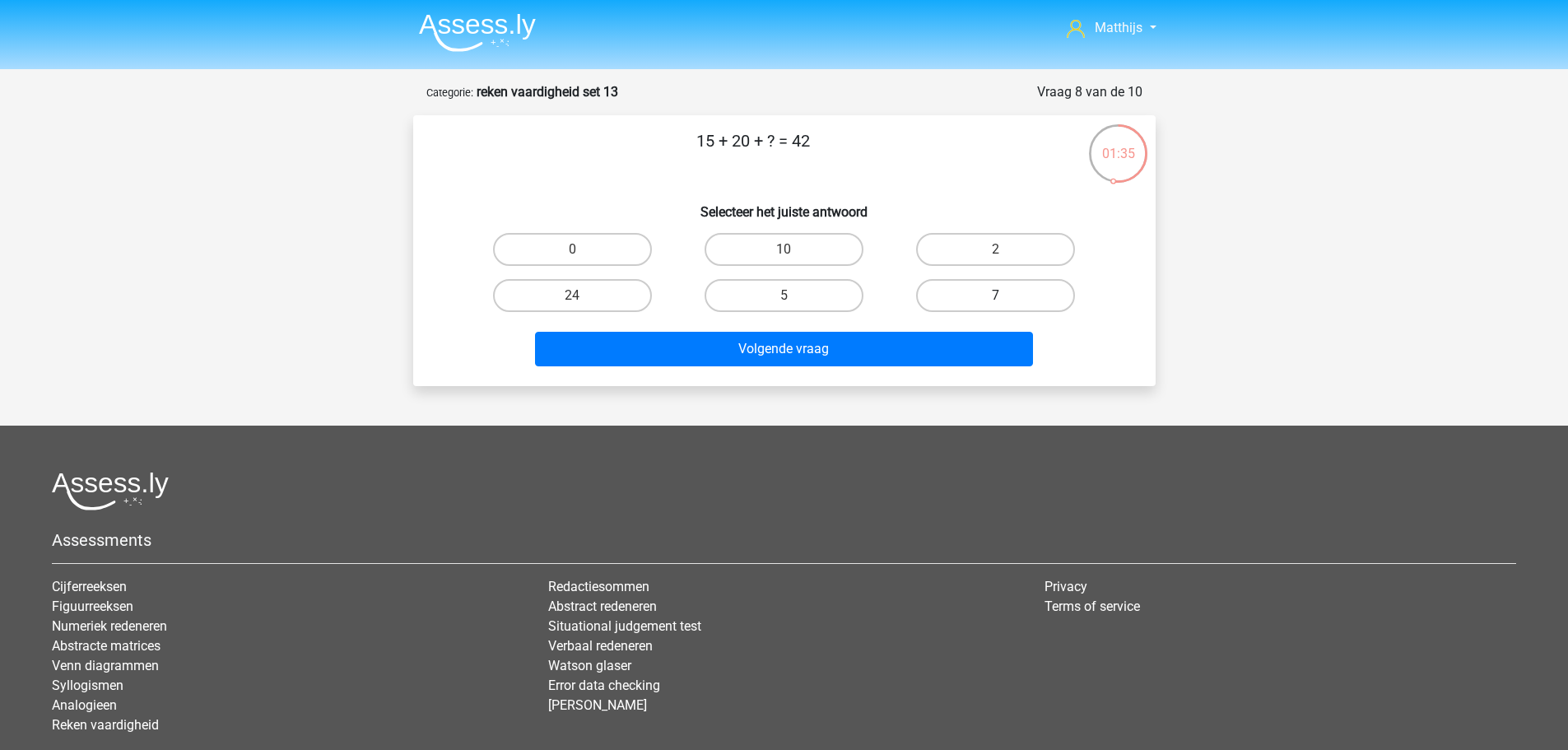
drag, startPoint x: 985, startPoint y: 274, endPoint x: 991, endPoint y: 286, distance: 13.4
click at [985, 277] on div "7" at bounding box center [995, 295] width 211 height 46
click at [999, 294] on label "7" at bounding box center [995, 295] width 159 height 33
click at [999, 295] on input "7" at bounding box center [1001, 301] width 11 height 11
radio input "true"
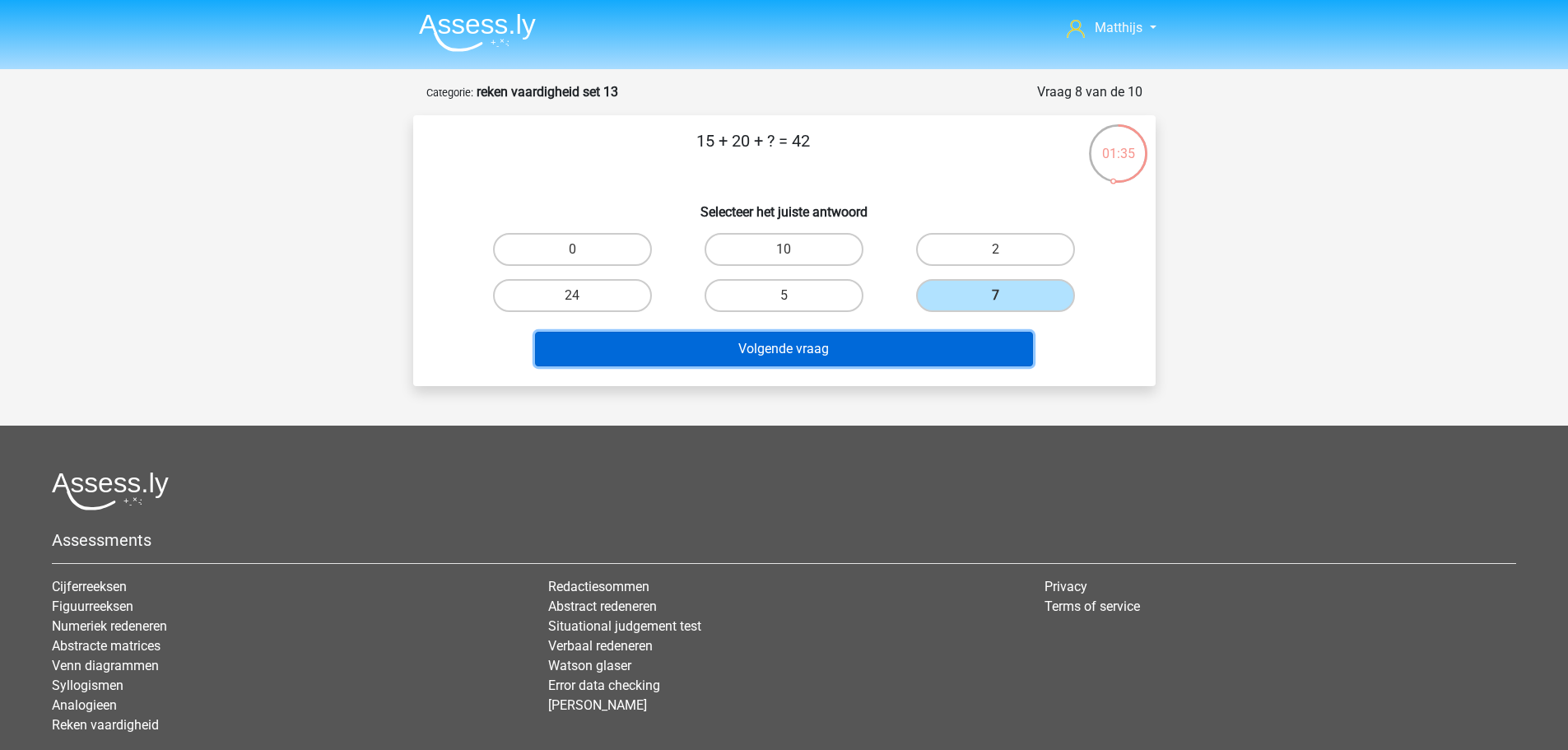
click at [935, 342] on button "Volgende vraag" at bounding box center [784, 349] width 497 height 35
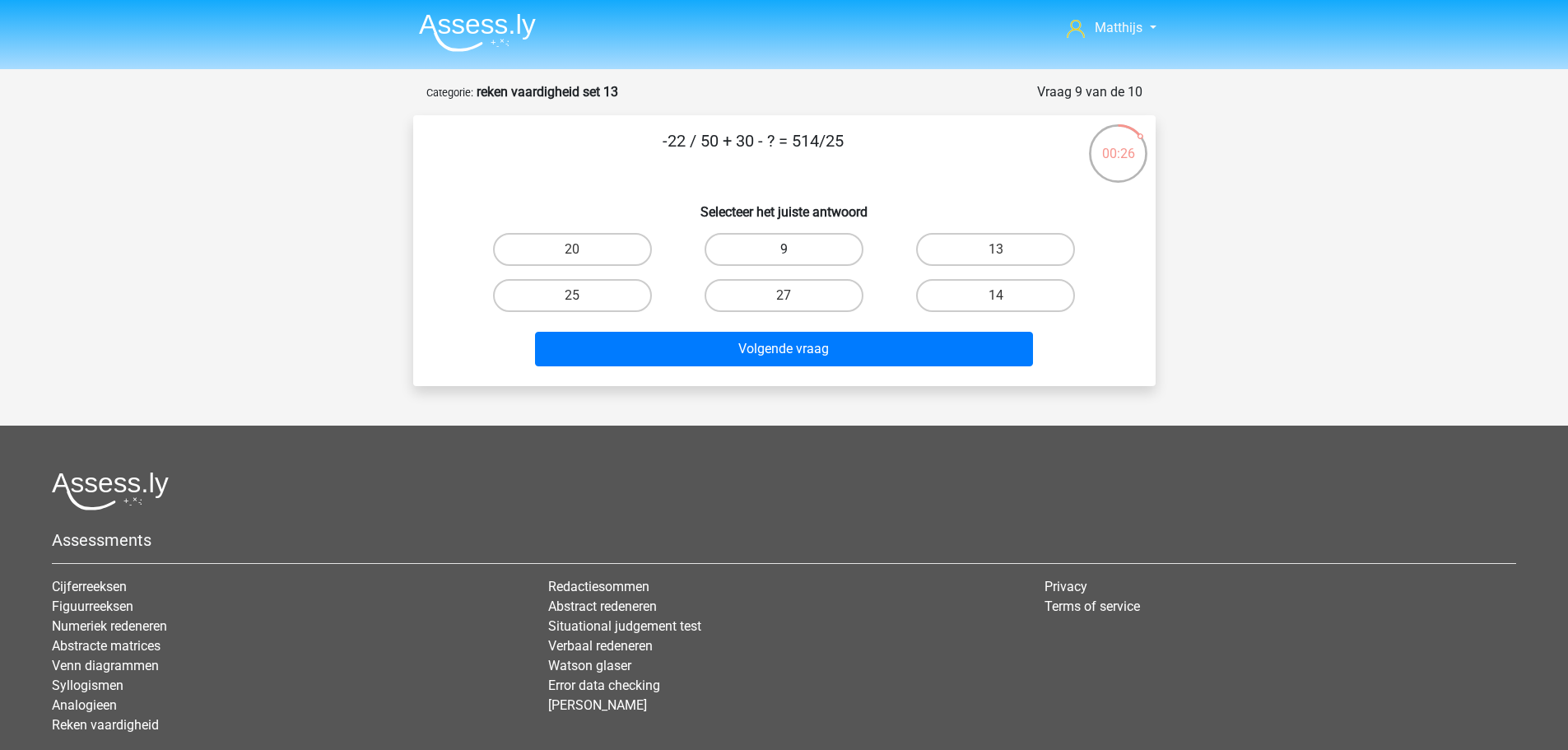
click at [815, 254] on label "9" at bounding box center [784, 250] width 159 height 33
click at [794, 254] on input "9" at bounding box center [789, 255] width 11 height 11
radio input "true"
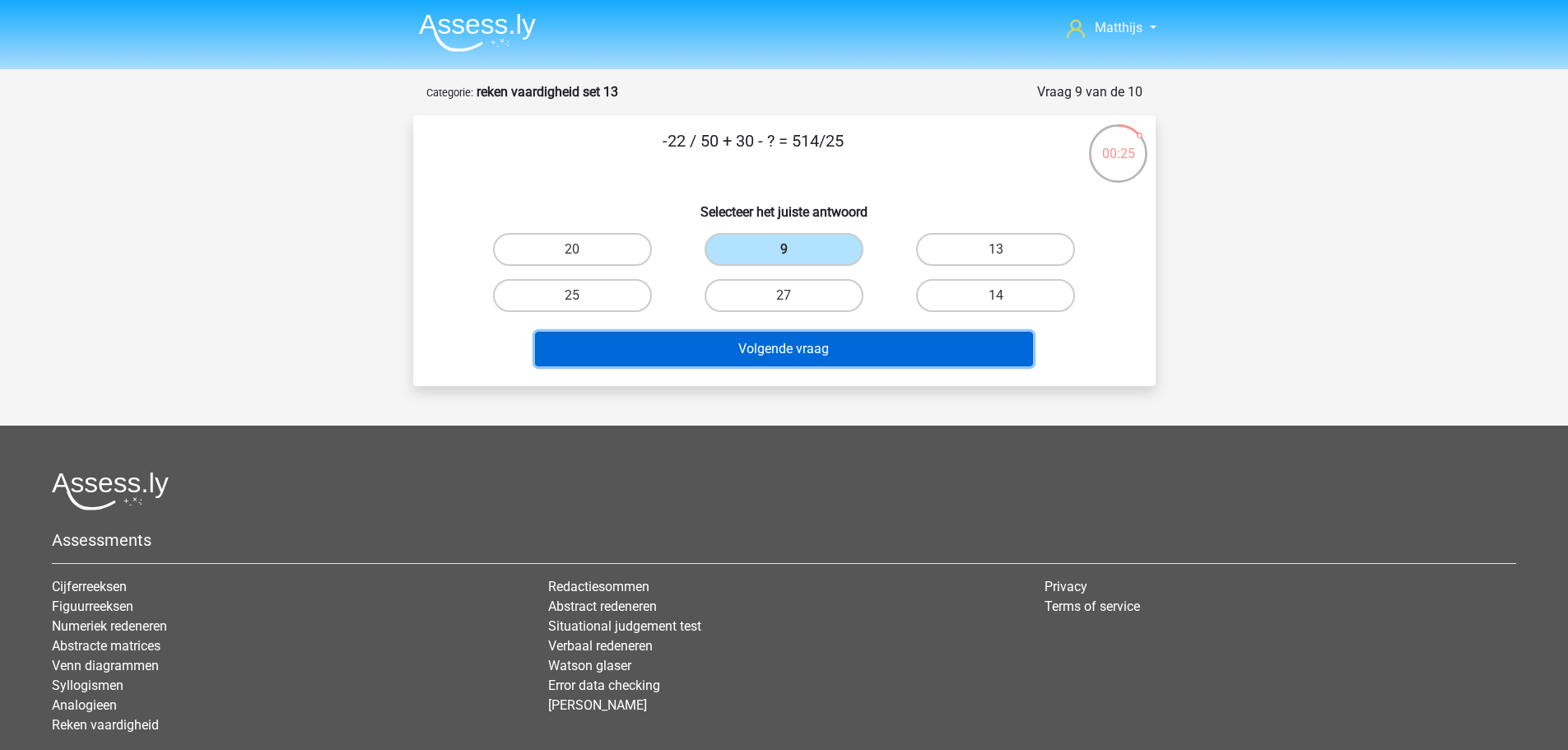
click at [918, 362] on button "Volgende vraag" at bounding box center [784, 349] width 497 height 35
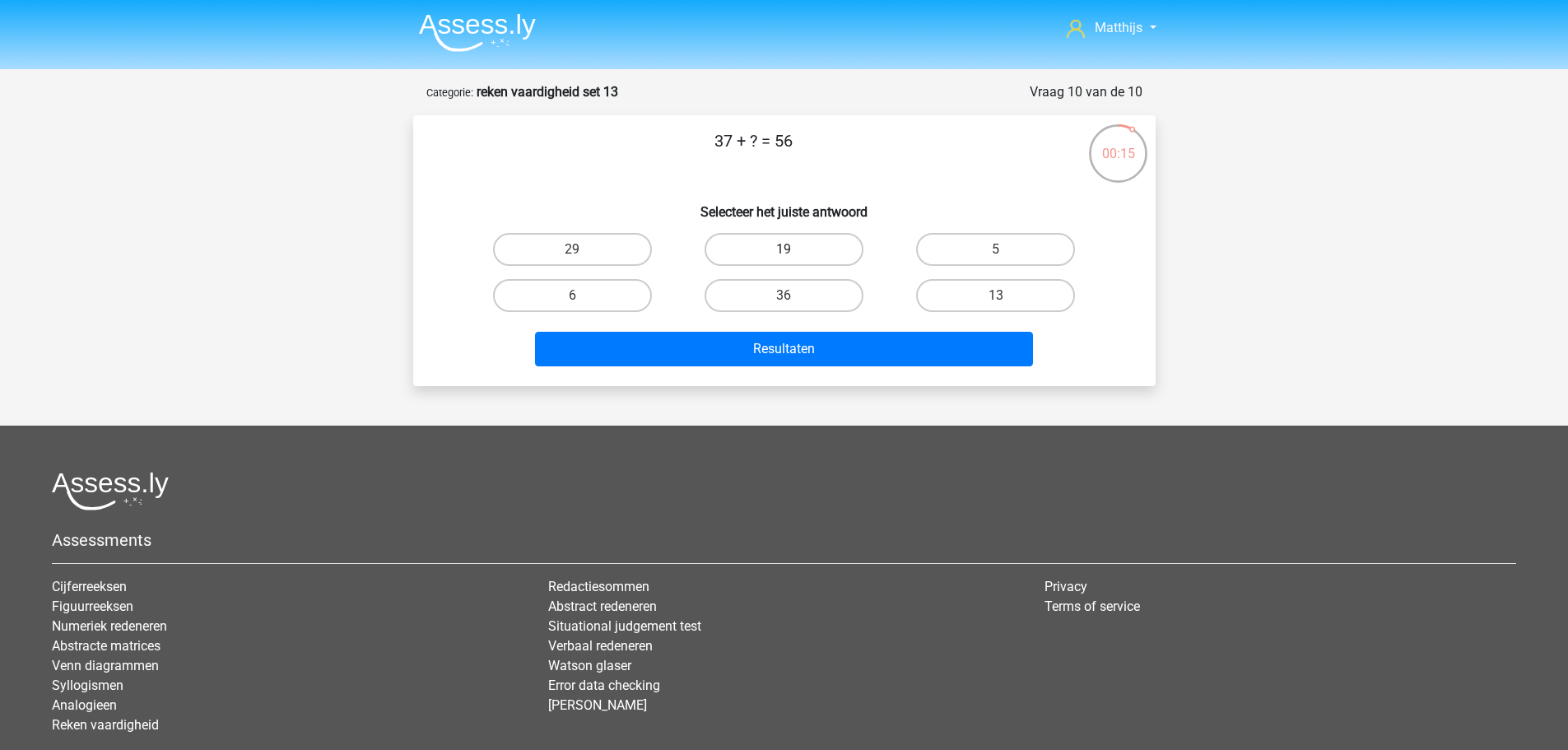
click at [814, 244] on label "19" at bounding box center [784, 250] width 159 height 33
click at [794, 250] on input "19" at bounding box center [789, 255] width 11 height 11
radio input "true"
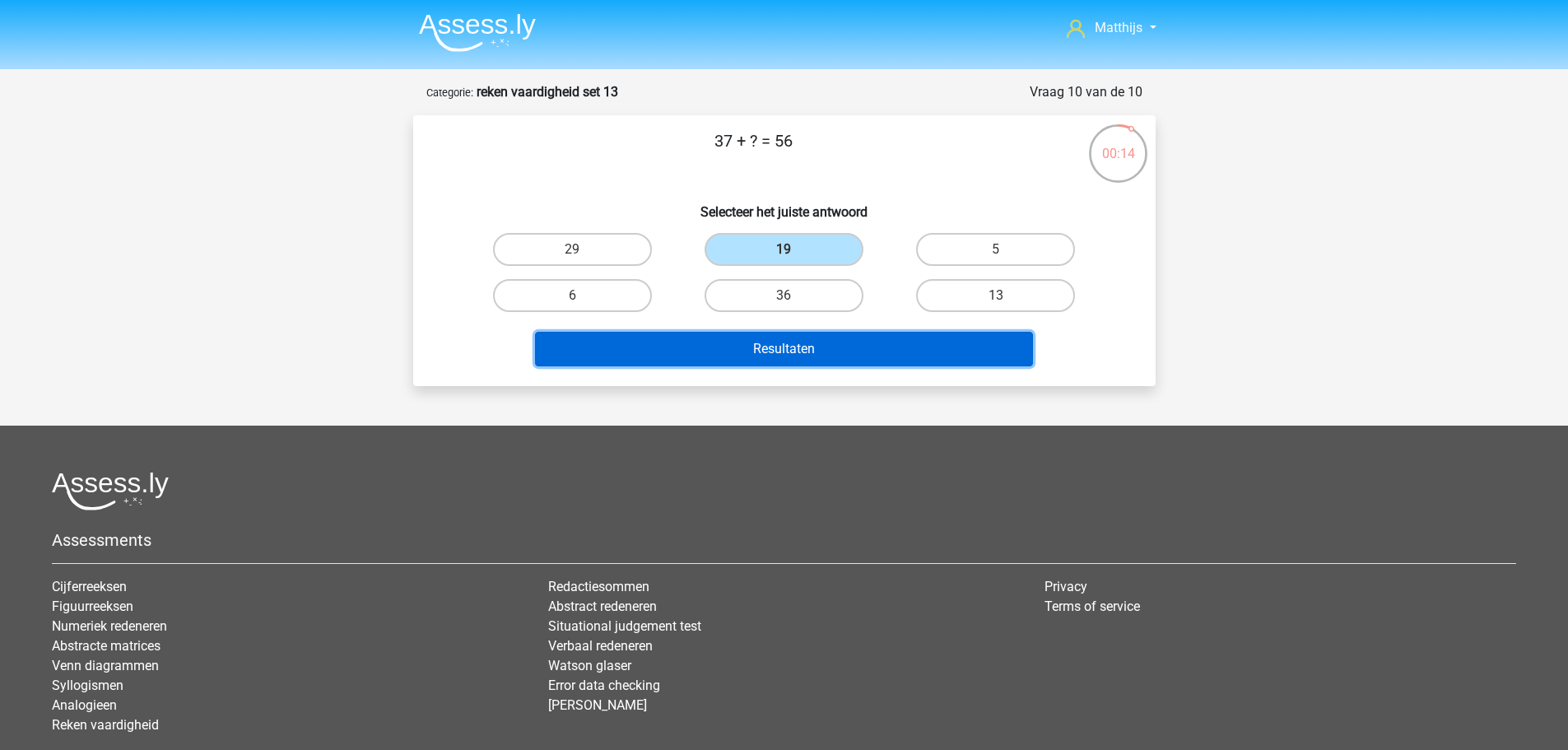
click at [856, 349] on button "Resultaten" at bounding box center [784, 349] width 497 height 35
